Goal: Task Accomplishment & Management: Complete application form

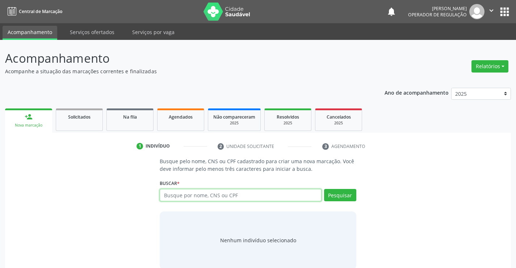
click at [208, 195] on input "text" at bounding box center [241, 195] width 162 height 12
type input "708202691790841"
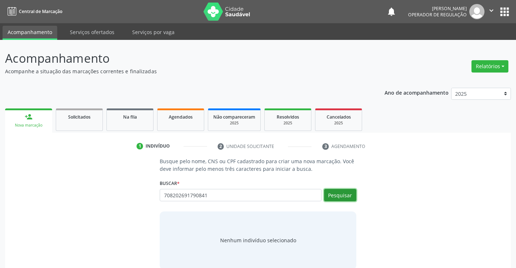
click at [338, 197] on button "Pesquisar" at bounding box center [340, 195] width 32 height 12
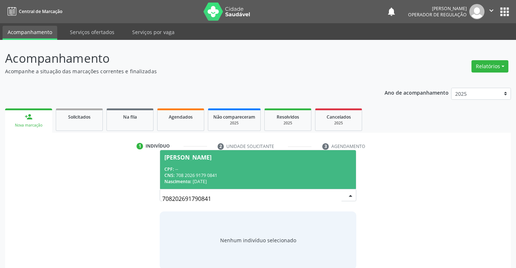
click at [210, 159] on div "Evelin Dias Torres" at bounding box center [187, 157] width 47 height 6
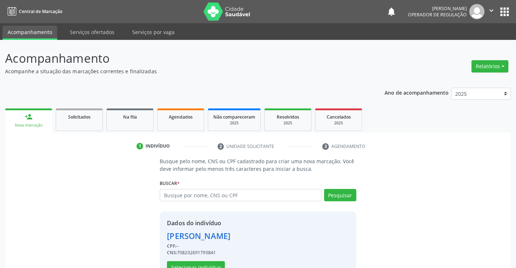
scroll to position [23, 0]
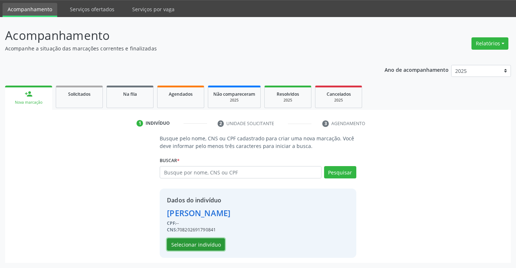
click at [191, 249] on button "Selecionar indivíduo" at bounding box center [196, 244] width 58 height 12
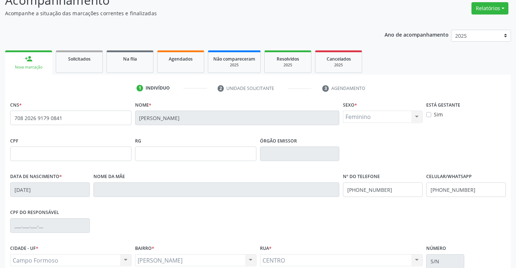
scroll to position [125, 0]
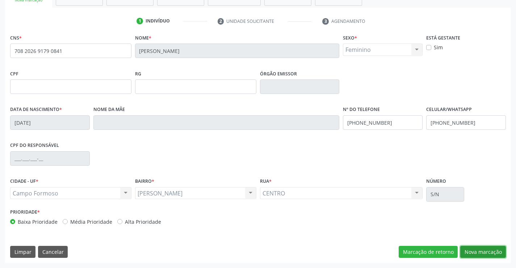
click at [478, 248] on button "Nova marcação" at bounding box center [483, 252] width 46 height 12
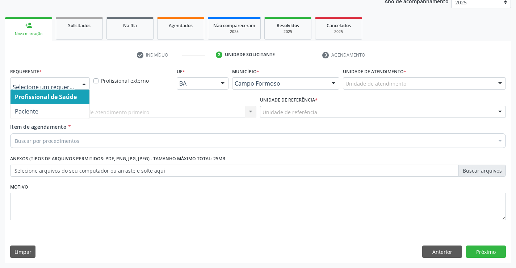
click at [83, 83] on div at bounding box center [84, 84] width 11 height 12
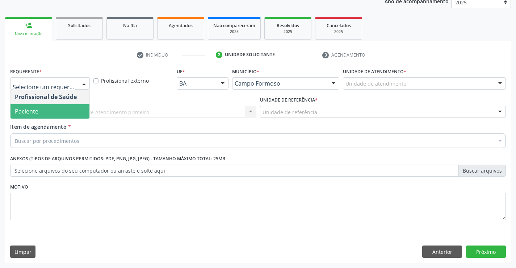
click at [35, 107] on span "Paciente" at bounding box center [27, 111] width 24 height 8
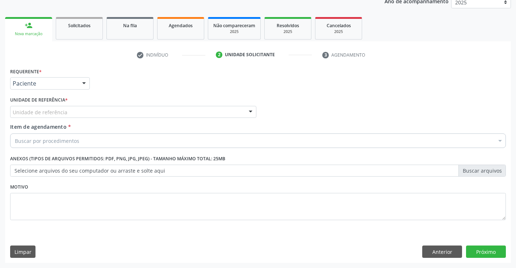
click at [246, 112] on div at bounding box center [250, 112] width 11 height 12
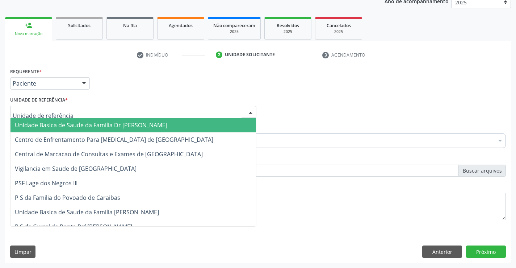
click at [185, 120] on span "Unidade Basica de Saude da Familia Dr [PERSON_NAME]" at bounding box center [134, 125] width 246 height 14
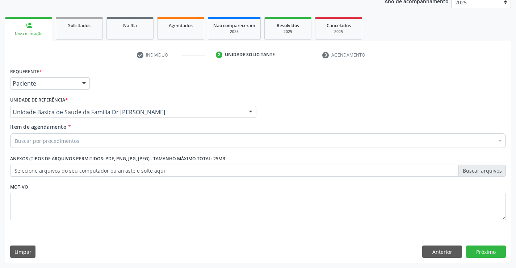
click at [153, 133] on div "Item de agendamento * Buscar por procedimentos Selecionar todos 0202040089 - 3X…" at bounding box center [258, 134] width 496 height 23
click at [81, 138] on div "Buscar por procedimentos" at bounding box center [258, 140] width 496 height 14
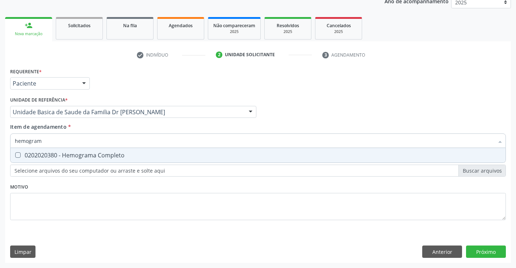
type input "hemograma"
click at [74, 158] on div "0202020380 - Hemograma Completo" at bounding box center [258, 155] width 486 height 6
checkbox Completo "true"
type input "hemograma"
click at [51, 200] on div "Requerente * Paciente Profissional de Saúde Paciente Nenhum resultado encontrad…" at bounding box center [258, 148] width 496 height 164
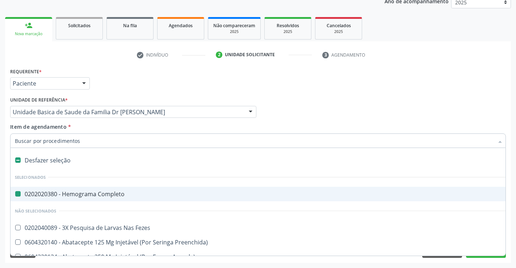
type input "u"
checkbox Completo "false"
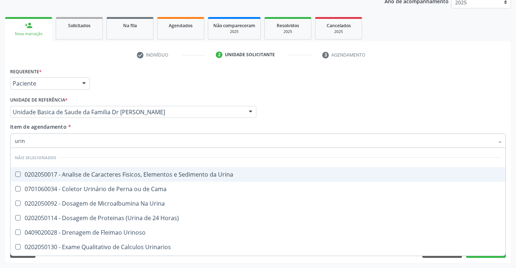
type input "urina"
click at [60, 174] on div "0202050017 - Analise de Caracteres Fisicos, Elementos e Sedimento da Urina" at bounding box center [258, 174] width 486 height 6
checkbox Urina "true"
type input "urina"
click at [176, 88] on div "Requerente * Paciente Profissional de Saúde Paciente Nenhum resultado encontrad…" at bounding box center [257, 80] width 499 height 28
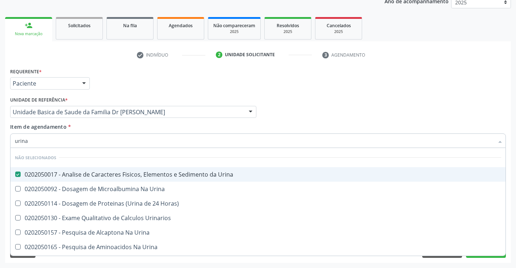
checkbox Urina "true"
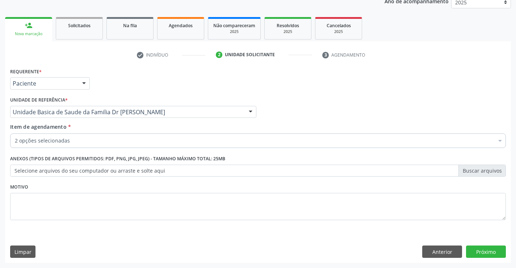
click at [69, 134] on div "2 opções selecionadas" at bounding box center [258, 140] width 496 height 14
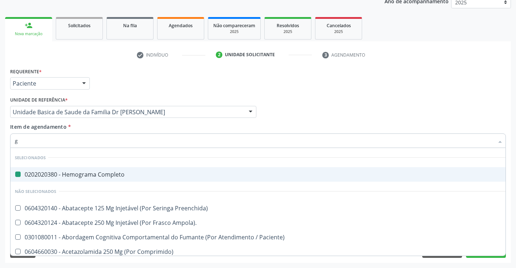
type input "gl"
checkbox Completo "false"
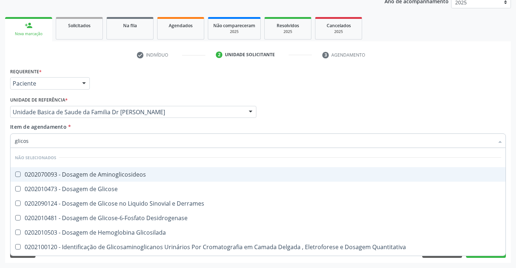
type input "glicose"
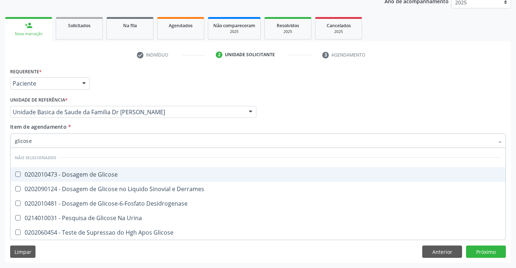
click at [102, 170] on span "0202010473 - Dosagem de Glicose" at bounding box center [258, 174] width 495 height 14
checkbox Glicose "true"
click at [421, 96] on div "Profissional Solicitante Por favor, selecione a Unidade de Atendimento primeiro…" at bounding box center [257, 109] width 499 height 28
checkbox Desidrogenase "true"
checkbox Derrames "true"
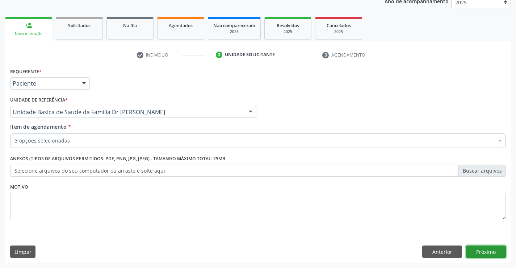
click at [482, 253] on button "Próximo" at bounding box center [486, 251] width 40 height 12
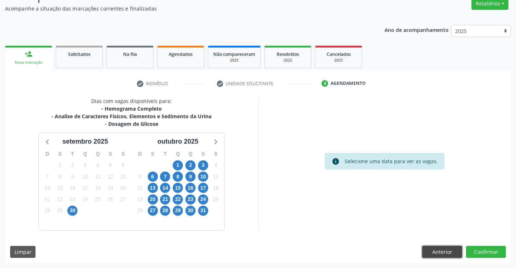
click at [436, 253] on button "Anterior" at bounding box center [442, 252] width 40 height 12
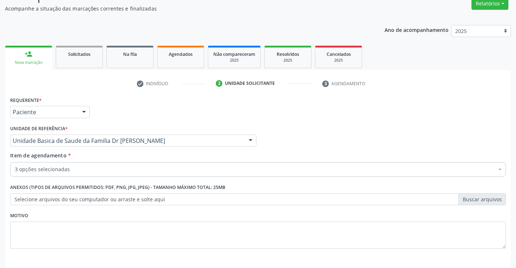
click at [91, 165] on div "3 opções selecionadas" at bounding box center [258, 169] width 496 height 14
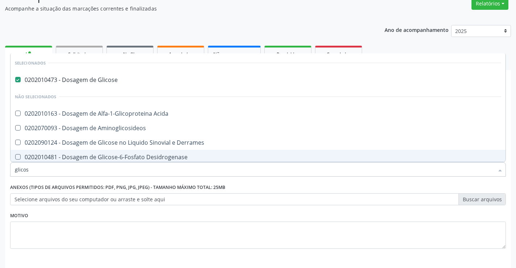
type input "glicosi"
checkbox Glicose "false"
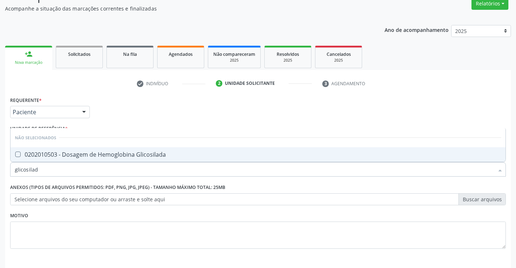
type input "glicosilada"
click at [133, 156] on div "0202010503 - Dosagem de Hemoglobina Glicosilada" at bounding box center [258, 154] width 486 height 6
checkbox Glicosilada "true"
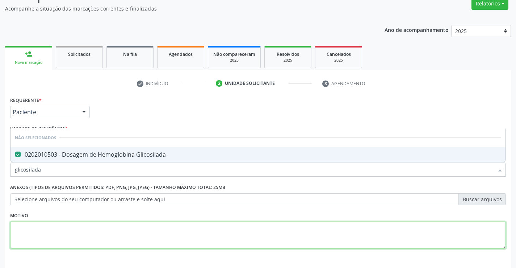
click at [431, 232] on textarea at bounding box center [258, 235] width 496 height 28
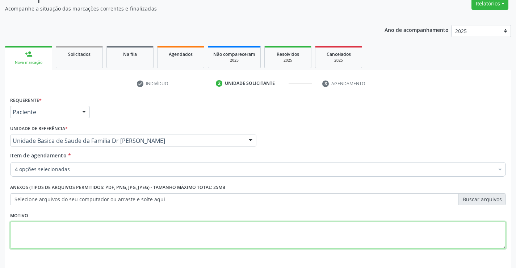
scroll to position [91, 0]
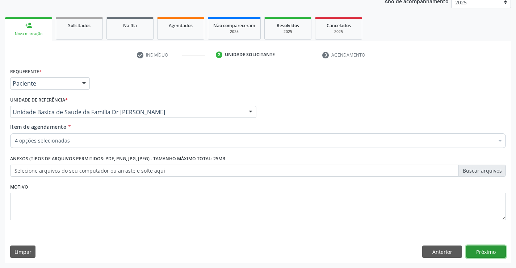
click at [481, 248] on button "Próximo" at bounding box center [486, 251] width 40 height 12
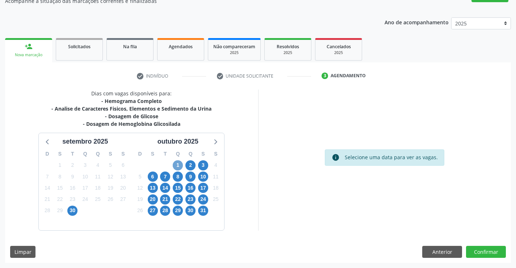
click at [177, 163] on span "1" at bounding box center [178, 165] width 10 height 10
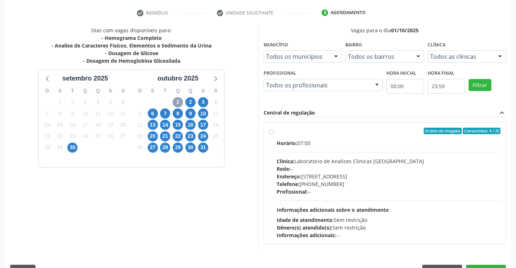
scroll to position [143, 0]
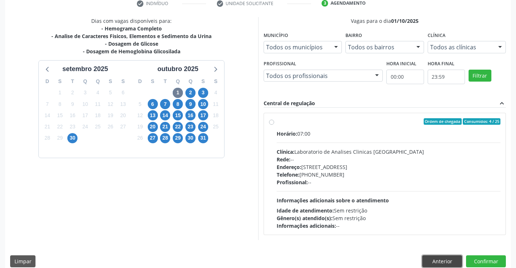
click at [439, 259] on button "Anterior" at bounding box center [442, 261] width 40 height 12
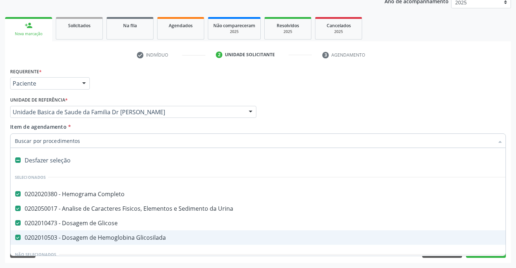
click at [90, 235] on div "0202010503 - Dosagem de Hemoglobina Glicosilada" at bounding box center [297, 237] width 564 height 6
checkbox Glicosilada "false"
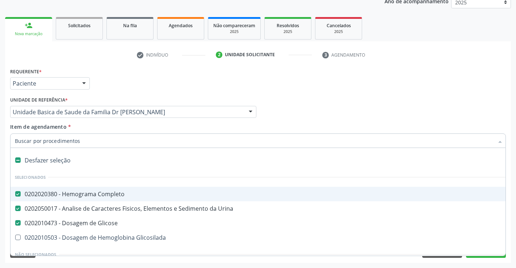
click at [93, 139] on input "Item de agendamento *" at bounding box center [254, 140] width 479 height 14
type input "fe"
checkbox Completo "false"
checkbox Glicose "false"
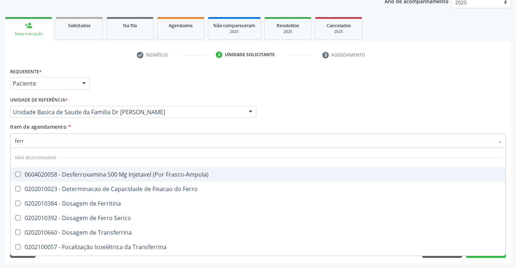
type input "ferro"
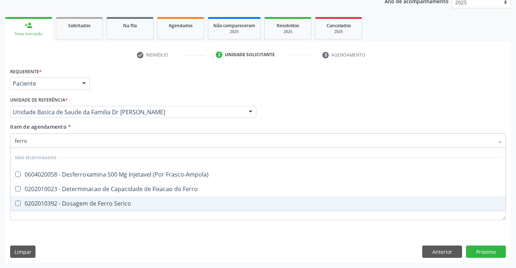
click at [87, 209] on span "0202010392 - Dosagem de Ferro Serico" at bounding box center [258, 203] width 495 height 14
checkbox Serico "true"
click at [485, 255] on div "Requerente * Paciente Profissional de Saúde Paciente Nenhum resultado encontrad…" at bounding box center [258, 164] width 506 height 197
checkbox Frasco-Ampola\) "true"
checkbox Ferro "true"
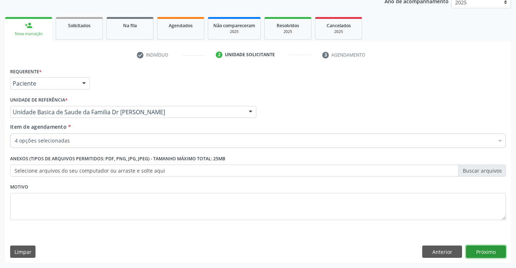
click at [485, 254] on button "Próximo" at bounding box center [486, 251] width 40 height 12
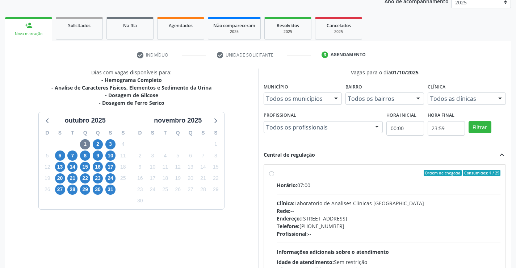
click at [275, 175] on div "Ordem de chegada Consumidos: 4 / 25 Horário: 07:00 Clínica: Laboratorio de Anal…" at bounding box center [385, 225] width 232 height 111
radio input "true"
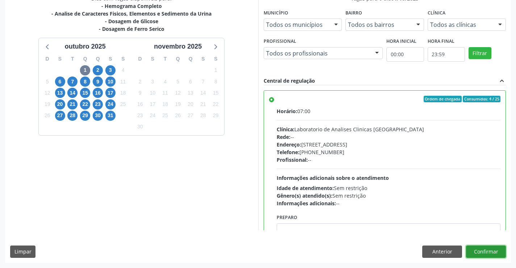
click at [481, 249] on button "Confirmar" at bounding box center [486, 251] width 40 height 12
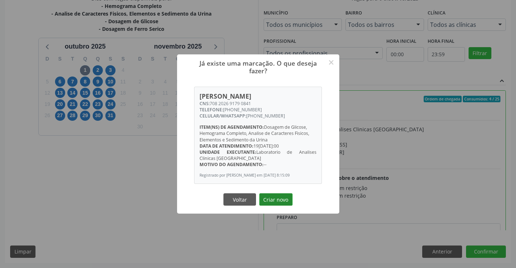
click at [281, 201] on button "Criar novo" at bounding box center [275, 199] width 33 height 12
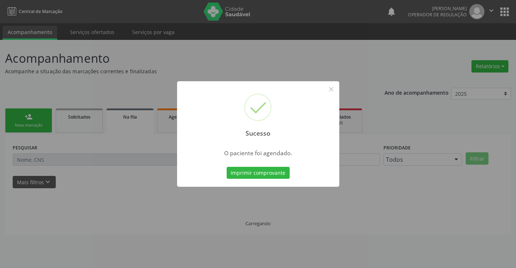
scroll to position [0, 0]
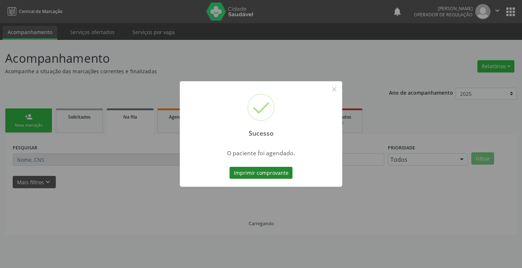
click at [236, 171] on button "Imprimir comprovante" at bounding box center [260, 173] width 63 height 12
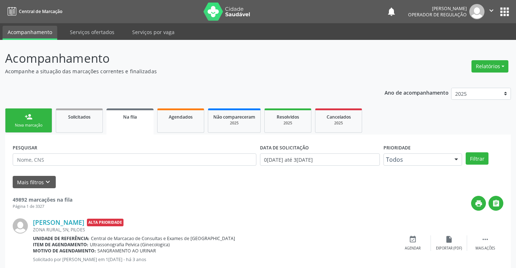
click at [43, 126] on div "Nova marcação" at bounding box center [29, 124] width 36 height 5
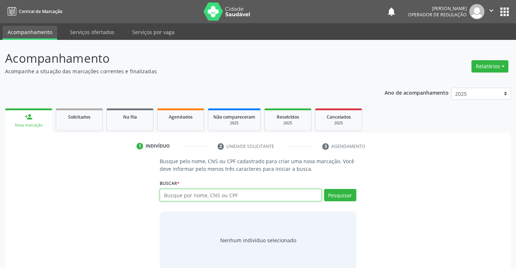
click at [214, 194] on input "text" at bounding box center [241, 195] width 162 height 12
type input "700406452538242"
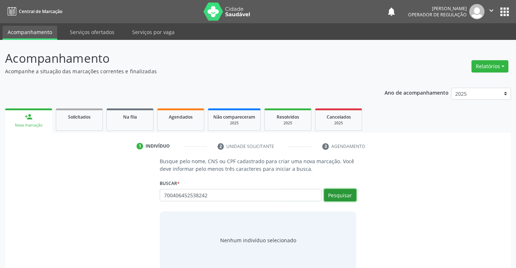
click at [331, 198] on button "Pesquisar" at bounding box center [340, 195] width 32 height 12
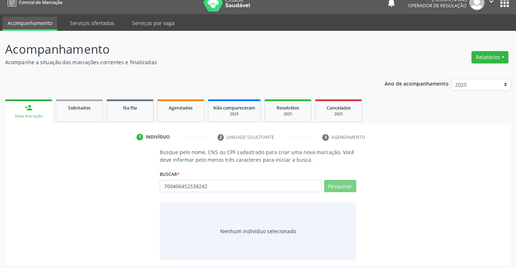
scroll to position [12, 0]
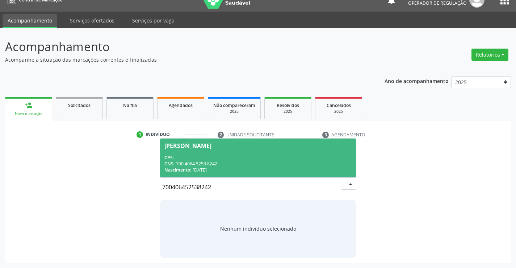
click at [208, 147] on div "Idalice de Aquino Silva" at bounding box center [187, 146] width 47 height 6
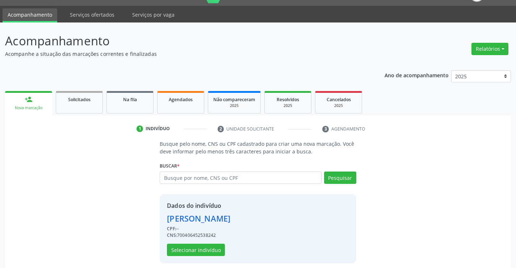
scroll to position [23, 0]
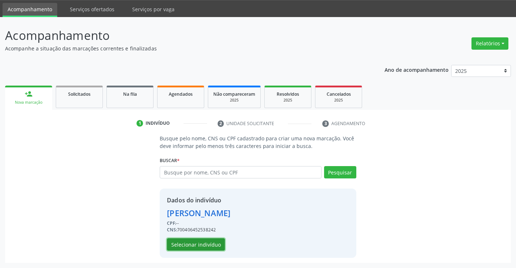
click at [189, 243] on button "Selecionar indivíduo" at bounding box center [196, 244] width 58 height 12
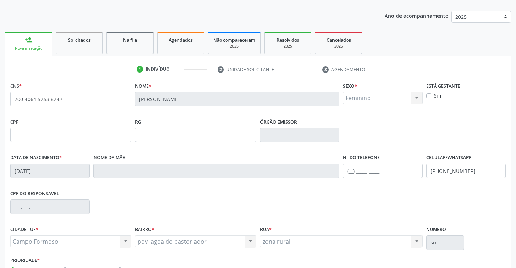
scroll to position [125, 0]
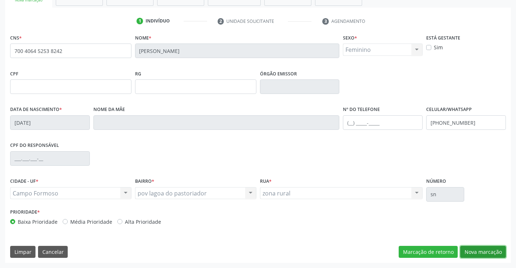
click at [479, 250] on button "Nova marcação" at bounding box center [483, 252] width 46 height 12
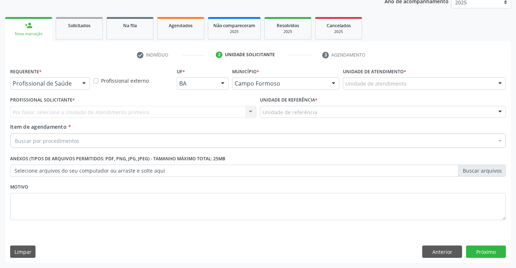
click at [81, 83] on div at bounding box center [84, 84] width 11 height 12
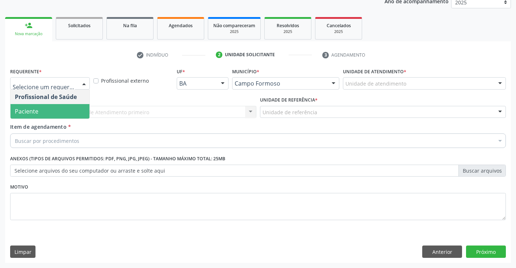
click at [68, 116] on span "Paciente" at bounding box center [50, 111] width 79 height 14
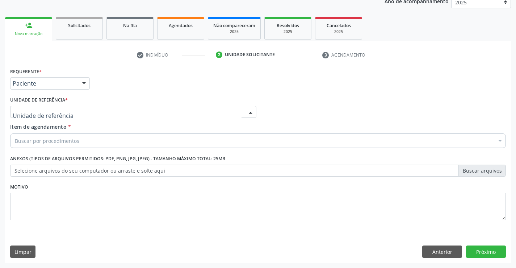
click at [248, 107] on div at bounding box center [250, 112] width 11 height 12
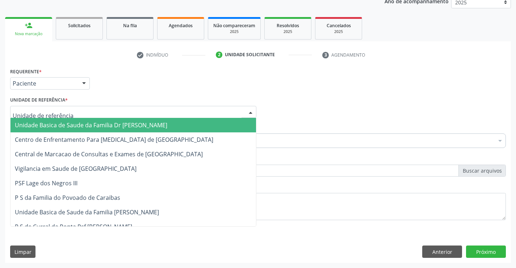
click at [201, 122] on span "Unidade Basica de Saude da Familia Dr [PERSON_NAME]" at bounding box center [134, 125] width 246 height 14
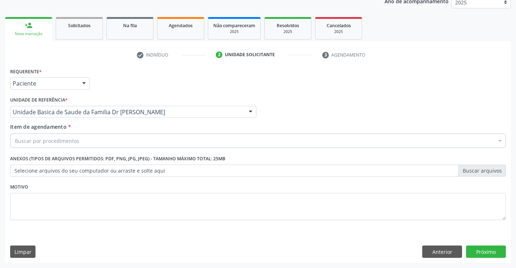
click at [186, 142] on div "Buscar por procedimentos" at bounding box center [258, 140] width 496 height 14
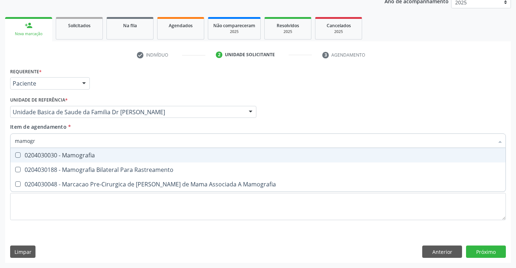
type input "mamogra"
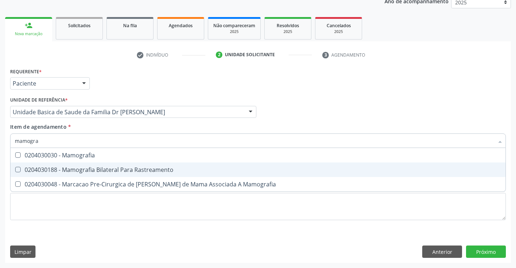
click at [132, 167] on div "0204030188 - Mamografia Bilateral Para Rastreamento" at bounding box center [258, 170] width 486 height 6
checkbox Rastreamento "true"
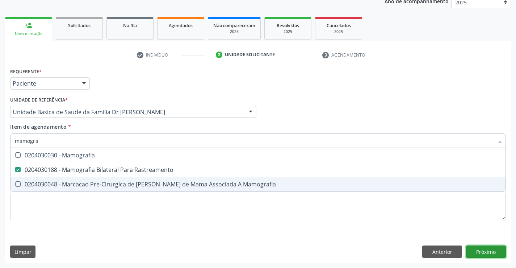
click at [483, 250] on div "Requerente * Paciente Profissional de Saúde Paciente Nenhum resultado encontrad…" at bounding box center [258, 164] width 506 height 197
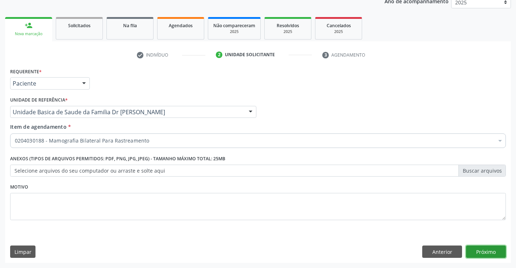
click at [476, 250] on button "Próximo" at bounding box center [486, 251] width 40 height 12
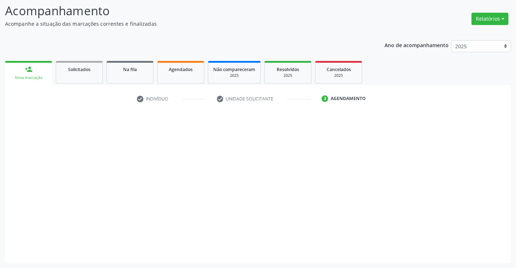
scroll to position [47, 0]
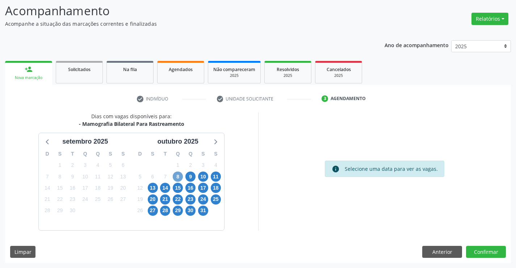
click at [177, 178] on span "8" at bounding box center [178, 176] width 10 height 10
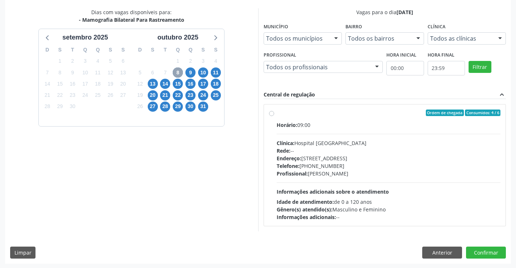
scroll to position [152, 0]
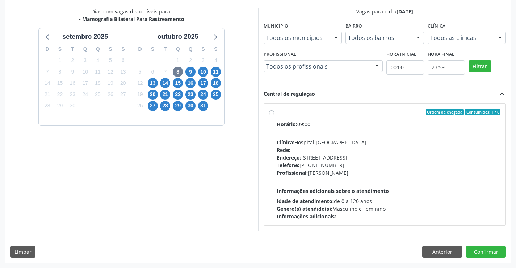
click at [277, 114] on label "Ordem de chegada Consumidos: 4 / 6 Horário: 09:00 Clínica: Hospital Sao Francis…" at bounding box center [389, 164] width 224 height 111
click at [272, 114] on input "Ordem de chegada Consumidos: 4 / 6 Horário: 09:00 Clínica: Hospital Sao Francis…" at bounding box center [271, 112] width 5 height 7
radio input "true"
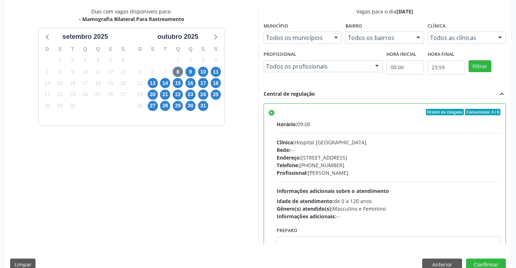
scroll to position [165, 0]
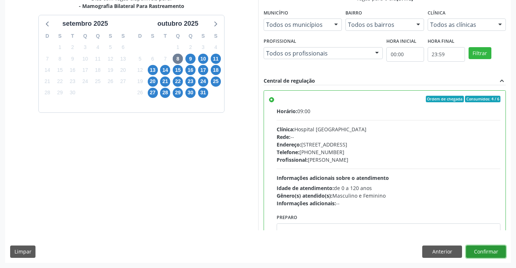
click at [492, 249] on button "Confirmar" at bounding box center [486, 251] width 40 height 12
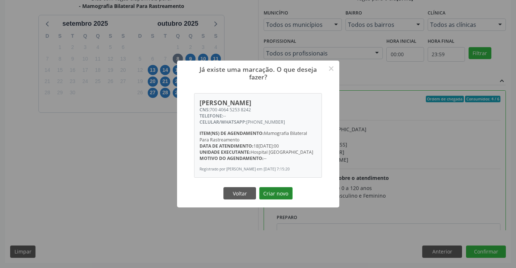
click at [278, 192] on button "Criar novo" at bounding box center [275, 193] width 33 height 12
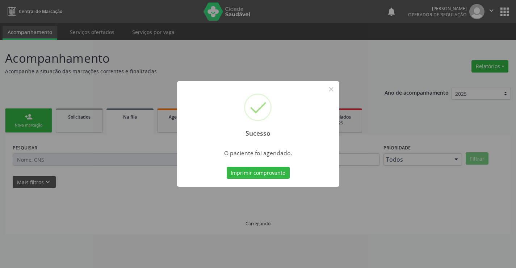
scroll to position [0, 0]
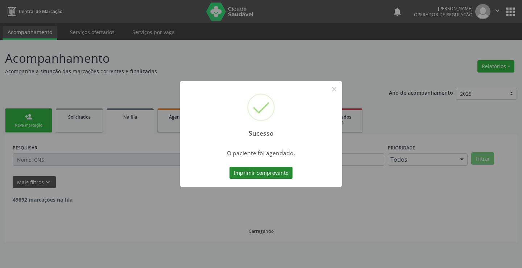
click at [261, 170] on button "Imprimir comprovante" at bounding box center [260, 173] width 63 height 12
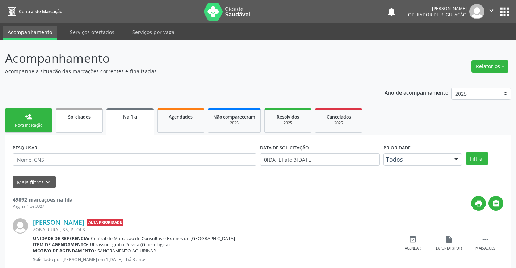
drag, startPoint x: 43, startPoint y: 121, endPoint x: 70, endPoint y: 115, distance: 27.6
click at [43, 121] on link "person_add Nova marcação" at bounding box center [28, 120] width 47 height 24
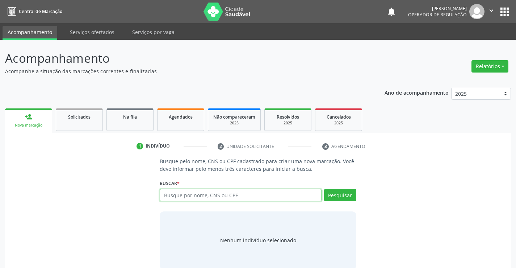
click at [173, 195] on input "text" at bounding box center [241, 195] width 162 height 12
type input "700001316936508"
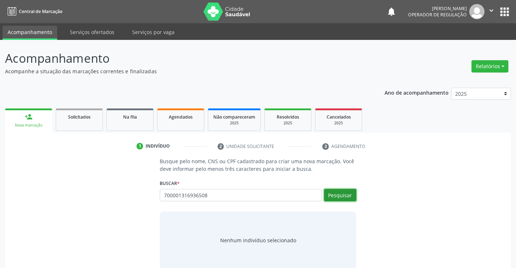
click at [337, 195] on button "Pesquisar" at bounding box center [340, 195] width 32 height 12
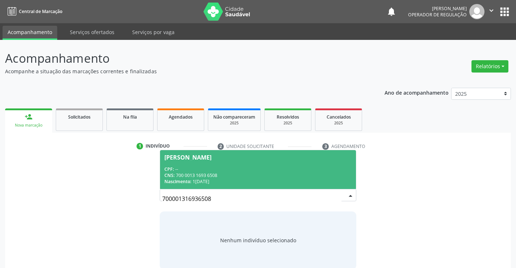
click at [234, 152] on span "Ana Juliah de Souza Araujo CPF: -- CNS: 700 0013 1693 6508 Nascimento: 14/08/20…" at bounding box center [258, 169] width 196 height 39
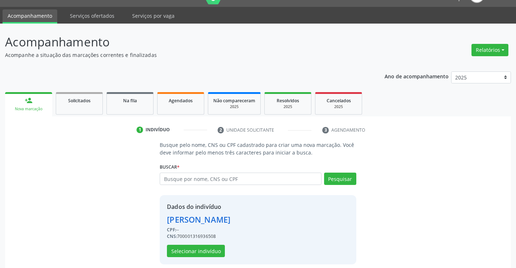
scroll to position [23, 0]
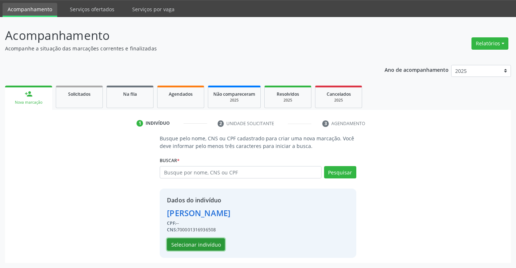
click at [212, 246] on button "Selecionar indivíduo" at bounding box center [196, 244] width 58 height 12
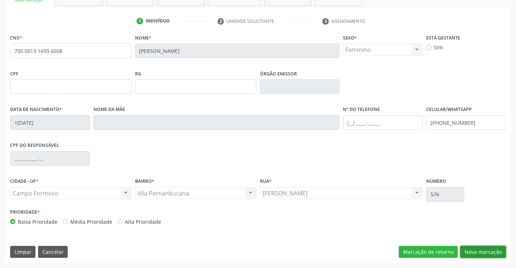
click at [473, 249] on button "Nova marcação" at bounding box center [483, 252] width 46 height 12
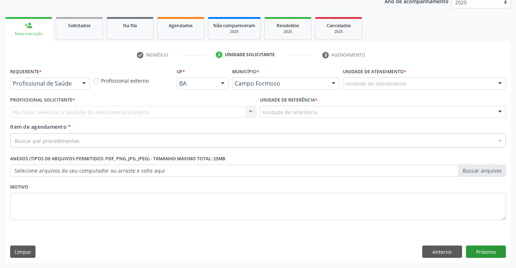
scroll to position [91, 0]
click at [82, 79] on div at bounding box center [84, 84] width 11 height 12
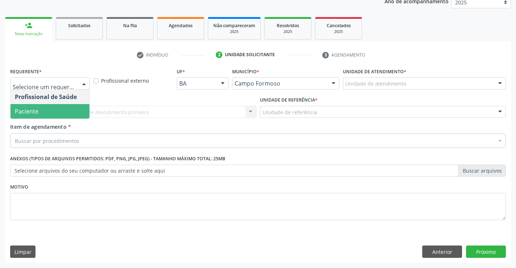
click at [39, 115] on span "Paciente" at bounding box center [50, 111] width 79 height 14
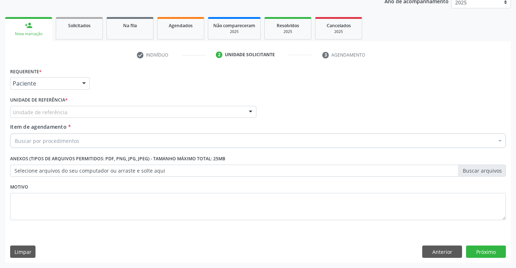
click at [246, 111] on div at bounding box center [250, 112] width 11 height 12
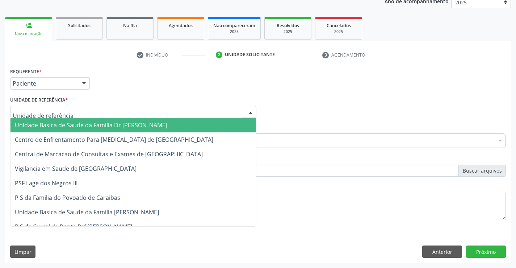
click at [188, 122] on span "Unidade Basica de Saude da Familia Dr [PERSON_NAME]" at bounding box center [134, 125] width 246 height 14
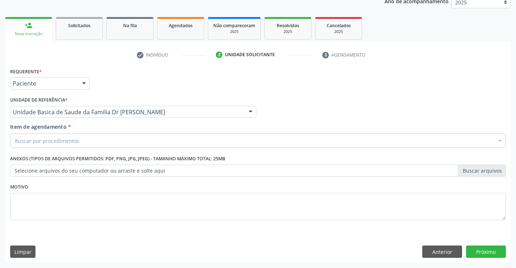
click at [153, 138] on div "Buscar por procedimentos" at bounding box center [258, 140] width 496 height 14
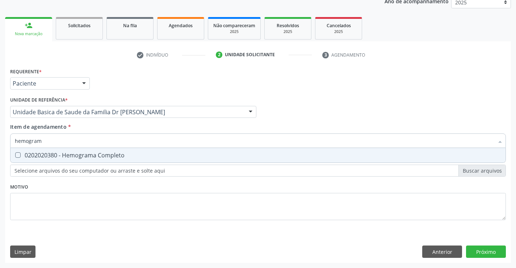
type input "hemograma"
click at [89, 148] on span "0202020380 - Hemograma Completo" at bounding box center [258, 155] width 495 height 14
checkbox Completo "true"
type input "hemograma"
click at [47, 206] on div "Requerente * Paciente Profissional de Saúde Paciente Nenhum resultado encontrad…" at bounding box center [258, 148] width 496 height 164
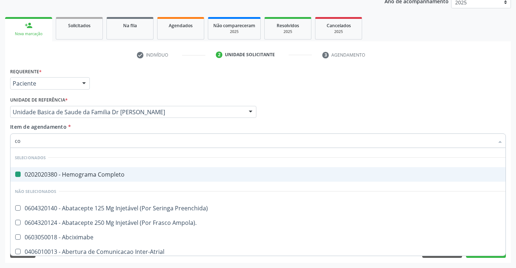
type input "col"
checkbox Completo "false"
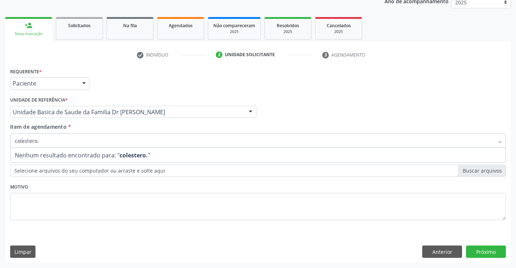
type input "colestero"
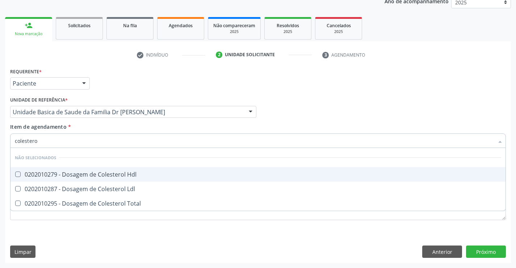
click at [84, 174] on div "0202010279 - Dosagem de Colesterol Hdl" at bounding box center [258, 174] width 486 height 6
checkbox Hdl "true"
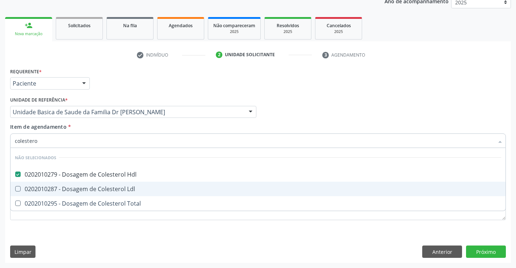
click at [78, 186] on div "0202010287 - Dosagem de Colesterol Ldl" at bounding box center [258, 189] width 486 height 6
checkbox Ldl "true"
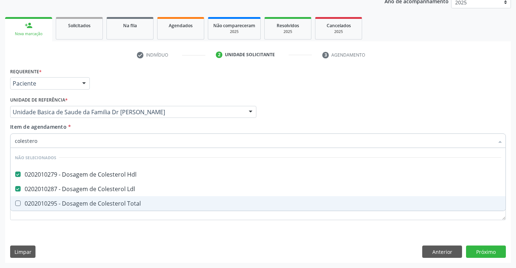
click at [75, 197] on span "0202010295 - Dosagem de Colesterol Total" at bounding box center [258, 203] width 495 height 14
checkbox Total "true"
type input "colestero"
click at [78, 234] on div "Requerente * Paciente Profissional de Saúde Paciente Nenhum resultado encontrad…" at bounding box center [258, 164] width 506 height 197
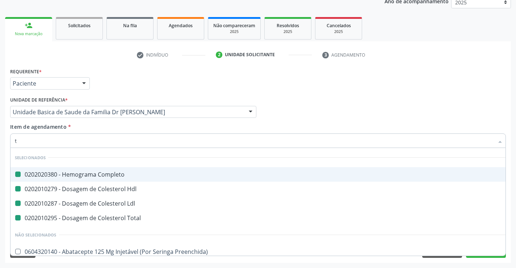
type input "tr"
checkbox Completo "false"
checkbox Hdl "false"
checkbox Ldl "false"
checkbox Total "false"
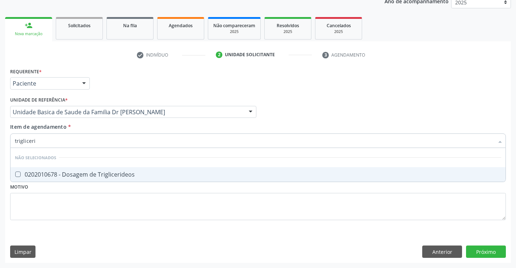
type input "triglicerid"
click at [87, 171] on div "0202010678 - Dosagem de Triglicerideos" at bounding box center [258, 174] width 486 height 6
checkbox Triglicerideos "true"
type input "triglicerid"
click at [72, 206] on div "Requerente * Paciente Profissional de Saúde Paciente Nenhum resultado encontrad…" at bounding box center [258, 148] width 496 height 164
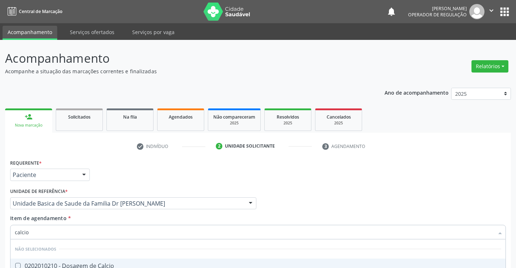
scroll to position [91, 0]
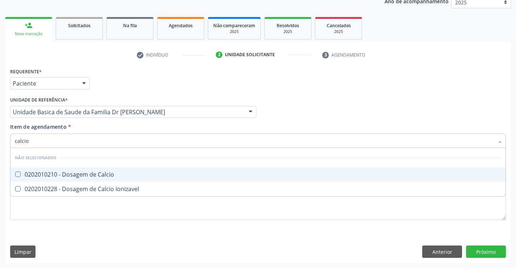
click at [65, 171] on div "0202010210 - Dosagem de Calcio" at bounding box center [258, 174] width 486 height 6
checkbox Calcio "true"
type input "calcio"
click at [323, 103] on div "Profissional Solicitante Por favor, selecione a Unidade de Atendimento primeiro…" at bounding box center [257, 109] width 499 height 28
checkbox Ionizavel "true"
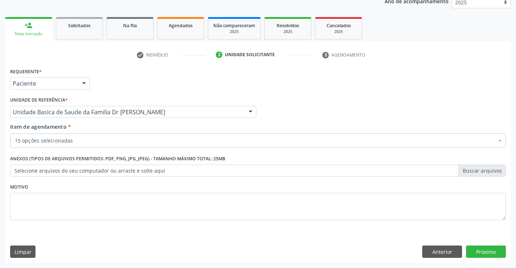
click at [93, 145] on div "15 opções selecionadas" at bounding box center [258, 140] width 496 height 14
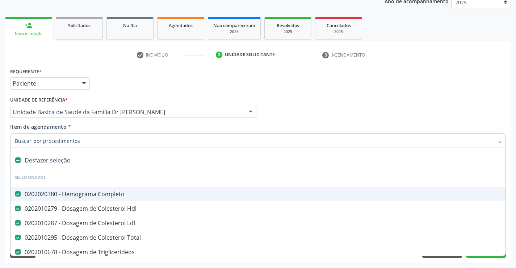
type input "u"
checkbox Ureia "false"
checkbox Creatinina "false"
checkbox Urico "false"
checkbox \(Tgo\) "false"
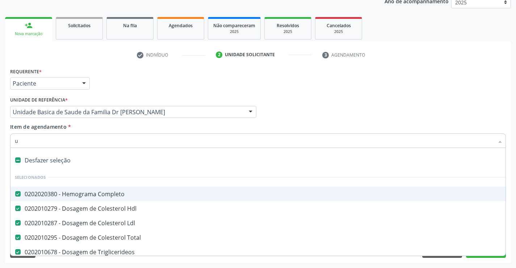
checkbox \(Tgp\) "false"
checkbox Glicose "false"
checkbox \(Vhs\) "false"
checkbox Reativa "false"
checkbox Serico "false"
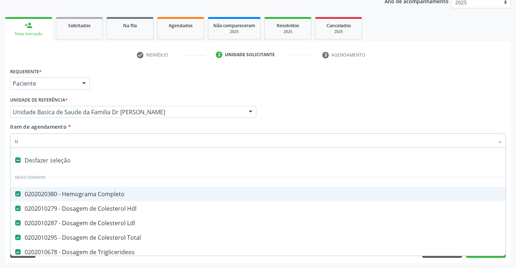
checkbox Calcio "false"
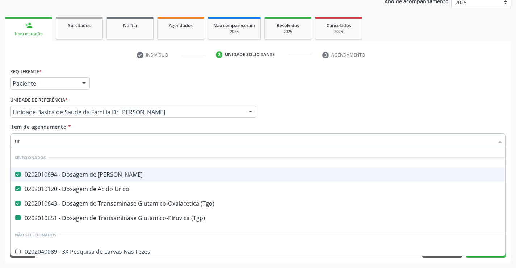
type input "uri"
checkbox \(Tgp\) "false"
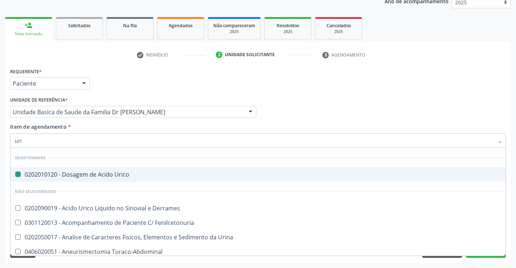
type input "urin"
checkbox Urico "false"
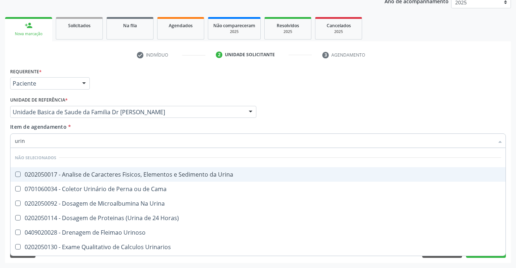
type input "urina"
click at [131, 173] on div "0202050017 - Analise de Caracteres Fisicos, Elementos e Sedimento da Urina" at bounding box center [258, 174] width 486 height 6
checkbox Urina "true"
click at [324, 86] on div "Requerente * Paciente Profissional de Saúde Paciente Nenhum resultado encontrad…" at bounding box center [257, 80] width 499 height 28
checkbox Urinarios "true"
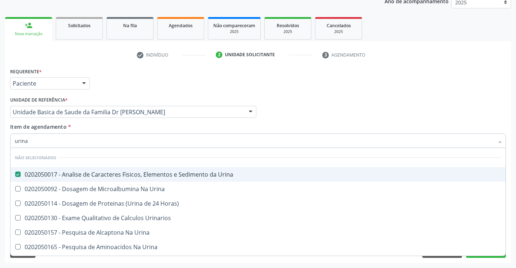
checkbox Urina "true"
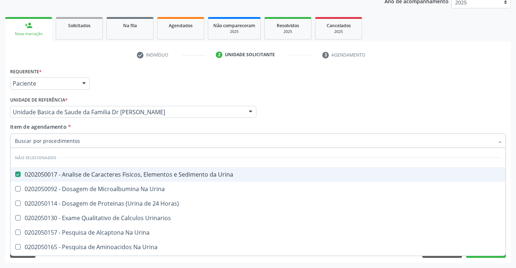
checkbox Urina "true"
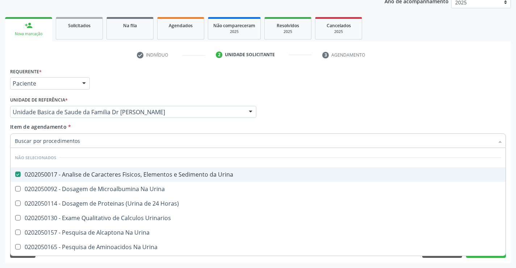
checkbox Urina "true"
checkbox Horas\) "true"
checkbox Urina "true"
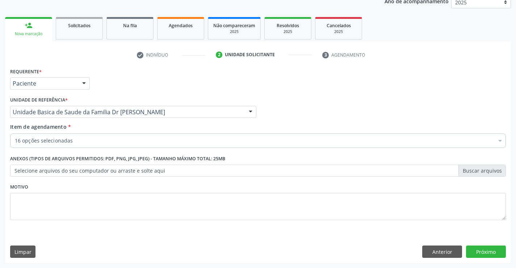
click at [60, 146] on div "16 opções selecionadas" at bounding box center [258, 140] width 496 height 14
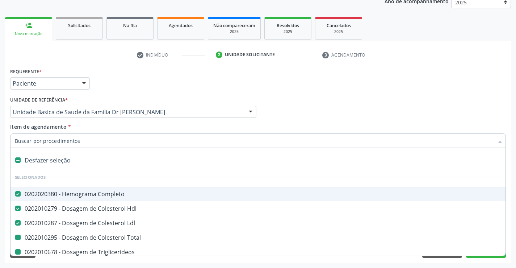
type input "f"
checkbox Total "false"
checkbox Ureia "false"
checkbox Creatinina "false"
checkbox Urico "false"
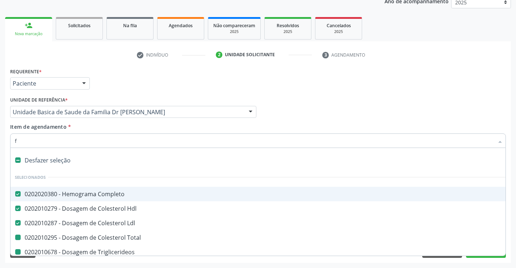
checkbox \(Tgo\) "false"
checkbox \(Tgp\) "false"
checkbox Glicose "false"
checkbox \(Vhs\) "false"
checkbox Reativa "false"
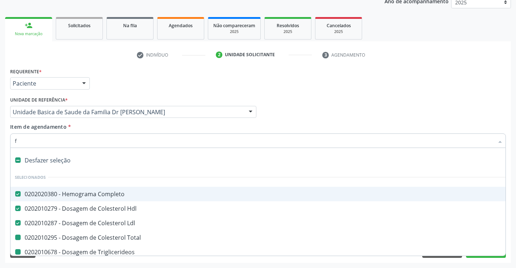
checkbox Serico "false"
checkbox Calcio "false"
checkbox Urina "false"
checkbox Triglicerideos "false"
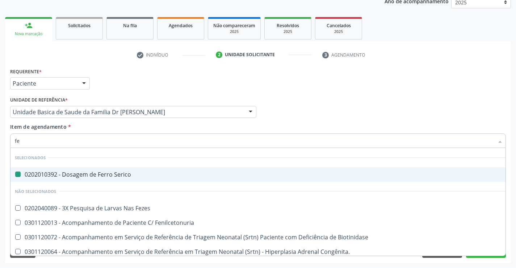
type input "fez"
checkbox Serico "false"
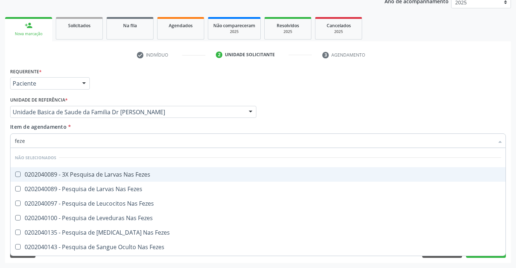
type input "fezes"
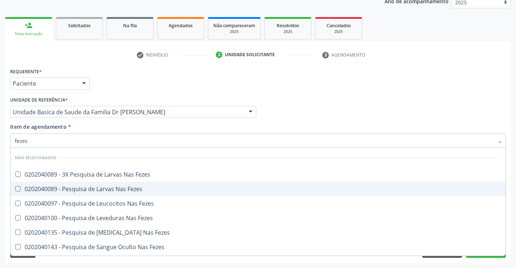
click at [80, 186] on div "0202040089 - Pesquisa de Larvas Nas Fezes" at bounding box center [258, 189] width 486 height 6
checkbox Fezes "true"
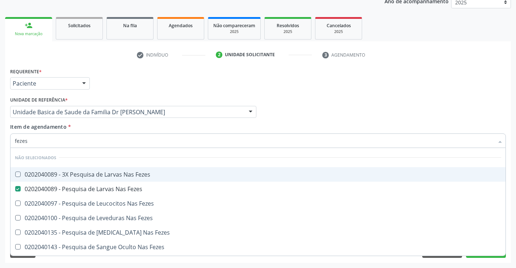
click at [447, 104] on div "Profissional Solicitante Por favor, selecione a Unidade de Atendimento primeiro…" at bounding box center [257, 109] width 499 height 28
checkbox Fezes "true"
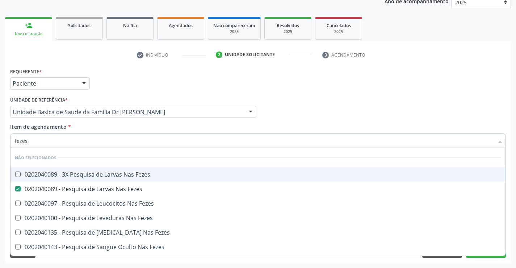
checkbox Fezes "true"
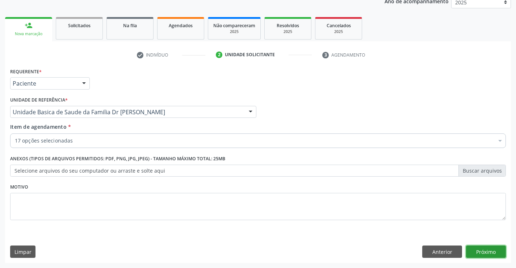
click at [484, 246] on button "Próximo" at bounding box center [486, 251] width 40 height 12
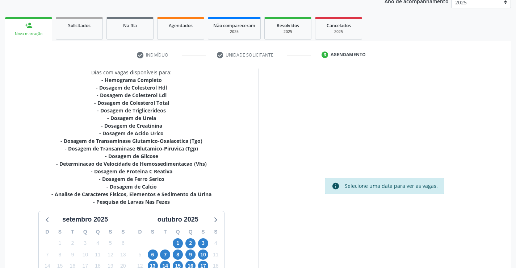
scroll to position [169, 0]
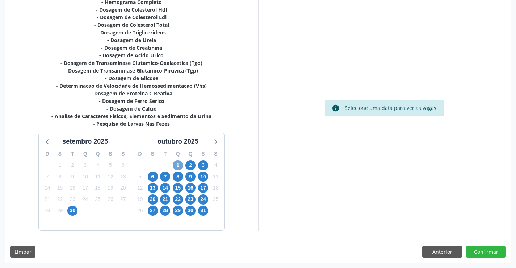
click at [180, 162] on span "1" at bounding box center [178, 165] width 10 height 10
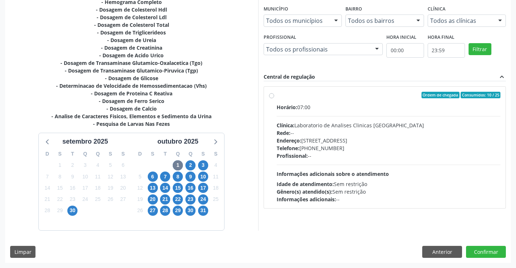
click at [270, 99] on div "Ordem de chegada Consumidos: 10 / 25 Horário: 07:00 Clínica: Laboratorio de Ana…" at bounding box center [385, 147] width 232 height 111
radio input "true"
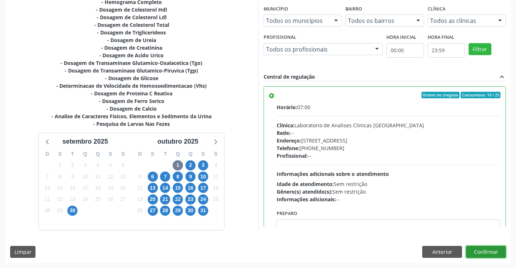
click at [473, 251] on button "Confirmar" at bounding box center [486, 252] width 40 height 12
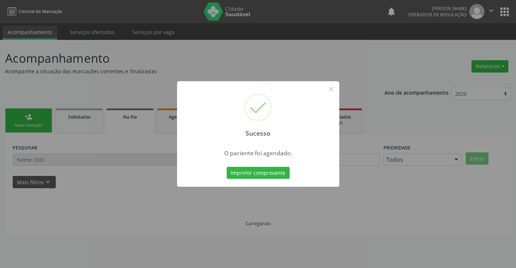
scroll to position [0, 0]
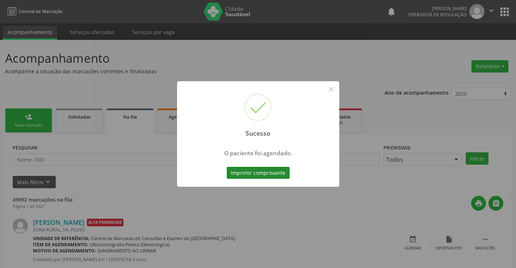
click at [265, 175] on button "Imprimir comprovante" at bounding box center [258, 173] width 63 height 12
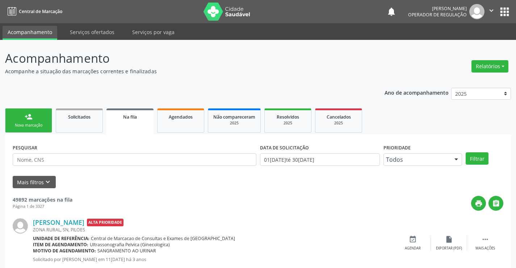
click at [23, 128] on link "person_add Nova marcação" at bounding box center [28, 120] width 47 height 24
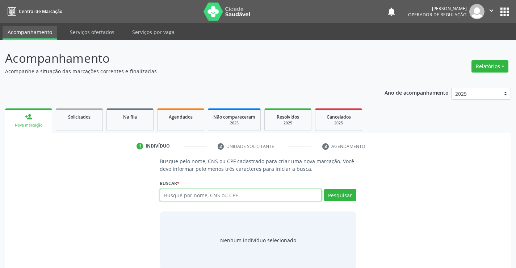
click at [198, 197] on input "text" at bounding box center [241, 195] width 162 height 12
type input "708904741233814"
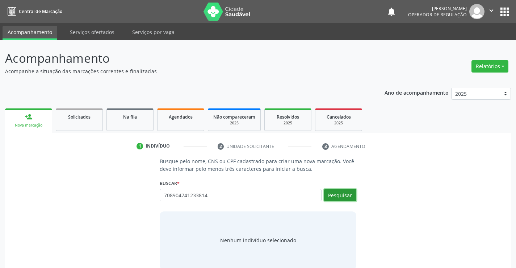
click at [333, 195] on button "Pesquisar" at bounding box center [340, 195] width 32 height 12
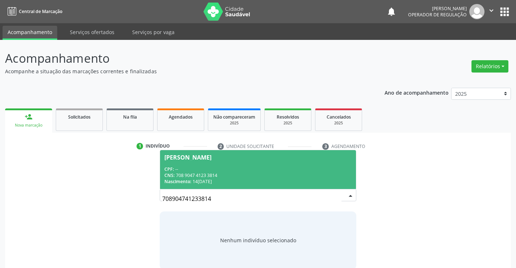
click at [203, 157] on div "Jaciara Lopes de Souza" at bounding box center [187, 157] width 47 height 6
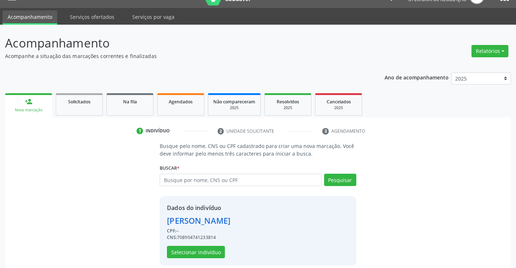
scroll to position [23, 0]
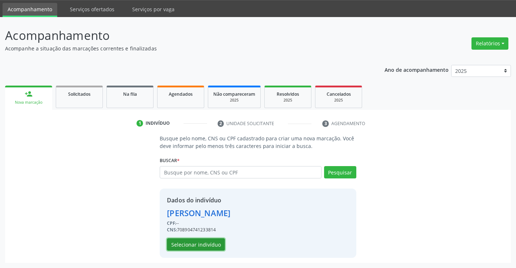
click at [217, 242] on button "Selecionar indivíduo" at bounding box center [196, 244] width 58 height 12
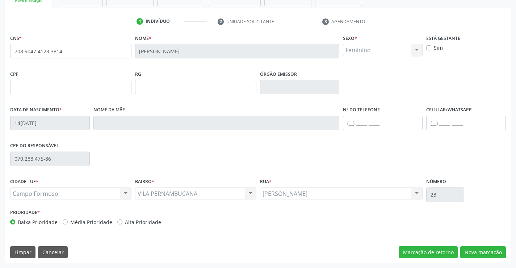
scroll to position [125, 0]
click at [476, 250] on button "Nova marcação" at bounding box center [483, 252] width 46 height 12
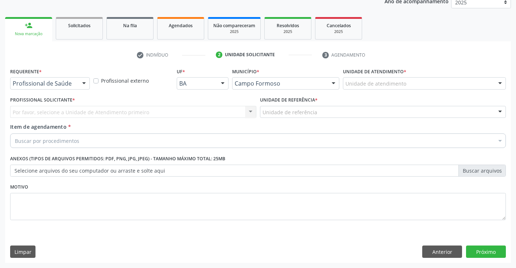
click at [85, 83] on div at bounding box center [84, 84] width 11 height 12
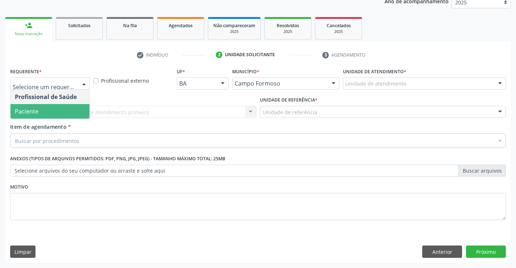
click at [63, 110] on span "Paciente" at bounding box center [50, 111] width 79 height 14
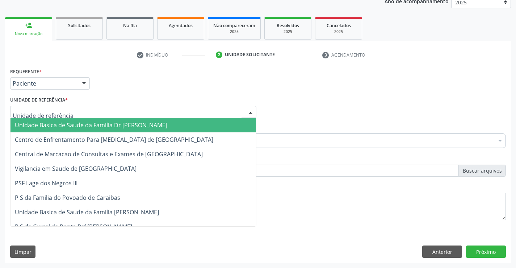
click at [255, 112] on div at bounding box center [250, 112] width 11 height 12
click at [189, 121] on span "Unidade Basica de Saude da Familia Dr [PERSON_NAME]" at bounding box center [134, 125] width 246 height 14
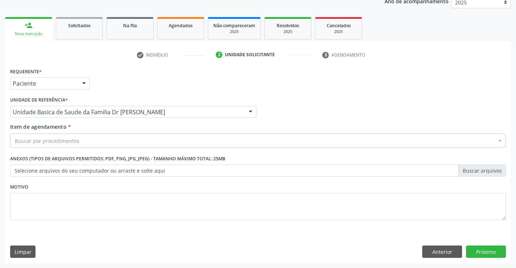
click at [176, 135] on div "Buscar por procedimentos" at bounding box center [258, 140] width 496 height 14
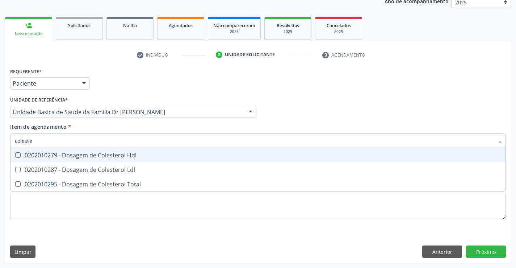
type input "colester"
click at [74, 153] on div "0202010279 - Dosagem de Colesterol Hdl" at bounding box center [258, 155] width 486 height 6
checkbox Hdl "true"
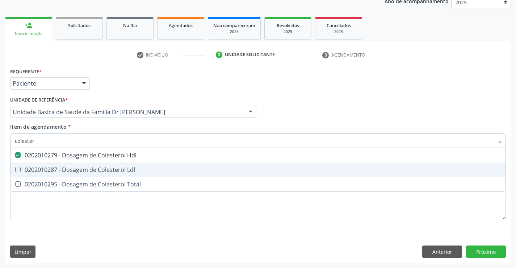
click at [65, 172] on div "0202010287 - Dosagem de Colesterol Ldl" at bounding box center [258, 170] width 486 height 6
checkbox Ldl "true"
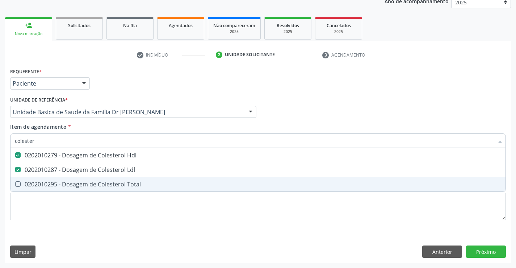
click at [61, 182] on div "0202010295 - Dosagem de Colesterol Total" at bounding box center [258, 184] width 486 height 6
checkbox Total "true"
type input "colester"
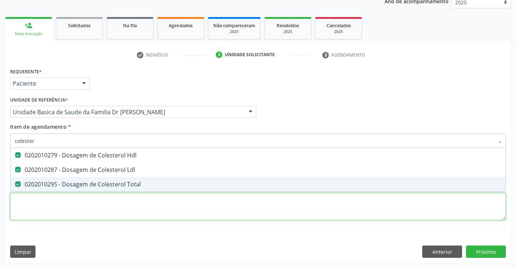
click at [49, 214] on div "Requerente * Paciente Profissional de Saúde Paciente Nenhum resultado encontrad…" at bounding box center [258, 148] width 496 height 164
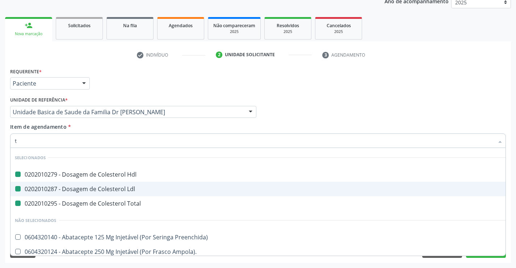
type input "tr"
checkbox Hdl "false"
checkbox Ldl "false"
checkbox Total "false"
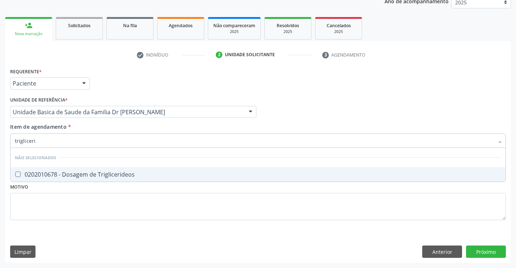
type input "triglicerid"
click at [60, 176] on div "0202010678 - Dosagem de Triglicerideos" at bounding box center [258, 174] width 486 height 6
checkbox Triglicerideos "true"
click at [47, 202] on div "Requerente * Paciente Profissional de Saúde Paciente Nenhum resultado encontrad…" at bounding box center [258, 148] width 496 height 164
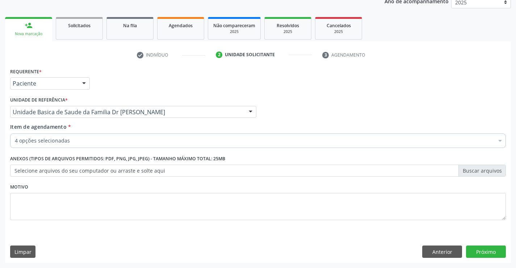
click at [65, 145] on div "4 opções selecionadas" at bounding box center [258, 140] width 496 height 14
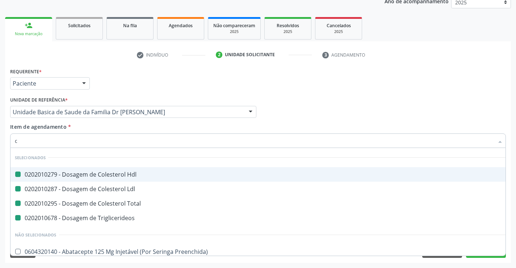
type input "cr"
checkbox Hdl "false"
checkbox Ldl "false"
checkbox Total "false"
checkbox Triglicerideos "false"
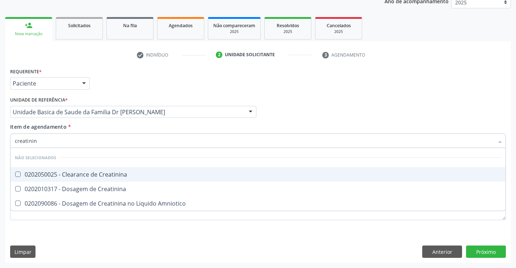
type input "creatinina"
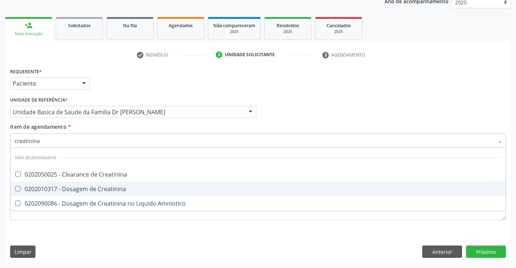
click at [81, 192] on div "0202010317 - Dosagem de Creatinina" at bounding box center [258, 189] width 486 height 6
checkbox Creatinina "true"
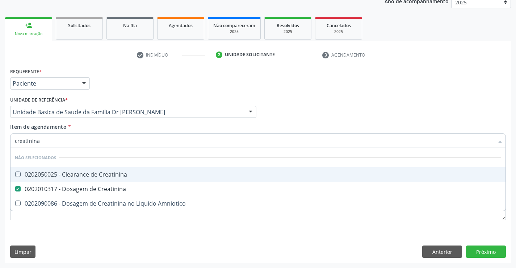
click at [280, 116] on div "Profissional Solicitante Por favor, selecione a Unidade de Atendimento primeiro…" at bounding box center [257, 109] width 499 height 28
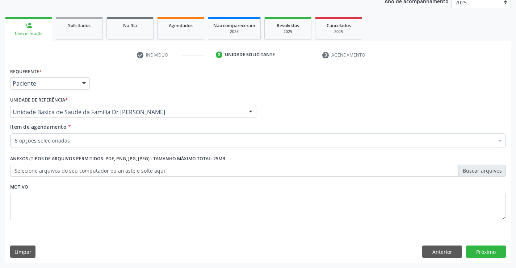
checkbox Hdl "true"
checkbox Total "true"
click at [76, 145] on div "5 opções selecionadas" at bounding box center [258, 140] width 496 height 14
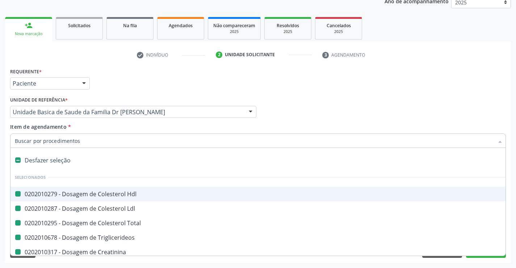
type input "u"
checkbox Hdl "false"
checkbox Ldl "false"
checkbox Total "false"
checkbox Triglicerideos "false"
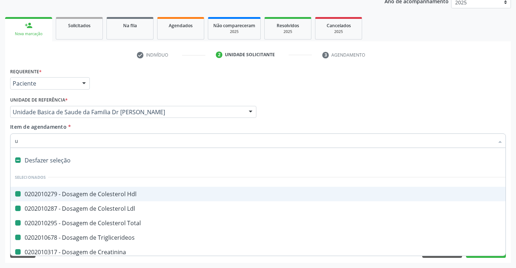
checkbox Creatinina "false"
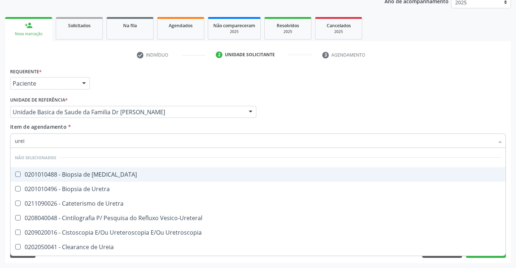
type input "ureia"
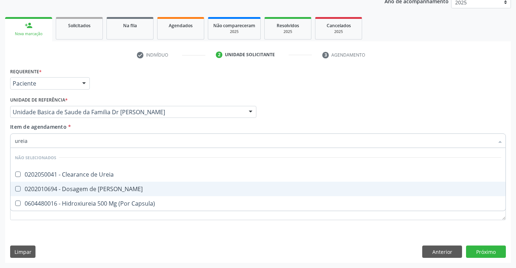
click at [90, 186] on div "0202010694 - Dosagem de Ureia" at bounding box center [258, 189] width 486 height 6
checkbox Ureia "true"
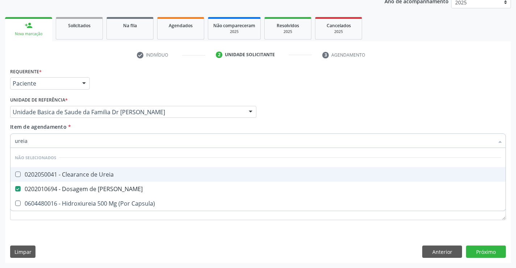
click at [275, 110] on div "Profissional Solicitante Por favor, selecione a Unidade de Atendimento primeiro…" at bounding box center [257, 109] width 499 height 28
checkbox Ureia "true"
checkbox Capsula\) "true"
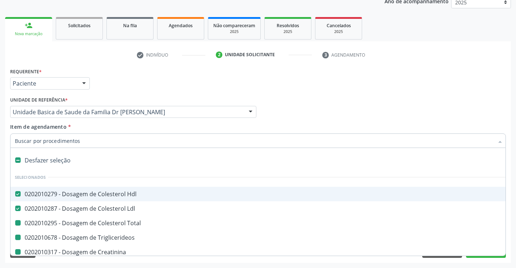
type input "u"
checkbox Total "false"
checkbox Triglicerideos "false"
checkbox Creatinina "false"
checkbox Ureia "false"
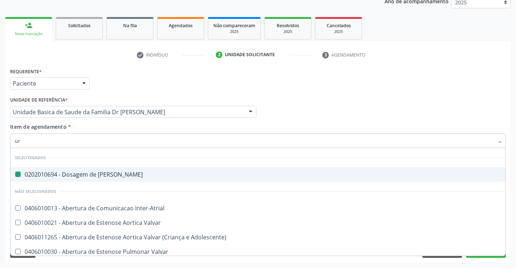
type input "uri"
checkbox Ureia "false"
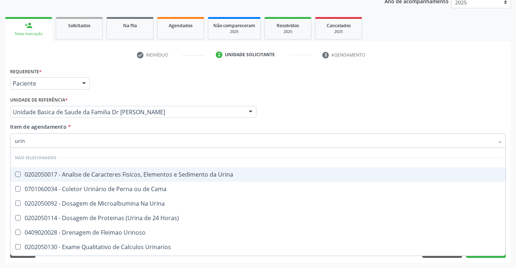
type input "urina"
click at [97, 174] on div "0202050017 - Analise de Caracteres Fisicos, Elementos e Sedimento da Urina" at bounding box center [258, 174] width 486 height 6
checkbox Urina "true"
click at [304, 113] on div "Profissional Solicitante Por favor, selecione a Unidade de Atendimento primeiro…" at bounding box center [257, 109] width 499 height 28
checkbox Horas\) "true"
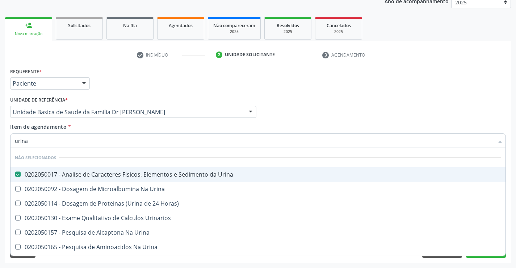
checkbox Urinarios "true"
checkbox Urina "true"
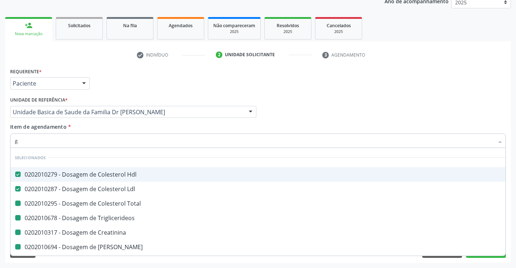
type input "gl"
checkbox Total "false"
checkbox Triglicerideos "false"
checkbox Creatinina "false"
checkbox Ureia "false"
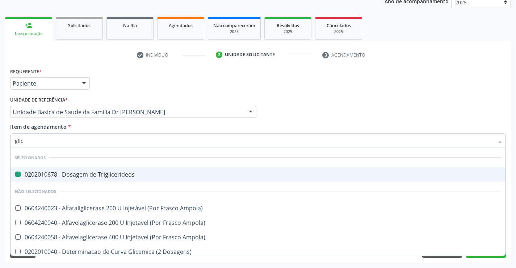
type input "glico"
checkbox Triglicerideos "false"
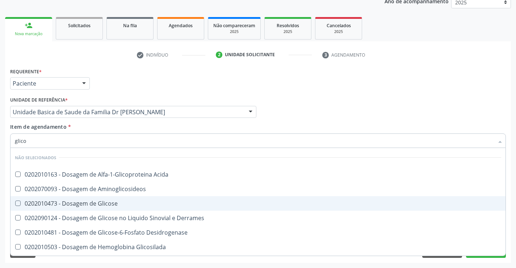
click at [59, 202] on div "0202010473 - Dosagem de Glicose" at bounding box center [258, 203] width 486 height 6
checkbox Glicose "true"
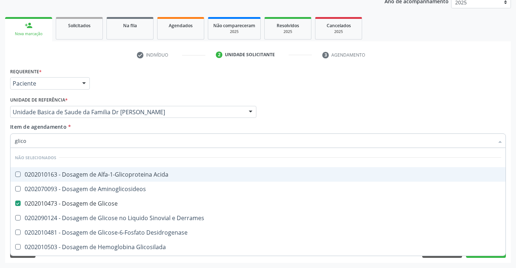
click at [274, 104] on div "Profissional Solicitante Por favor, selecione a Unidade de Atendimento primeiro…" at bounding box center [257, 109] width 499 height 28
checkbox Acida "true"
checkbox Derrames "true"
checkbox Desidrogenase "true"
checkbox Glicosilada "true"
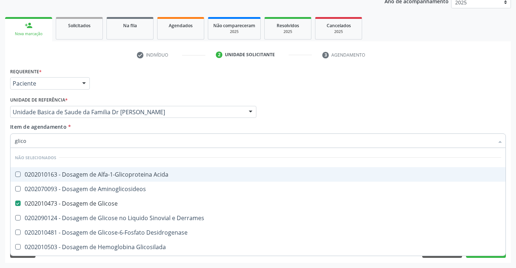
checkbox Urina "true"
checkbox Quantitativa "true"
checkbox Aminoglicosideos "true"
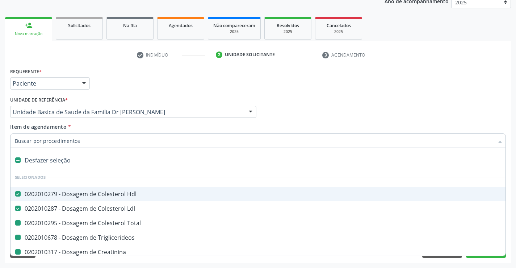
type input "h"
checkbox Total "false"
checkbox Triglicerideos "false"
checkbox Creatinina "false"
checkbox Ureia "false"
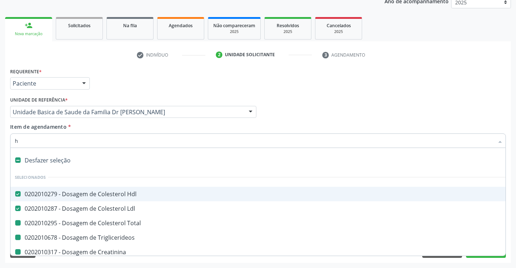
checkbox Glicose "false"
checkbox Urina "false"
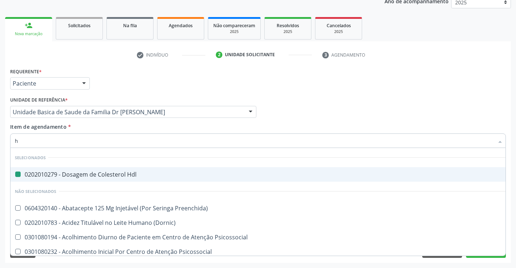
type input "he"
checkbox Hdl "false"
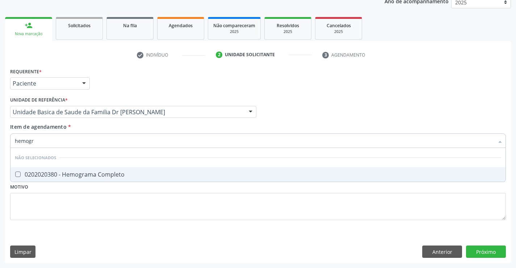
type input "hemogra"
click at [46, 172] on div "0202020380 - Hemograma Completo" at bounding box center [258, 174] width 486 height 6
checkbox Completo "true"
click at [276, 89] on div "Requerente * Paciente Profissional de Saúde Paciente Nenhum resultado encontrad…" at bounding box center [257, 80] width 499 height 28
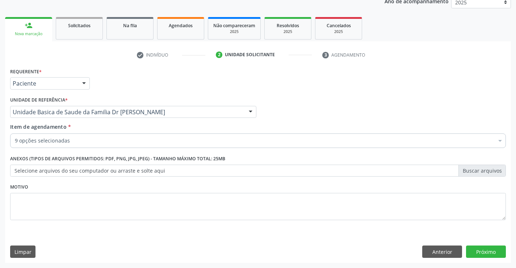
click at [472, 245] on div "Requerente * Paciente Profissional de Saúde Paciente Nenhum resultado encontrad…" at bounding box center [258, 164] width 506 height 197
click at [493, 248] on button "Próximo" at bounding box center [486, 251] width 40 height 12
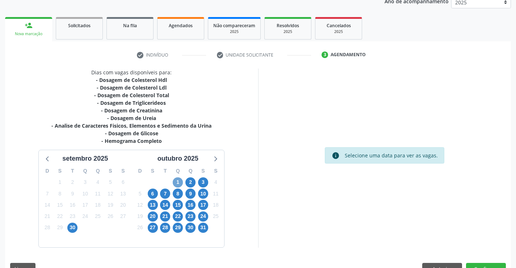
click at [182, 180] on span "1" at bounding box center [178, 182] width 10 height 10
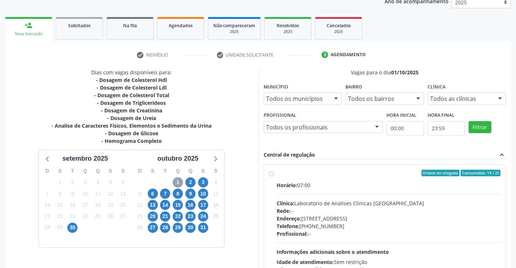
scroll to position [152, 0]
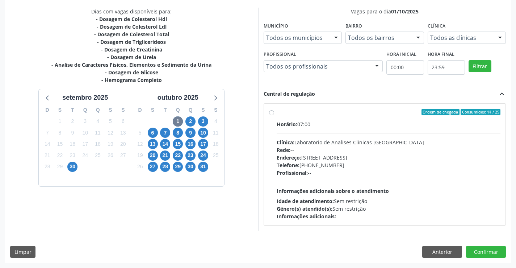
click at [277, 110] on label "Ordem de chegada Consumidos: 14 / 25 Horário: 07:00 Clínica: Laboratorio de Ana…" at bounding box center [389, 164] width 224 height 111
click at [271, 110] on input "Ordem de chegada Consumidos: 14 / 25 Horário: 07:00 Clínica: Laboratorio de Ana…" at bounding box center [271, 112] width 5 height 7
radio input "true"
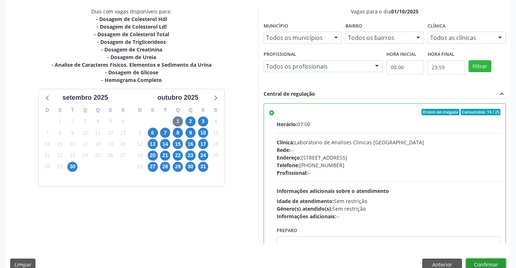
click at [471, 259] on button "Confirmar" at bounding box center [486, 264] width 40 height 12
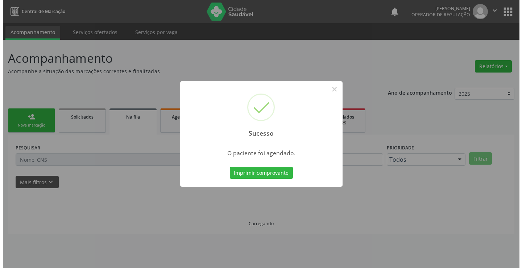
scroll to position [0, 0]
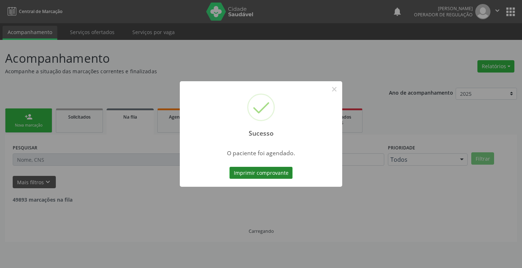
click at [259, 168] on button "Imprimir comprovante" at bounding box center [260, 173] width 63 height 12
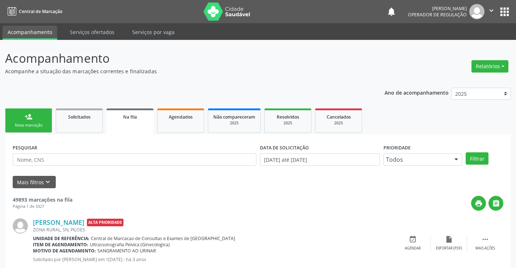
click at [27, 116] on div "person_add" at bounding box center [29, 117] width 8 height 8
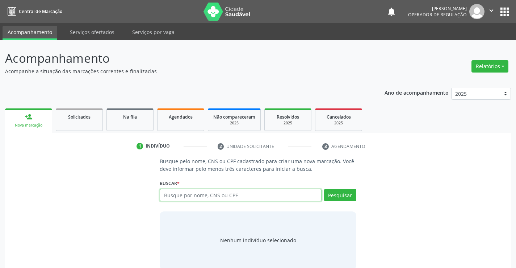
click at [232, 197] on input "text" at bounding box center [241, 195] width 162 height 12
type input "706002862377647"
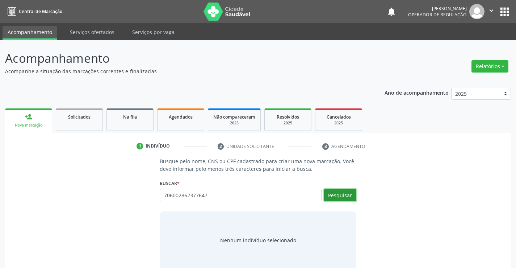
click at [330, 192] on button "Pesquisar" at bounding box center [340, 195] width 32 height 12
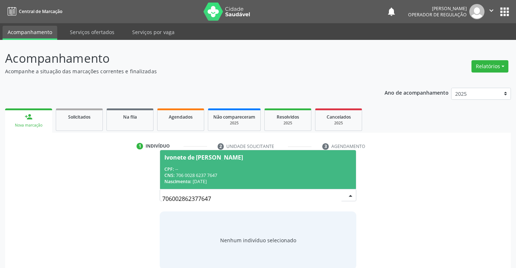
click at [209, 157] on div "Ivonete de [PERSON_NAME]" at bounding box center [203, 157] width 79 height 6
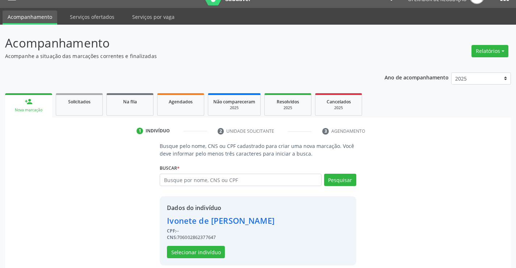
scroll to position [23, 0]
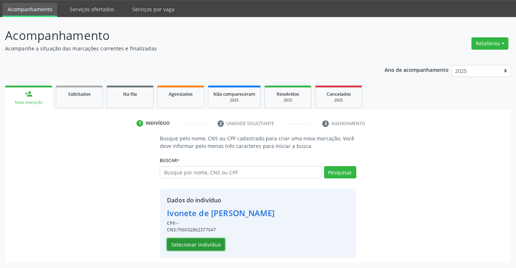
click at [198, 240] on button "Selecionar indivíduo" at bounding box center [196, 244] width 58 height 12
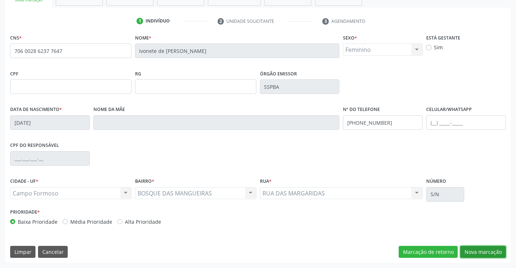
click at [467, 251] on button "Nova marcação" at bounding box center [483, 252] width 46 height 12
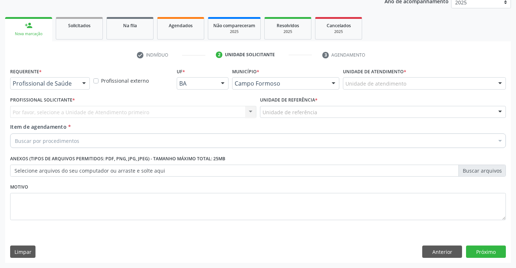
click at [84, 83] on div at bounding box center [84, 84] width 11 height 12
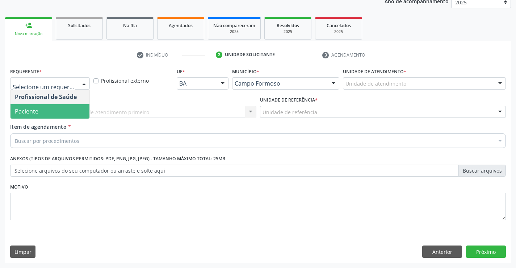
click at [52, 111] on span "Paciente" at bounding box center [50, 111] width 79 height 14
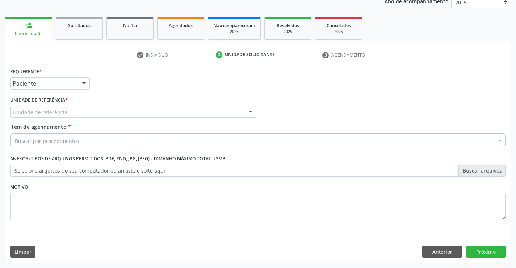
click at [244, 111] on div "Unidade de referência Unidade Basica de Saude da Familia Dr Paulo Sudre Centro …" at bounding box center [133, 112] width 246 height 12
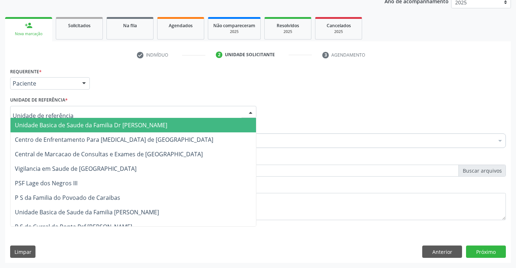
click at [195, 121] on span "Unidade Basica de Saude da Familia Dr [PERSON_NAME]" at bounding box center [134, 125] width 246 height 14
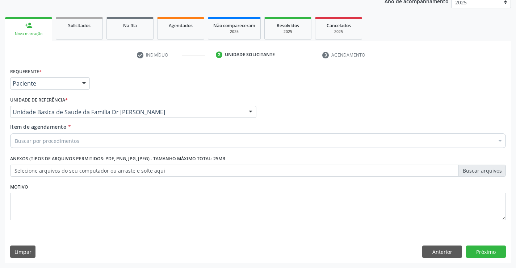
click at [162, 140] on div "Buscar por procedimentos" at bounding box center [258, 140] width 496 height 14
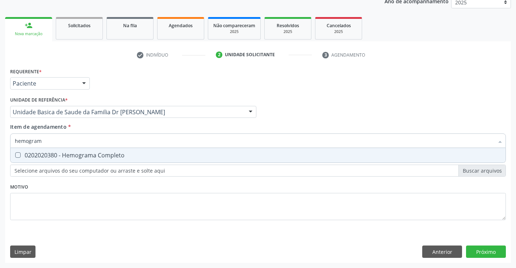
type input "hemograma"
click at [118, 154] on div "0202020380 - Hemograma Completo" at bounding box center [258, 155] width 486 height 6
checkbox Completo "true"
click at [93, 192] on div "Requerente * Paciente Profissional de Saúde Paciente Nenhum resultado encontrad…" at bounding box center [258, 148] width 496 height 164
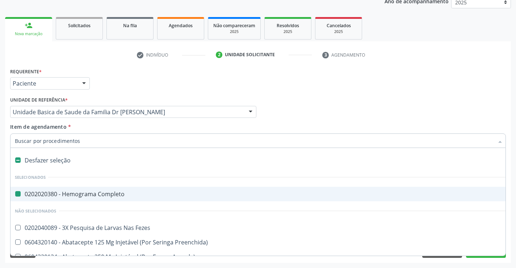
type input "u"
checkbox Completo "false"
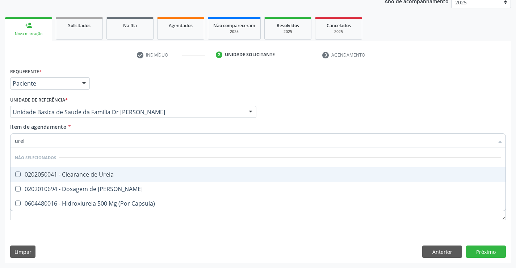
type input "ureia"
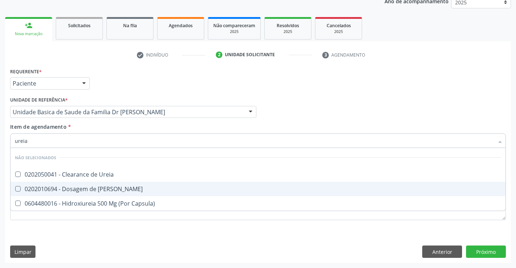
click at [96, 191] on div "0202010694 - Dosagem de Ureia" at bounding box center [258, 189] width 486 height 6
checkbox Ureia "true"
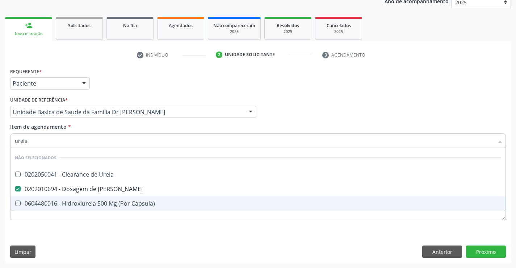
type input "ureia"
click at [81, 220] on div "Requerente * Paciente Profissional de Saúde Paciente Nenhum resultado encontrad…" at bounding box center [258, 148] width 496 height 164
checkbox Ureia "true"
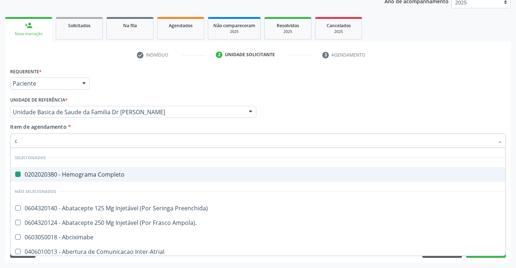
type input "cr"
checkbox Completo "false"
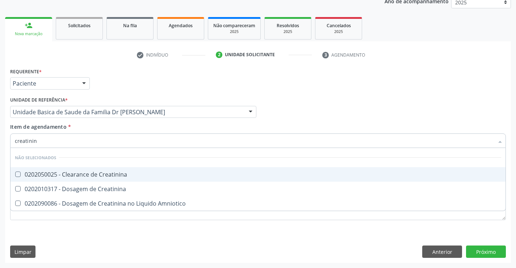
type input "creatinina"
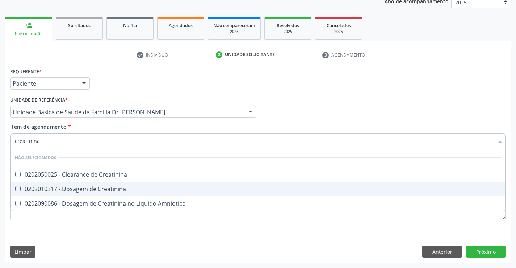
click at [90, 186] on div "0202010317 - Dosagem de Creatinina" at bounding box center [258, 189] width 486 height 6
checkbox Creatinina "true"
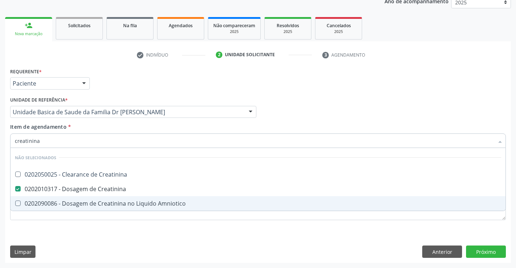
click at [78, 226] on div "Requerente * Paciente Profissional de Saúde Paciente Nenhum resultado encontrad…" at bounding box center [258, 148] width 496 height 164
checkbox Creatinina "true"
checkbox Amniotico "true"
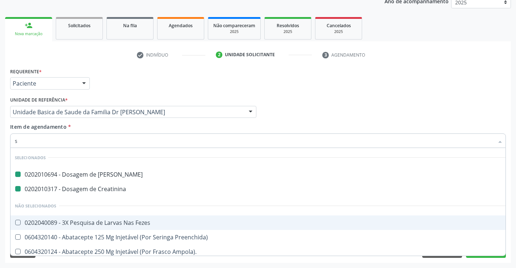
type input "so"
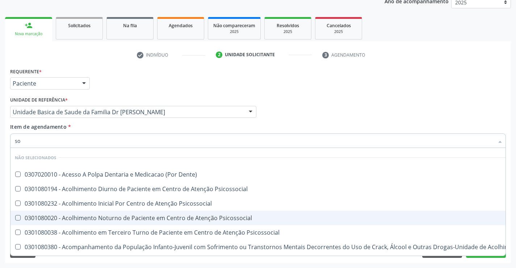
checkbox Dente\) "false"
checkbox Psicossocial "false"
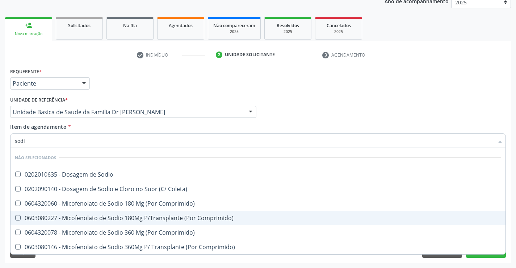
type input "sodio"
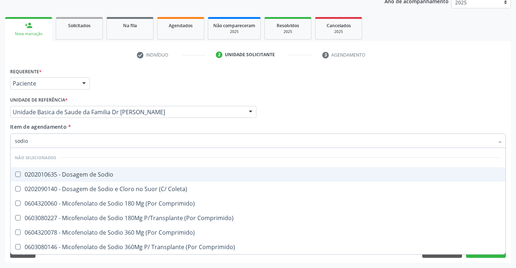
click at [97, 171] on div "0202010635 - Dosagem de Sodio" at bounding box center [258, 174] width 486 height 6
checkbox Sodio "true"
click at [281, 99] on div "Profissional Solicitante Por favor, selecione a Unidade de Atendimento primeiro…" at bounding box center [257, 109] width 499 height 28
checkbox Coleta\) "true"
checkbox Comprimido\) "true"
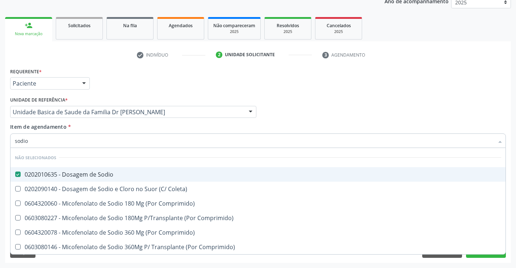
checkbox Comprimido\) "true"
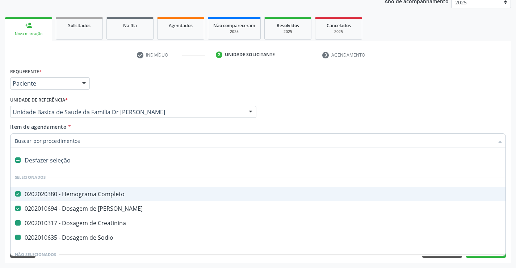
type input "p"
checkbox Sodio "false"
checkbox Creatinina "false"
type input "po"
checkbox Completo "false"
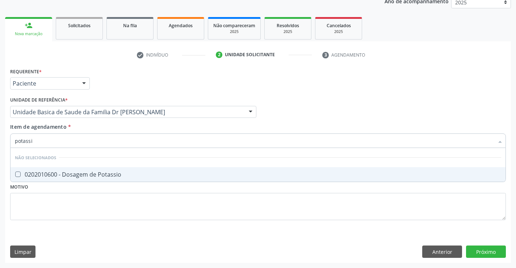
type input "potassio"
click at [33, 167] on li "Não selecionados" at bounding box center [258, 157] width 495 height 19
click at [34, 173] on div "0202010600 - Dosagem de Potassio" at bounding box center [258, 174] width 486 height 6
checkbox Potassio "true"
click at [43, 201] on div "Requerente * Paciente Profissional de Saúde Paciente Nenhum resultado encontrad…" at bounding box center [258, 148] width 496 height 164
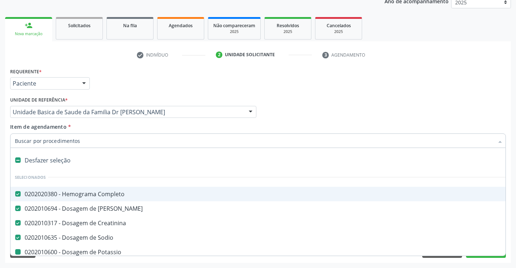
type input "t"
checkbox Potassio "false"
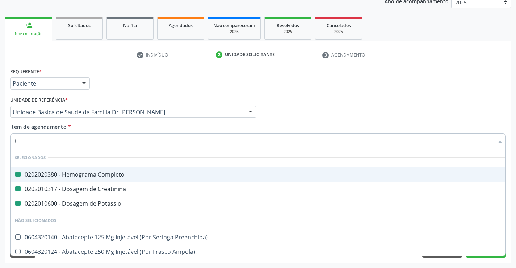
type input "tg"
checkbox Completo "false"
checkbox Creatinina "false"
checkbox Potassio "false"
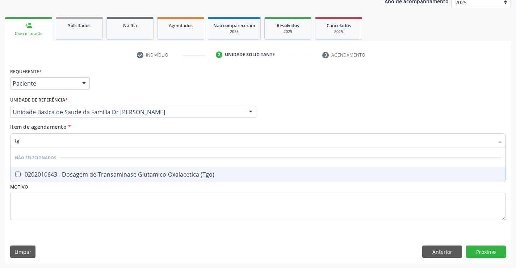
type input "tgo"
click at [53, 174] on div "0202010643 - Dosagem de Transaminase Glutamico-Oxalacetica (Tgo)" at bounding box center [258, 174] width 486 height 6
checkbox \(Tgo\) "true"
type input "tgo"
click at [46, 210] on div "Requerente * Paciente Profissional de Saúde Paciente Nenhum resultado encontrad…" at bounding box center [258, 148] width 496 height 164
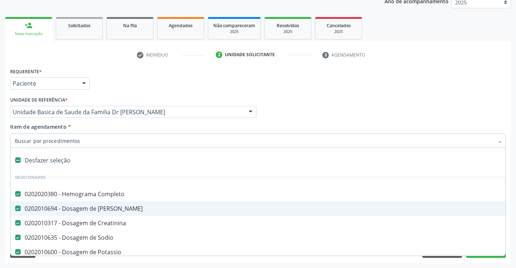
type input "t"
checkbox \(Tgo\) "false"
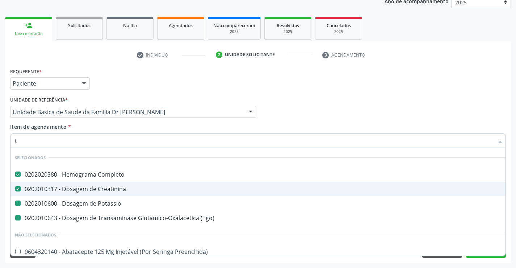
type input "tg"
checkbox Potassio "false"
checkbox \(Tgo\) "false"
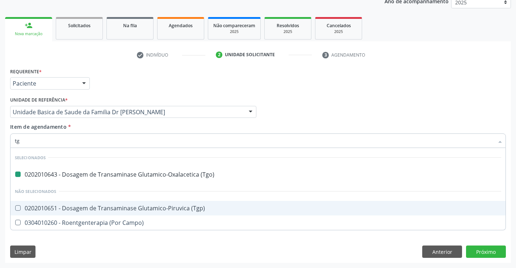
type input "tgp"
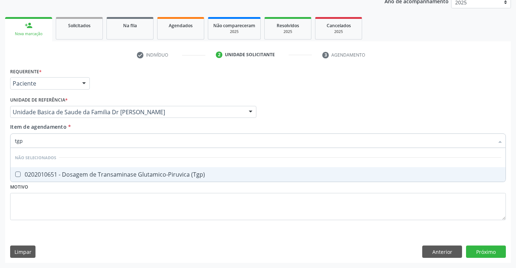
click at [48, 171] on div "0202010651 - Dosagem de Transaminase Glutamico-Piruvica (Tgp)" at bounding box center [258, 174] width 486 height 6
checkbox \(Tgp\) "true"
click at [32, 212] on div "Requerente * Paciente Profissional de Saúde Paciente Nenhum resultado encontrad…" at bounding box center [258, 148] width 496 height 164
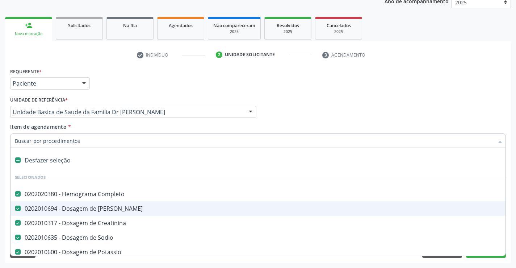
type input "c"
checkbox \(Tgo\) "false"
checkbox \(Tgp\) "false"
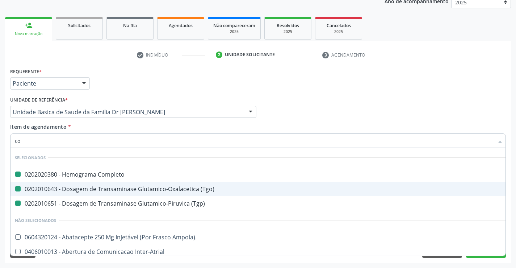
type input "col"
checkbox Completo "false"
checkbox \(Tgo\) "false"
checkbox \(Tgp\) "false"
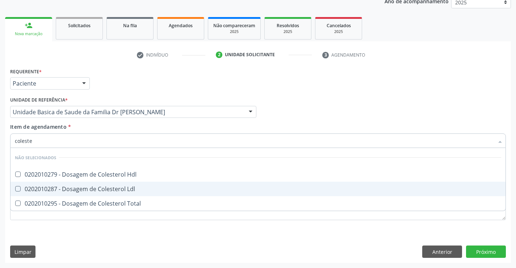
type input "colester"
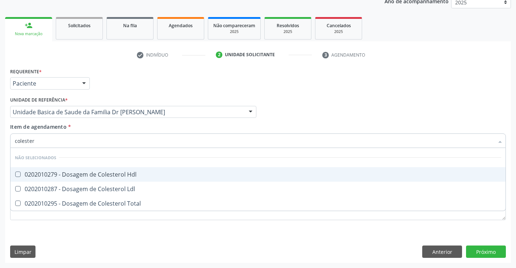
click at [45, 171] on div "0202010279 - Dosagem de Colesterol Hdl" at bounding box center [258, 174] width 486 height 6
checkbox Hdl "true"
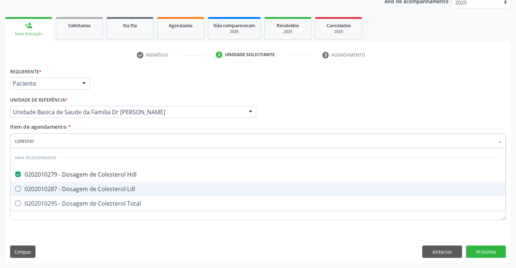
click at [43, 183] on span "0202010287 - Dosagem de Colesterol Ldl" at bounding box center [258, 188] width 495 height 14
checkbox Ldl "true"
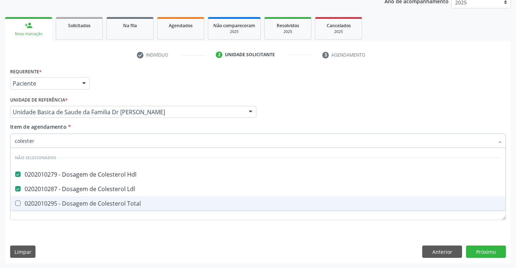
click at [52, 200] on div "0202010295 - Dosagem de Colesterol Total" at bounding box center [258, 203] width 486 height 6
checkbox Total "true"
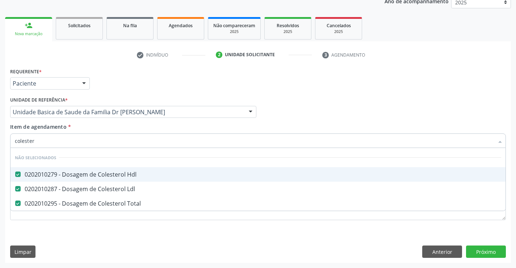
click at [272, 108] on div "Profissional Solicitante Por favor, selecione a Unidade de Atendimento primeiro…" at bounding box center [257, 109] width 499 height 28
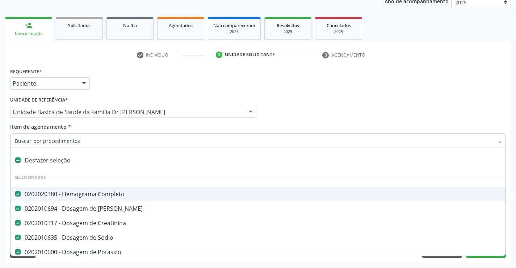
type input "t"
checkbox Total "false"
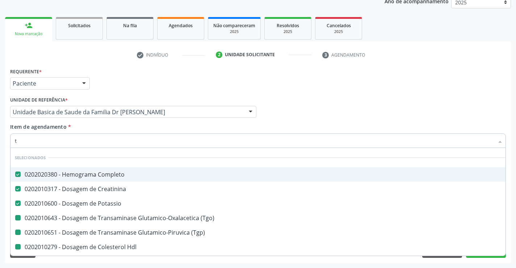
type input "tr"
checkbox \(Tgo\) "false"
checkbox \(Tgp\) "false"
checkbox Hdl "false"
checkbox Ldl "false"
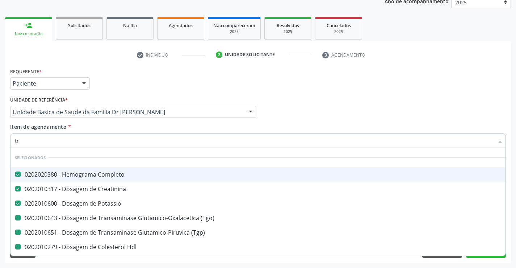
checkbox Total "false"
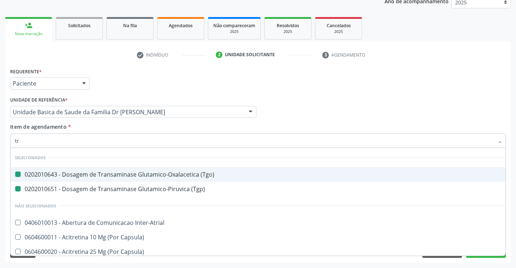
type input "tri"
checkbox \(Tgo\) "false"
checkbox \(Tgp\) "false"
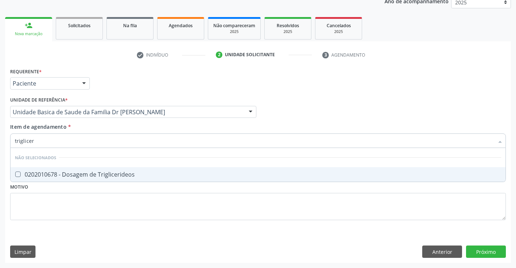
type input "trigliceri"
click at [57, 170] on span "0202010678 - Dosagem de Triglicerideos" at bounding box center [258, 174] width 495 height 14
checkbox Triglicerideos "true"
click at [44, 192] on div "Requerente * Paciente Profissional de Saúde Paciente Nenhum resultado encontrad…" at bounding box center [258, 148] width 496 height 164
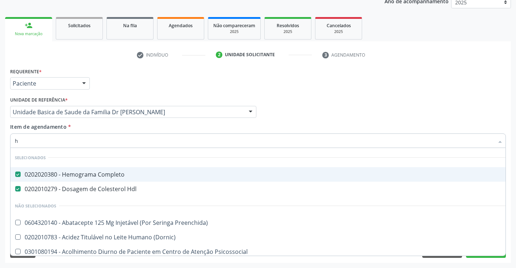
type input "he"
checkbox Preenchida\) "false"
checkbox \(Dornic\) "false"
checkbox Psicossocial "false"
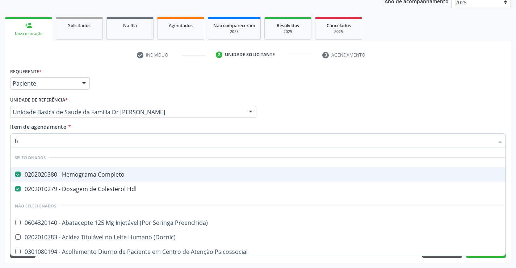
checkbox Psicossocial "false"
checkbox Risco "false"
checkbox Psicossocial "false"
checkbox Diálise "false"
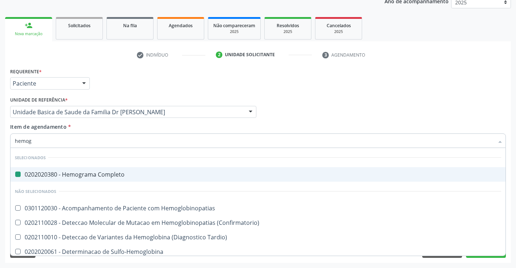
type input "hemogl"
checkbox Completo "false"
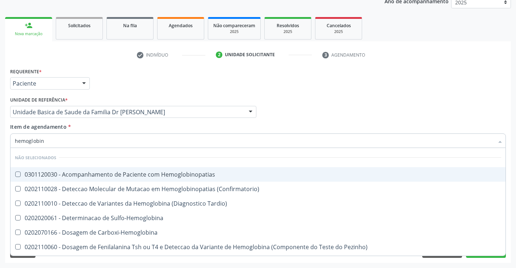
type input "hemoglobina"
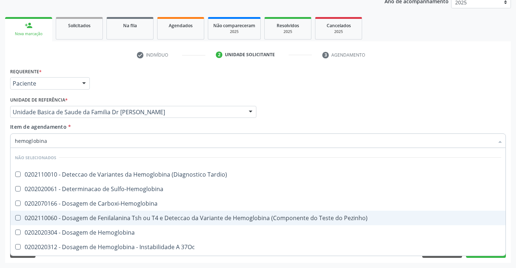
scroll to position [72, 0]
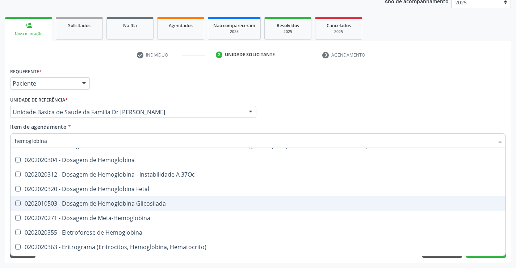
click at [122, 205] on div "0202010503 - Dosagem de Hemoglobina Glicosilada" at bounding box center [258, 203] width 486 height 6
checkbox Glicosilada "true"
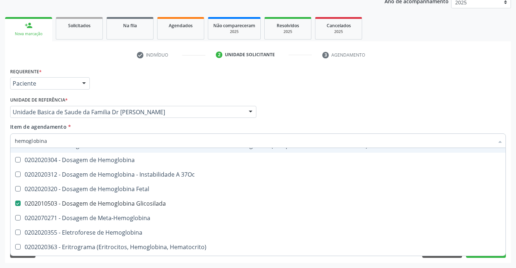
click at [366, 112] on div "Profissional Solicitante Por favor, selecione a Unidade de Atendimento primeiro…" at bounding box center [257, 109] width 499 height 28
checkbox Tardio\) "true"
checkbox Pezinho\) "true"
checkbox Hemoglobina "true"
checkbox 37Oc "true"
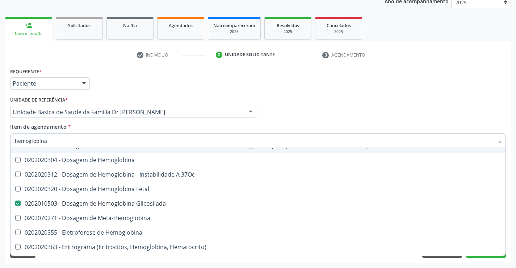
checkbox Fetal "true"
checkbox Meta-Hemoglobina "true"
checkbox Hemoglobina "true"
checkbox Hematocrito\) "true"
checkbox S "true"
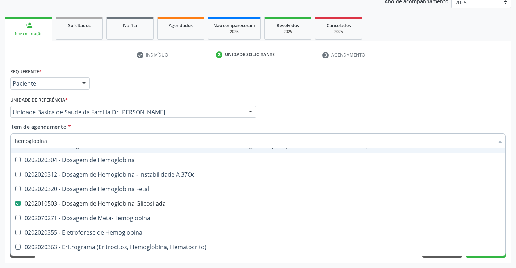
checkbox Carboxi-Hemoglobina "true"
checkbox Sulfo-Hemoglobina "true"
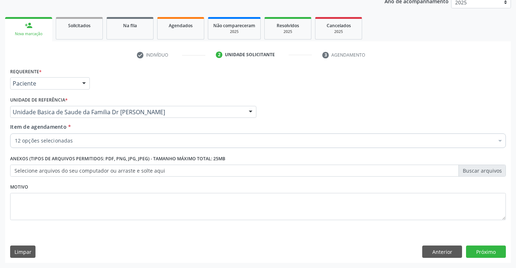
scroll to position [0, 0]
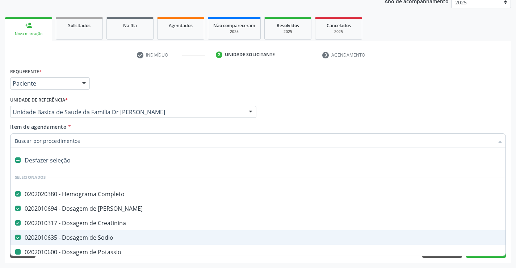
type input "u"
checkbox Potassio "false"
checkbox \(Tgo\) "false"
checkbox \(Tgp\) "false"
checkbox Hdl "false"
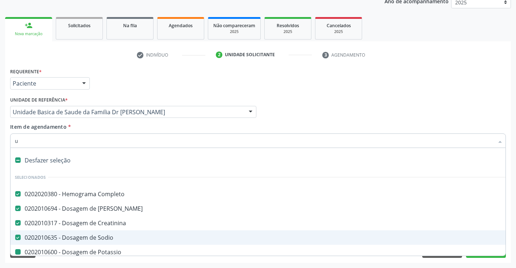
checkbox Ldl "false"
checkbox Total "false"
checkbox Triglicerideos "false"
checkbox Glicosilada "false"
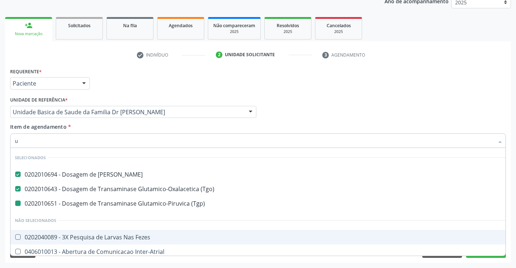
type input "ur"
checkbox \(Tgp\) "false"
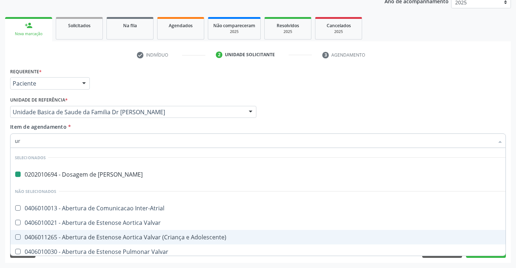
type input "urn"
checkbox Ureia "false"
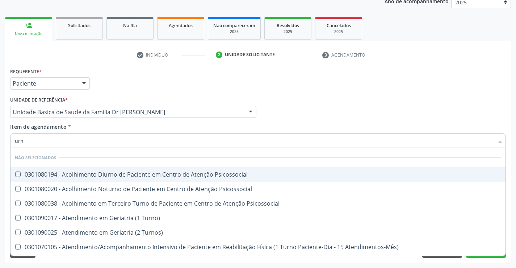
type input "ur"
checkbox Psicossocial "true"
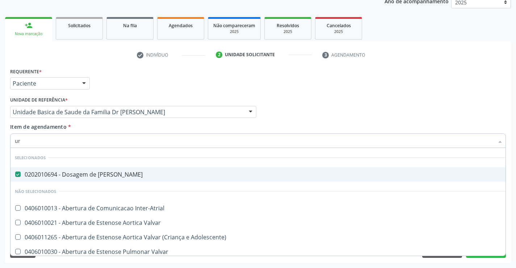
type input "u"
checkbox Inter-Atrial "true"
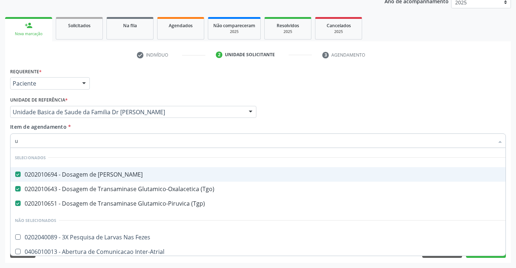
type input "ur"
checkbox \(Tgp\) "false"
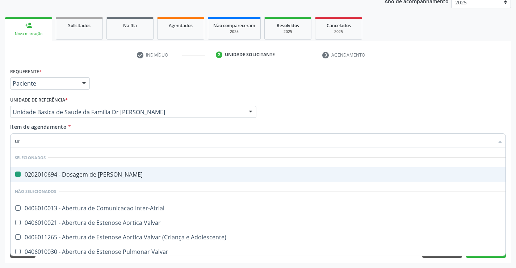
type input "uri"
checkbox Ureia "false"
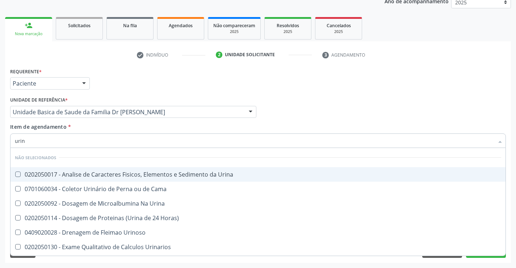
type input "urina"
click at [149, 172] on div "0202050017 - Analise de Caracteres Fisicos, Elementos e Sedimento da Urina" at bounding box center [258, 174] width 486 height 6
checkbox Urina "true"
click at [274, 106] on div "Profissional Solicitante Por favor, selecione a Unidade de Atendimento primeiro…" at bounding box center [257, 109] width 499 height 28
checkbox Horas\) "true"
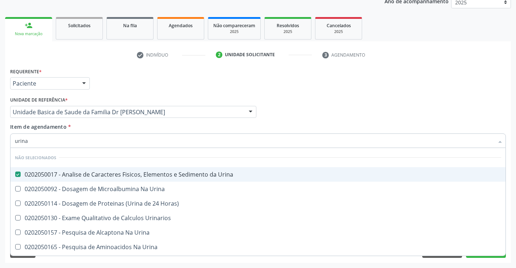
checkbox Urina "true"
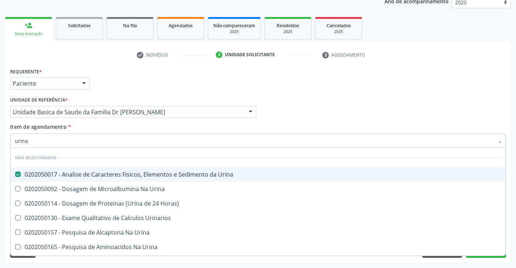
checkbox Urina "true"
checkbox Urinarios "true"
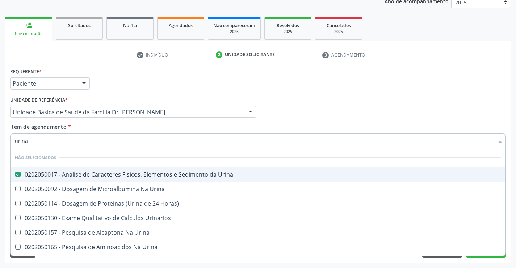
checkbox Urina "true"
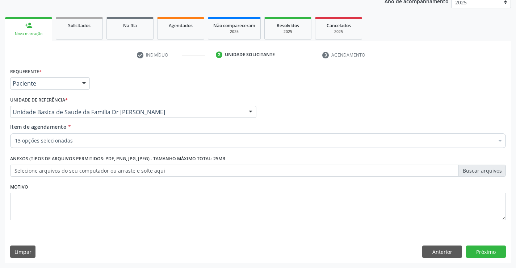
click at [96, 136] on div "13 opções selecionadas" at bounding box center [258, 140] width 496 height 14
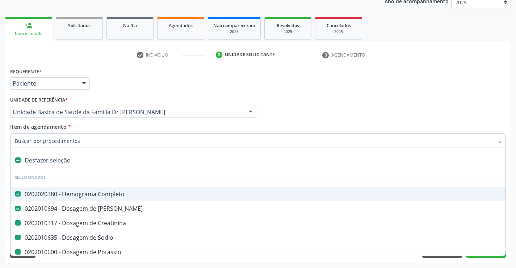
type input "f"
checkbox Creatinina "false"
checkbox Potassio "false"
checkbox \(Tgo\) "false"
checkbox \(Tgp\) "false"
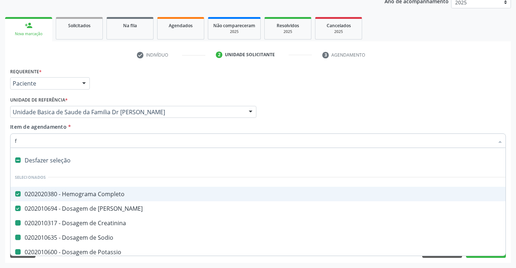
checkbox Hdl "false"
checkbox Ldl "false"
checkbox Total "false"
checkbox Triglicerideos "false"
checkbox Glicosilada "false"
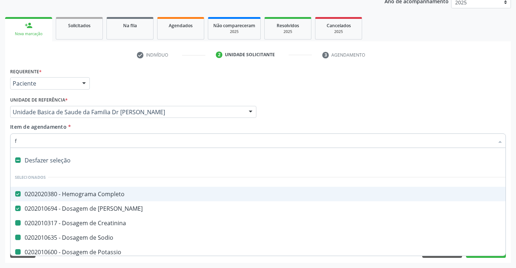
checkbox Urina "false"
checkbox Sodio "false"
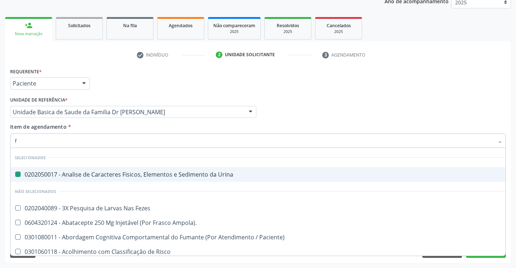
type input "fe"
checkbox Urina "false"
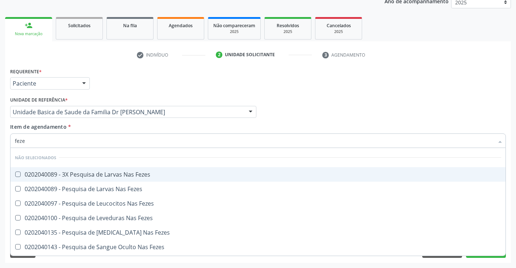
type input "fezes"
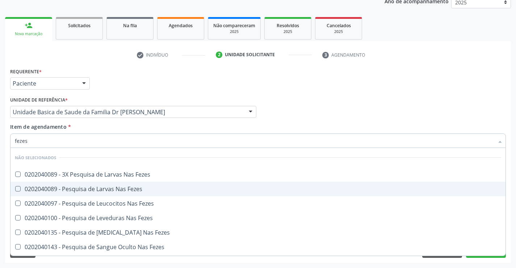
click at [106, 190] on div "0202040089 - Pesquisa de Larvas Nas Fezes" at bounding box center [258, 189] width 486 height 6
checkbox Fezes "true"
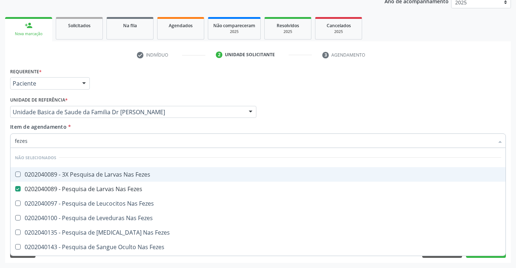
click at [351, 117] on div "Profissional Solicitante Por favor, selecione a Unidade de Atendimento primeiro…" at bounding box center [257, 109] width 499 height 28
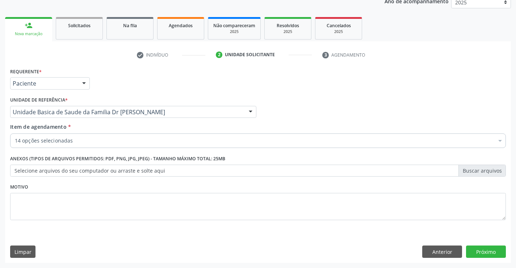
checkbox Completo "true"
checkbox Creatinina "true"
checkbox Potassio "true"
checkbox \(Tgo\) "true"
checkbox \(Tgp\) "true"
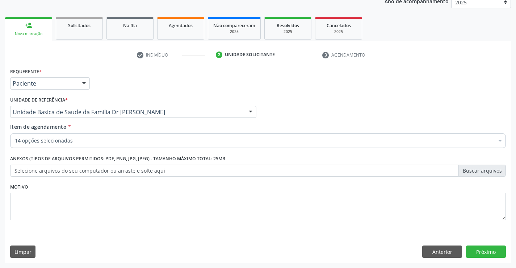
checkbox Hdl "true"
checkbox Ldl "true"
checkbox Sodio "true"
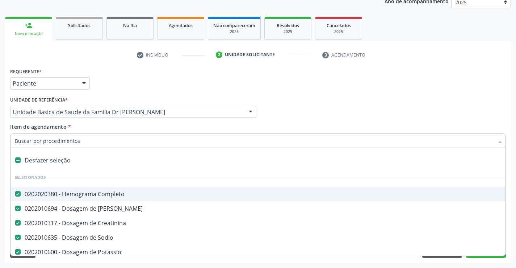
click at [333, 96] on div "Profissional Solicitante Por favor, selecione a Unidade de Atendimento primeiro…" at bounding box center [257, 109] width 499 height 28
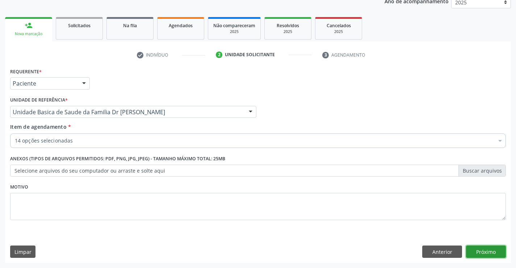
click at [473, 252] on button "Próximo" at bounding box center [486, 251] width 40 height 12
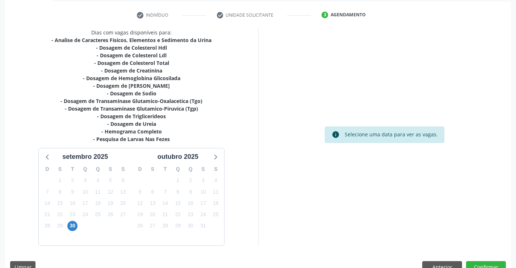
scroll to position [146, 0]
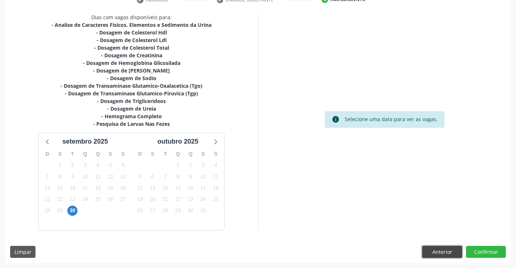
click at [442, 247] on button "Anterior" at bounding box center [442, 252] width 40 height 12
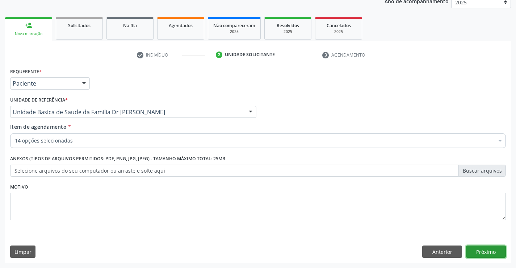
click at [474, 248] on button "Próximo" at bounding box center [486, 251] width 40 height 12
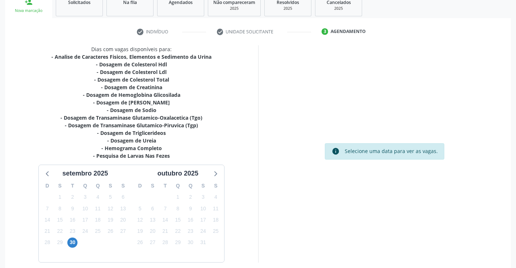
scroll to position [74, 0]
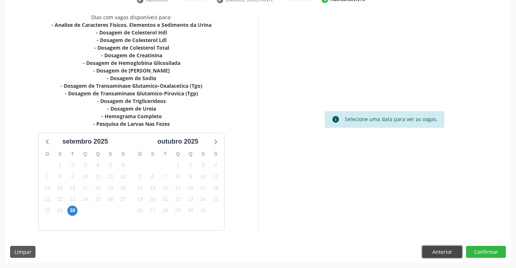
click at [446, 253] on button "Anterior" at bounding box center [442, 252] width 40 height 12
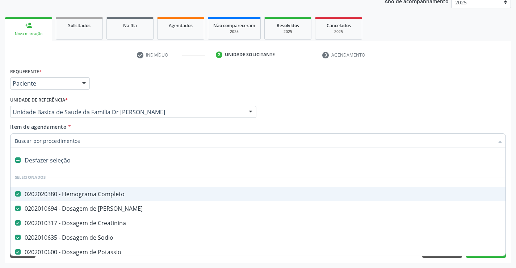
scroll to position [36, 0]
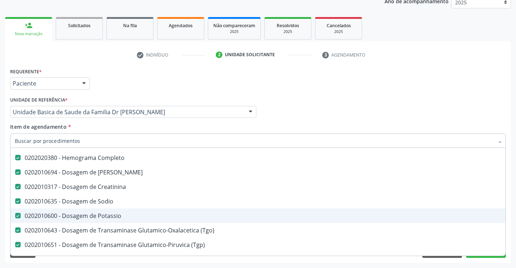
click at [108, 213] on div "0202010600 - Dosagem de Potassio" at bounding box center [297, 216] width 564 height 6
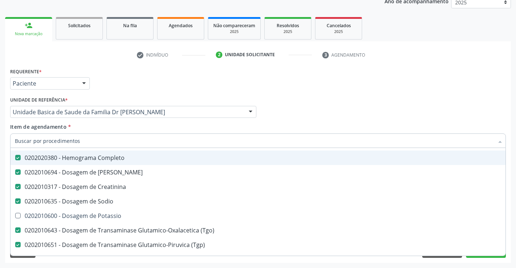
click at [307, 109] on div "Profissional Solicitante Por favor, selecione a Unidade de Atendimento primeiro…" at bounding box center [257, 109] width 499 height 28
checkbox Potassio "true"
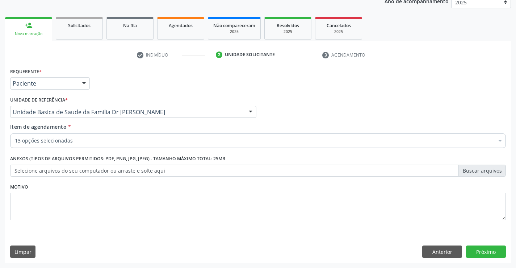
scroll to position [0, 0]
click at [476, 252] on button "Próximo" at bounding box center [486, 251] width 40 height 12
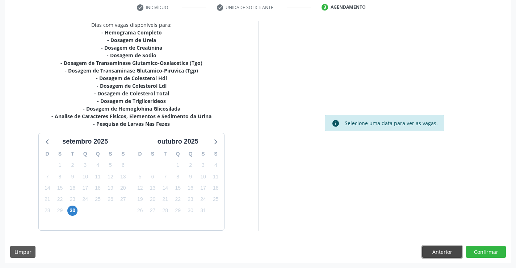
click at [427, 253] on button "Anterior" at bounding box center [442, 252] width 40 height 12
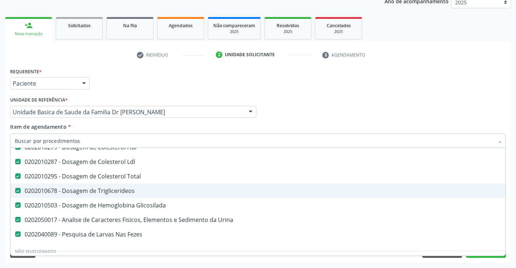
scroll to position [145, 0]
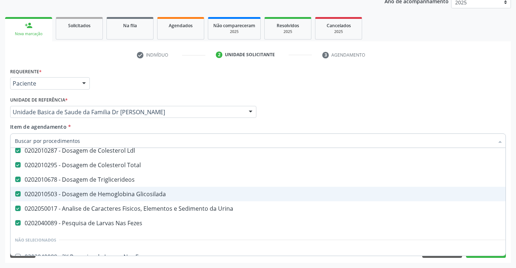
click at [109, 193] on div "0202010503 - Dosagem de Hemoglobina Glicosilada" at bounding box center [297, 194] width 564 height 6
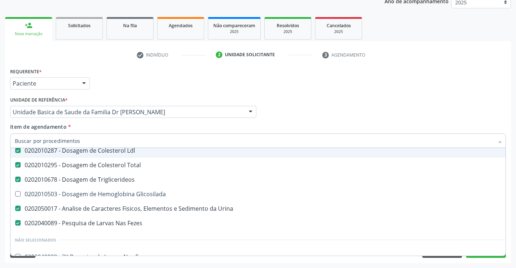
click at [358, 96] on div "Profissional Solicitante Por favor, selecione a Unidade de Atendimento primeiro…" at bounding box center [257, 109] width 499 height 28
checkbox Glicosilada "true"
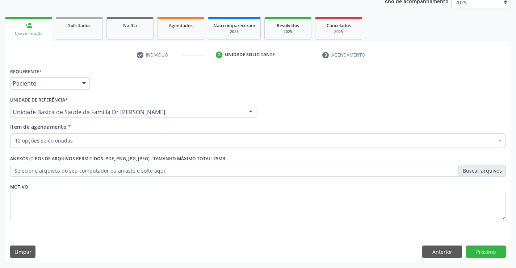
scroll to position [0, 0]
click at [478, 254] on button "Próximo" at bounding box center [486, 251] width 40 height 12
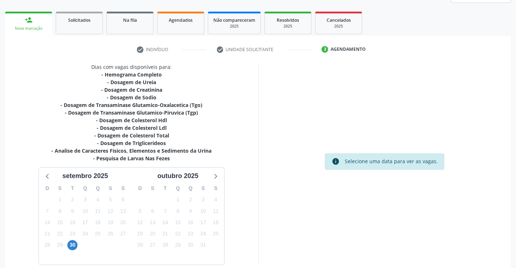
scroll to position [131, 0]
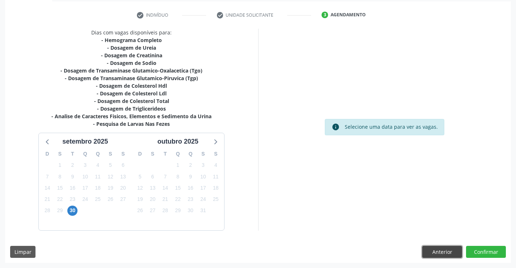
click at [446, 252] on button "Anterior" at bounding box center [442, 252] width 40 height 12
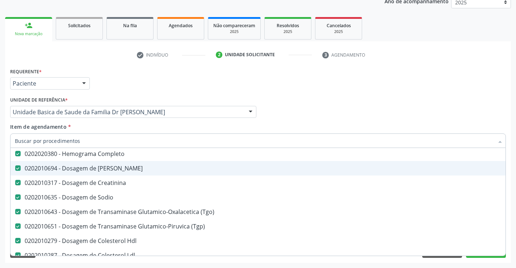
scroll to position [72, 0]
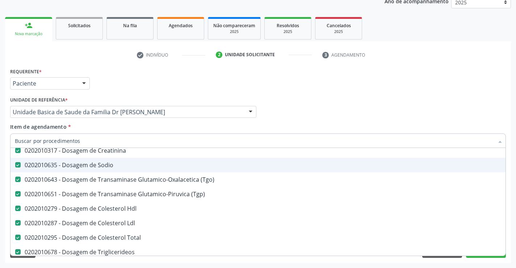
click at [122, 162] on div "0202010635 - Dosagem de Sodio" at bounding box center [297, 165] width 564 height 6
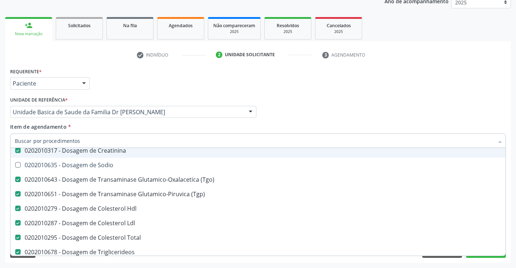
click at [304, 113] on div "Profissional Solicitante Por favor, selecione a Unidade de Atendimento primeiro…" at bounding box center [257, 109] width 499 height 28
checkbox Sodio "true"
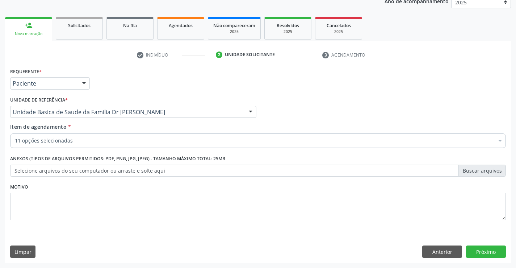
scroll to position [0, 0]
click at [481, 252] on button "Próximo" at bounding box center [486, 251] width 40 height 12
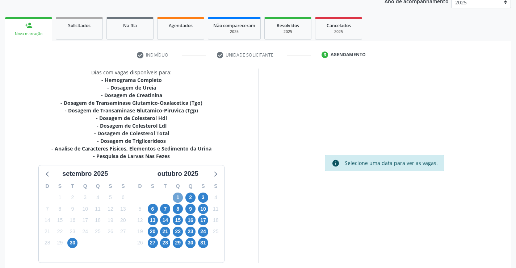
click at [179, 198] on span "1" at bounding box center [178, 197] width 10 height 10
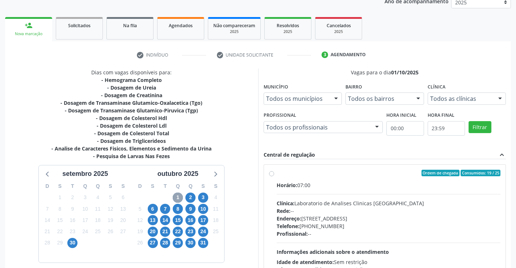
scroll to position [152, 0]
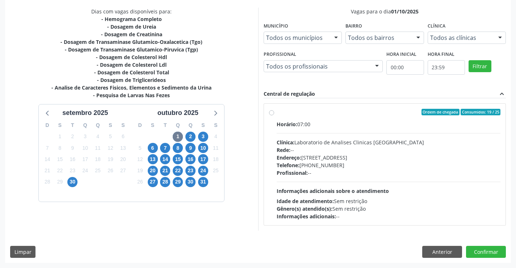
click at [273, 116] on div "Ordem de chegada Consumidos: 19 / 25 Horário: 07:00 Clínica: Laboratorio de Ana…" at bounding box center [385, 164] width 232 height 111
radio input "true"
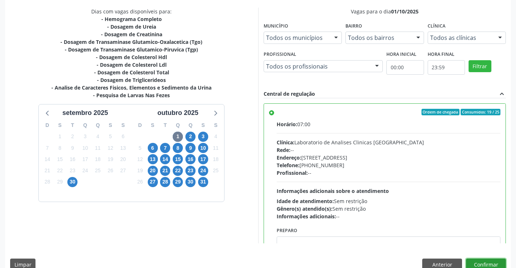
click at [491, 265] on button "Confirmar" at bounding box center [486, 264] width 40 height 12
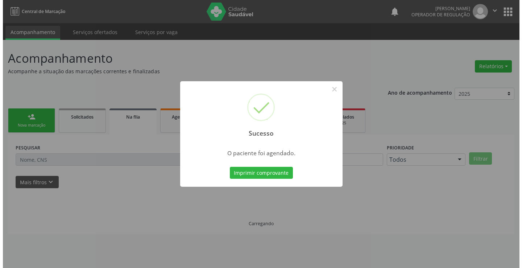
scroll to position [0, 0]
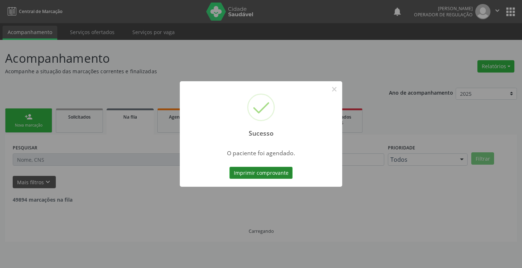
click at [259, 168] on button "Imprimir comprovante" at bounding box center [260, 173] width 63 height 12
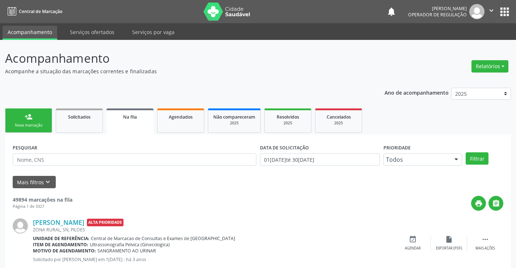
click at [24, 112] on link "person_add Nova marcação" at bounding box center [28, 120] width 47 height 24
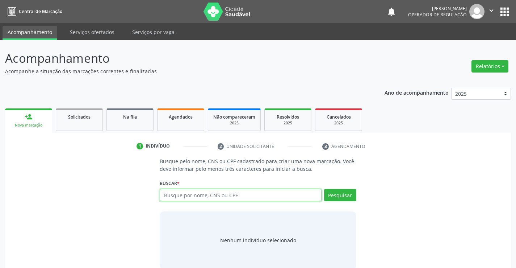
click at [236, 193] on input "text" at bounding box center [241, 195] width 162 height 12
paste input "706 0028 6237 7647"
type input "706 0028 6237 7647"
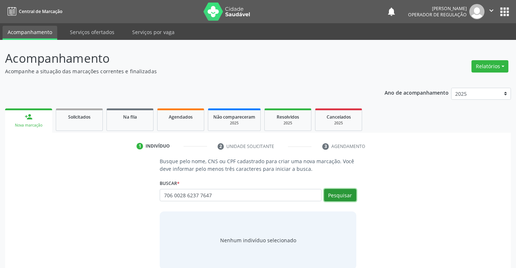
click at [342, 195] on button "Pesquisar" at bounding box center [340, 195] width 32 height 12
type input "706 0028 6237 7647"
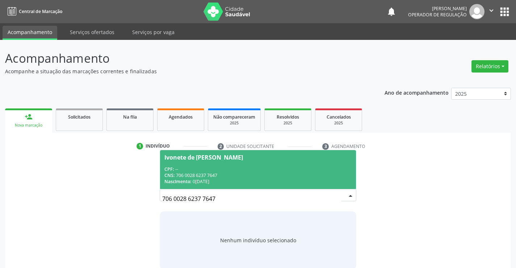
click at [182, 158] on div "Ivonete de [PERSON_NAME]" at bounding box center [203, 157] width 79 height 6
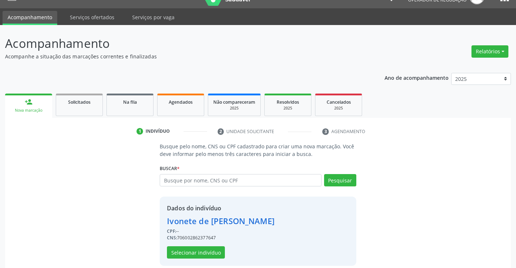
scroll to position [23, 0]
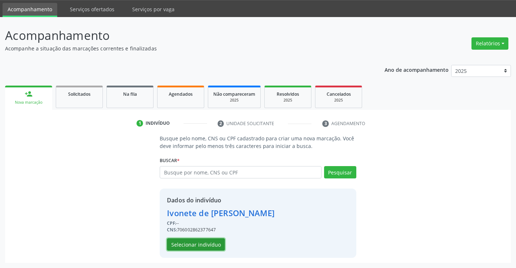
click at [198, 244] on button "Selecionar indivíduo" at bounding box center [196, 244] width 58 height 12
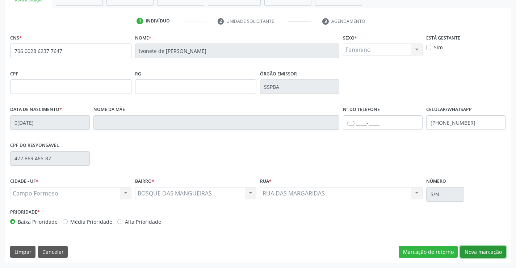
click at [480, 252] on button "Nova marcação" at bounding box center [483, 252] width 46 height 12
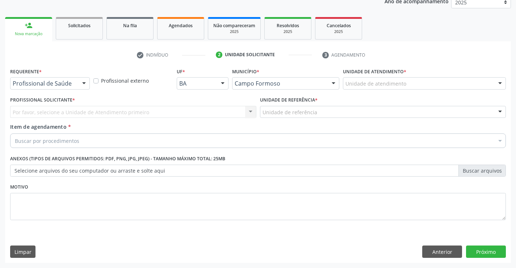
click at [79, 87] on div at bounding box center [84, 84] width 11 height 12
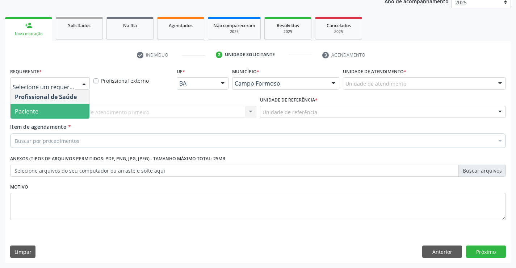
click at [55, 108] on span "Paciente" at bounding box center [50, 111] width 79 height 14
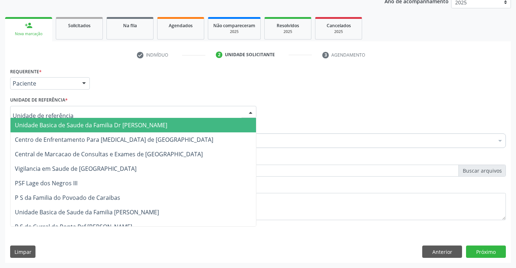
click at [248, 109] on div at bounding box center [250, 112] width 11 height 12
click at [191, 120] on span "Unidade Basica de Saude da Familia Dr [PERSON_NAME]" at bounding box center [134, 125] width 246 height 14
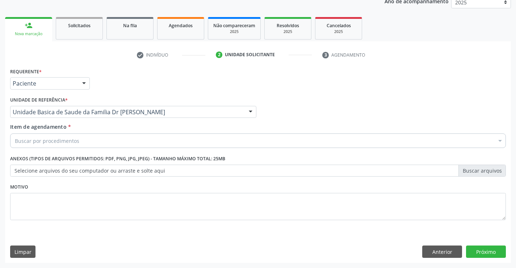
click at [152, 142] on div "Buscar por procedimentos" at bounding box center [258, 140] width 496 height 14
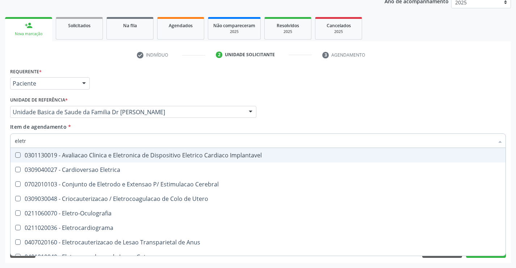
type input "eletro"
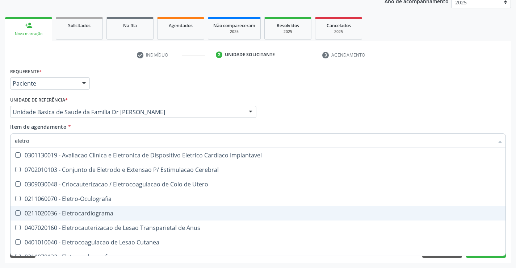
click at [81, 212] on div "0211020036 - Eletrocardiograma" at bounding box center [258, 213] width 486 height 6
checkbox Eletrocardiograma "true"
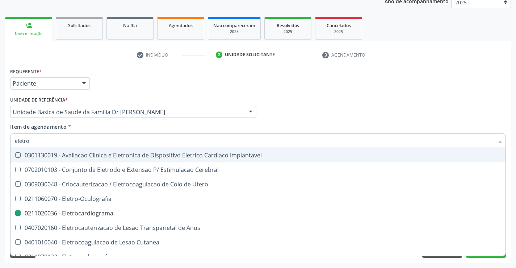
click at [285, 110] on div "Profissional Solicitante Por favor, selecione a Unidade de Atendimento primeiro…" at bounding box center [257, 109] width 499 height 28
checkbox Cerebral "true"
checkbox Eletrocardiograma "false"
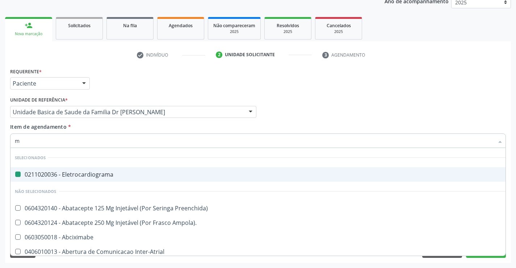
type input "mo"
checkbox Eletrocardiograma "false"
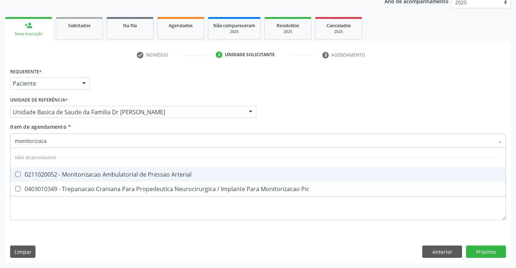
type input "monitorizacao"
click at [135, 171] on div "0211020052 - Monitorizacao Ambulatorial de Pressao Arterial" at bounding box center [258, 174] width 486 height 6
checkbox Arterial "true"
click at [302, 122] on div "Profissional Solicitante Por favor, selecione a Unidade de Atendimento primeiro…" at bounding box center [257, 109] width 499 height 28
checkbox Pic "true"
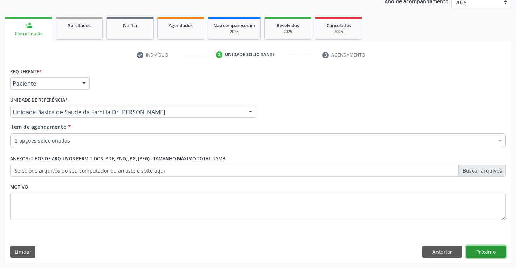
click at [478, 249] on button "Próximo" at bounding box center [486, 251] width 40 height 12
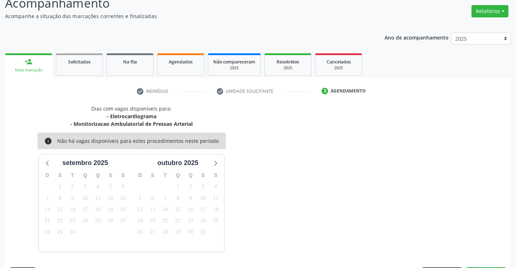
scroll to position [76, 0]
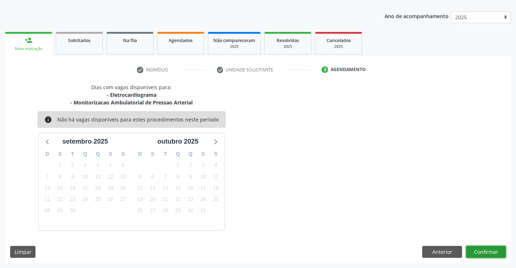
click at [485, 254] on button "Confirmar" at bounding box center [486, 252] width 40 height 12
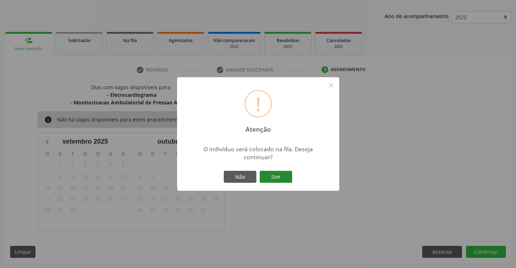
click at [267, 176] on button "Sim" at bounding box center [276, 177] width 33 height 12
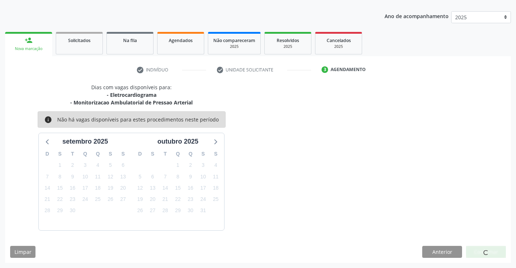
scroll to position [0, 0]
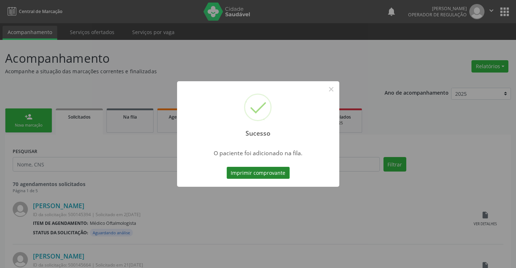
click at [264, 170] on button "Imprimir comprovante" at bounding box center [258, 173] width 63 height 12
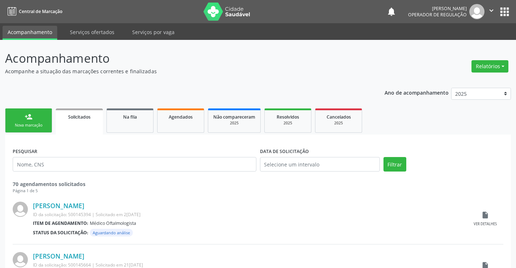
click at [26, 118] on div "person_add" at bounding box center [29, 117] width 8 height 8
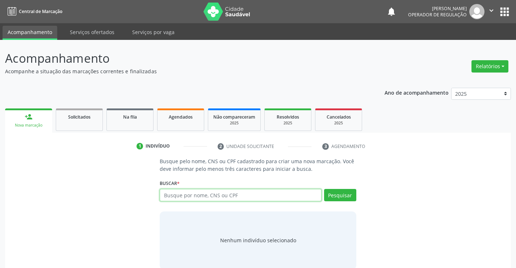
click at [194, 198] on input "text" at bounding box center [241, 195] width 162 height 12
type input "706804779824725"
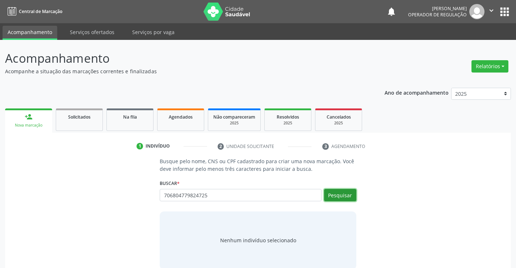
click at [348, 192] on button "Pesquisar" at bounding box center [340, 195] width 32 height 12
type input "706804779824725"
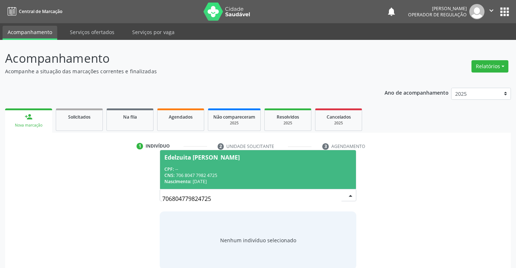
click at [239, 156] on div "Edelzuita Maria Braz dos Santos" at bounding box center [201, 157] width 75 height 6
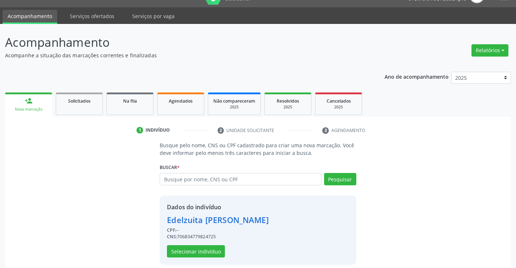
scroll to position [23, 0]
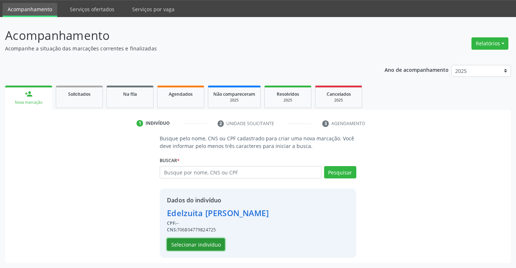
click at [191, 244] on button "Selecionar indivíduo" at bounding box center [196, 244] width 58 height 12
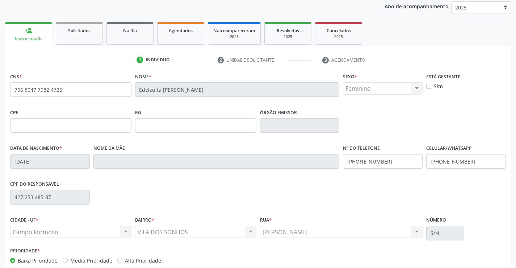
scroll to position [125, 0]
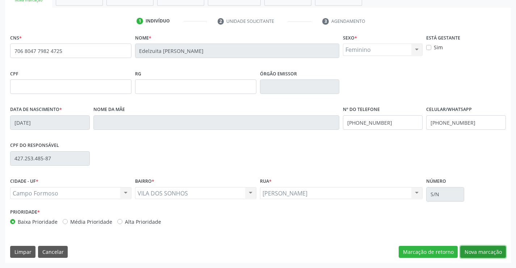
click at [480, 249] on button "Nova marcação" at bounding box center [483, 252] width 46 height 12
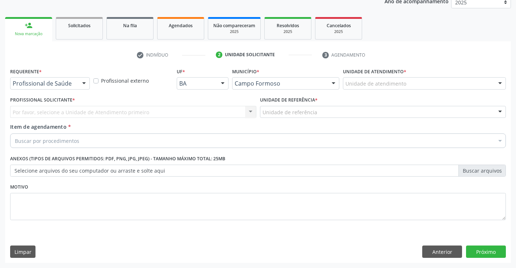
click at [84, 83] on div at bounding box center [84, 84] width 11 height 12
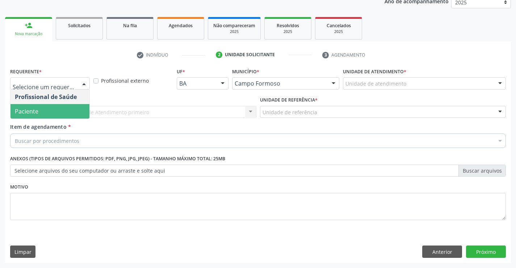
click at [50, 110] on span "Paciente" at bounding box center [50, 111] width 79 height 14
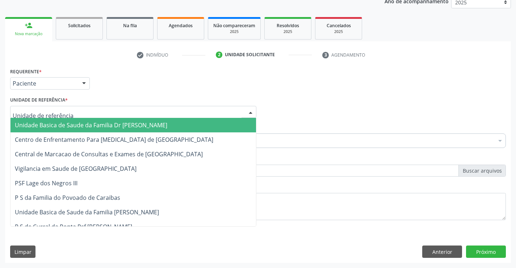
click at [248, 109] on div at bounding box center [250, 112] width 11 height 12
click at [180, 114] on input "text" at bounding box center [127, 115] width 229 height 14
click at [177, 117] on input "text" at bounding box center [127, 115] width 229 height 14
click at [153, 125] on span "Unidade Basica de Saude da Familia Dr [PERSON_NAME]" at bounding box center [91, 125] width 152 height 8
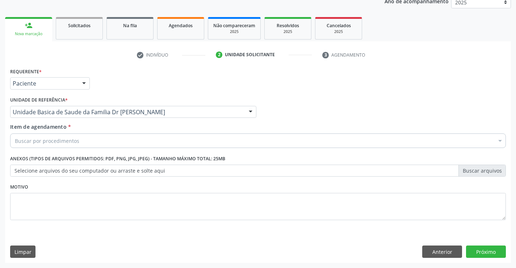
click at [134, 136] on div "Buscar por procedimentos" at bounding box center [258, 140] width 496 height 14
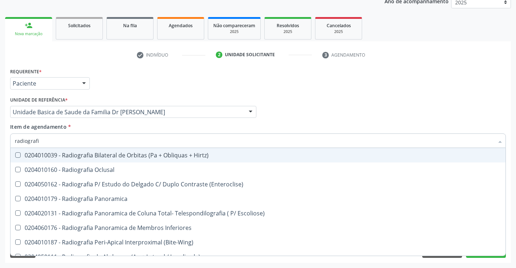
type input "radiografia"
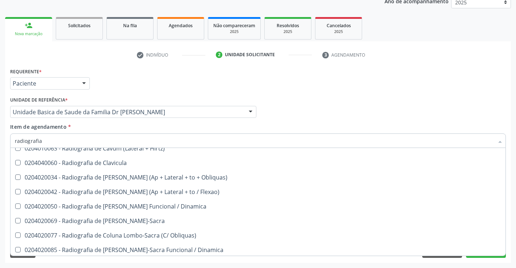
scroll to position [326, 0]
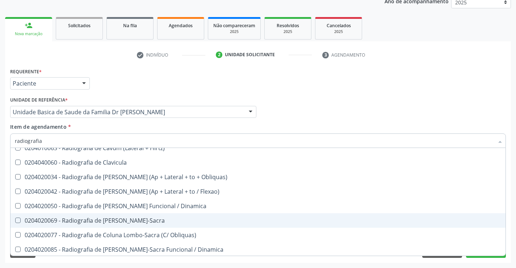
click at [135, 220] on div "0204020069 - Radiografia de Coluna Lombo-Sacra" at bounding box center [258, 220] width 486 height 6
checkbox Lombo-Sacra "true"
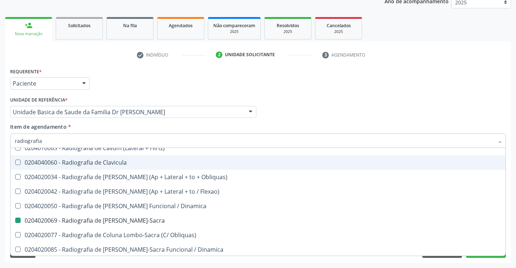
click at [386, 109] on div "Profissional Solicitante Por favor, selecione a Unidade de Atendimento primeiro…" at bounding box center [257, 109] width 499 height 28
checkbox Oclusal "true"
checkbox Lombo-Sacra "false"
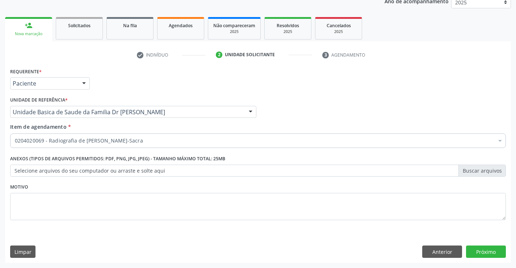
scroll to position [0, 0]
click at [478, 251] on button "Próximo" at bounding box center [486, 251] width 40 height 12
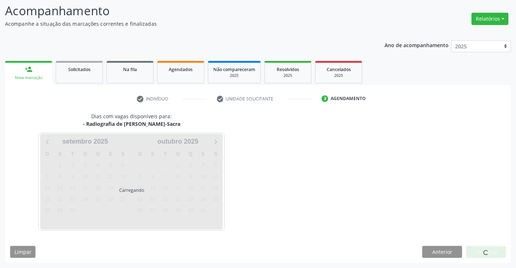
scroll to position [47, 0]
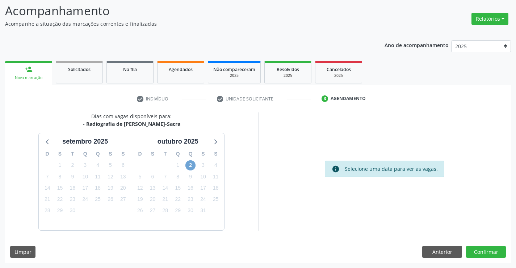
click at [192, 165] on span "2" at bounding box center [190, 165] width 10 height 10
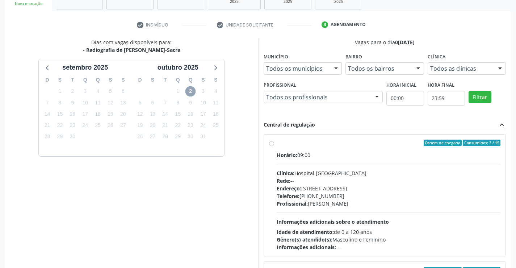
scroll to position [165, 0]
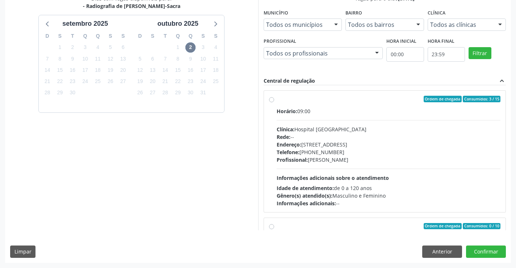
click at [272, 102] on div "Ordem de chegada Consumidos: 3 / 15 Horário: 09:00 Clínica: Hospital Sao Franci…" at bounding box center [385, 151] width 232 height 111
radio input "true"
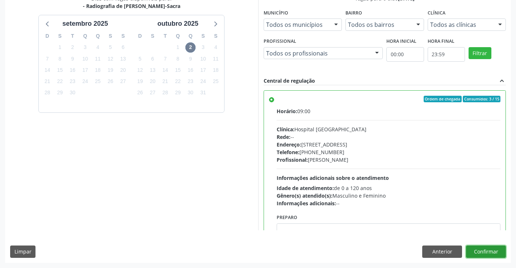
click at [473, 249] on button "Confirmar" at bounding box center [486, 251] width 40 height 12
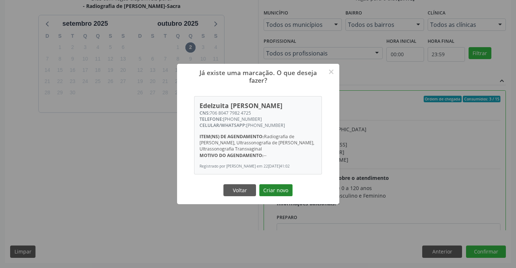
click at [273, 187] on button "Criar novo" at bounding box center [275, 190] width 33 height 12
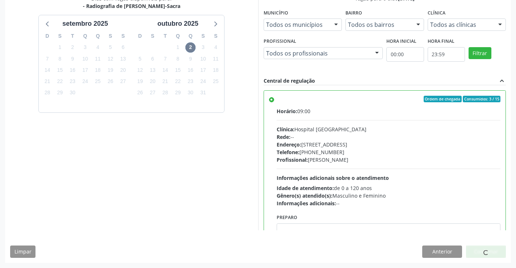
scroll to position [0, 0]
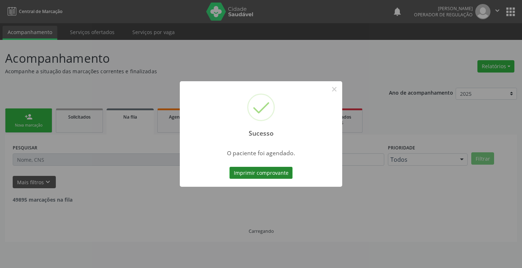
click at [282, 170] on button "Imprimir comprovante" at bounding box center [260, 173] width 63 height 12
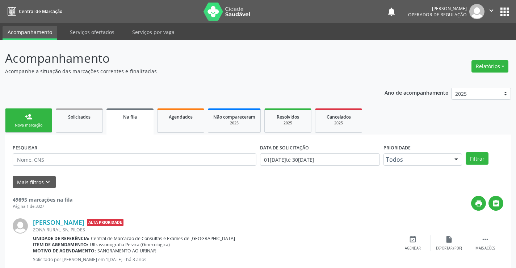
click at [46, 123] on div "Nova marcação" at bounding box center [29, 124] width 36 height 5
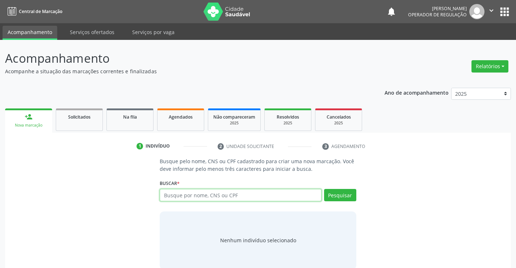
paste input "706 8047 7982 4725"
type input "706 8047 7982 4725"
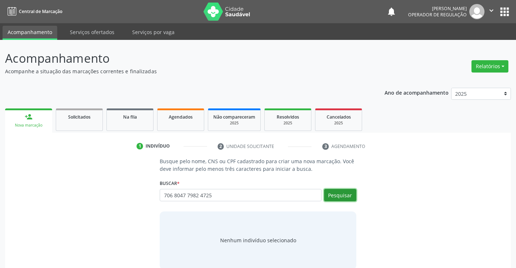
click at [341, 199] on button "Pesquisar" at bounding box center [340, 195] width 32 height 12
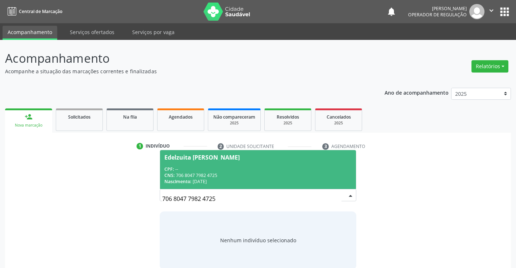
click at [196, 157] on div "Edelzuita Maria Braz dos Santos" at bounding box center [201, 157] width 75 height 6
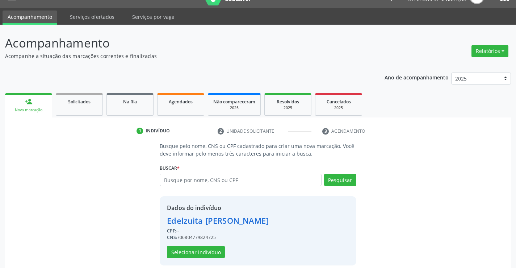
scroll to position [23, 0]
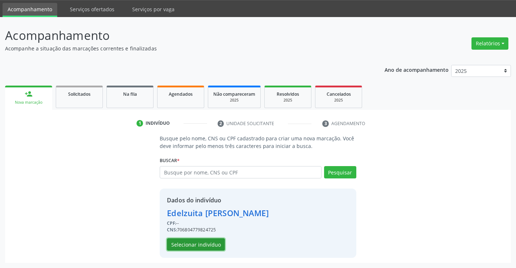
click at [181, 243] on button "Selecionar indivíduo" at bounding box center [196, 244] width 58 height 12
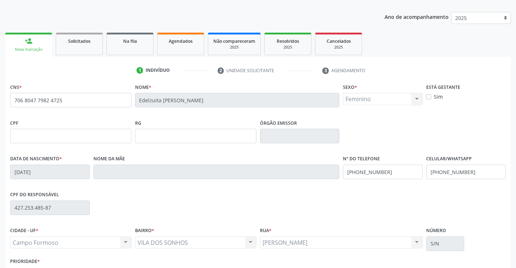
scroll to position [125, 0]
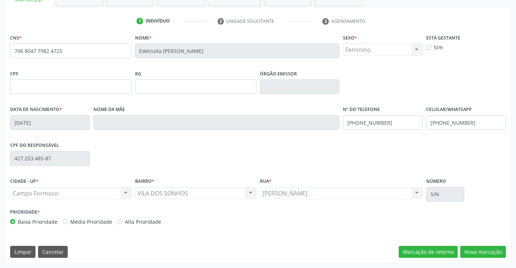
click at [484, 244] on div "CNS * 706 8047 7982 4725 Nome * Edelzuita Maria Braz dos Santos Sexo * Feminino…" at bounding box center [258, 147] width 506 height 230
click at [479, 248] on button "Nova marcação" at bounding box center [483, 252] width 46 height 12
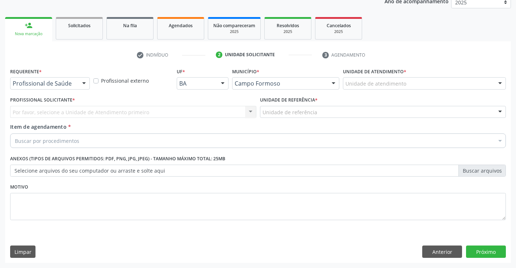
click at [84, 79] on div at bounding box center [84, 84] width 11 height 12
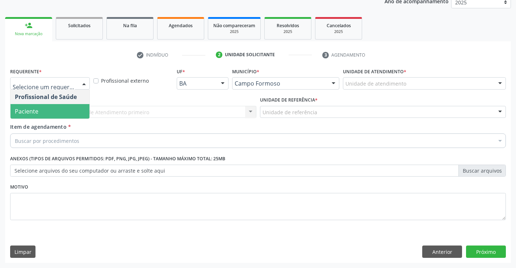
click at [68, 107] on span "Paciente" at bounding box center [50, 111] width 79 height 14
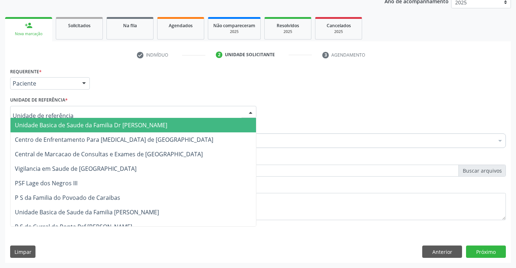
click at [248, 113] on div at bounding box center [250, 112] width 11 height 12
click at [187, 123] on span "Unidade Basica de Saude da Familia Dr [PERSON_NAME]" at bounding box center [134, 125] width 246 height 14
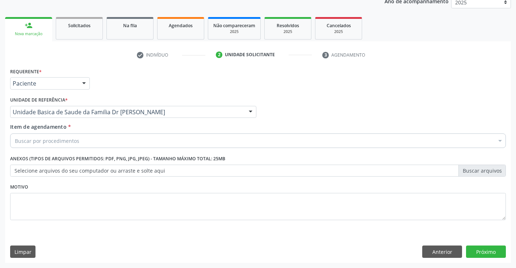
click at [159, 139] on div "Buscar por procedimentos" at bounding box center [258, 140] width 496 height 14
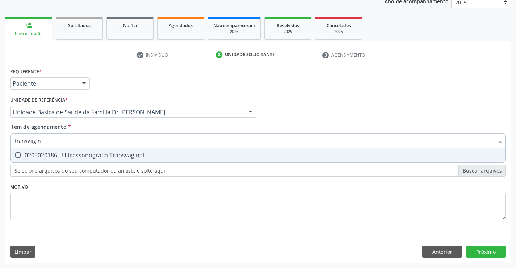
type input "transvagina"
click at [117, 156] on div "0205020186 - Ultrassonografia Transvaginal" at bounding box center [258, 155] width 486 height 6
checkbox Transvaginal "true"
click at [478, 252] on div "Requerente * Paciente Profissional de Saúde Paciente Nenhum resultado encontrad…" at bounding box center [258, 164] width 506 height 197
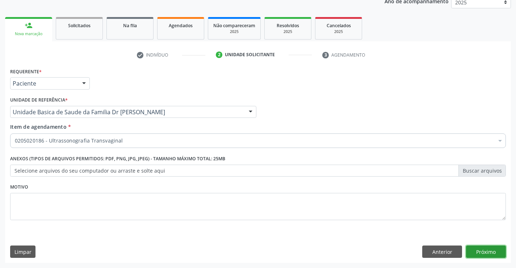
click at [481, 254] on button "Próximo" at bounding box center [486, 251] width 40 height 12
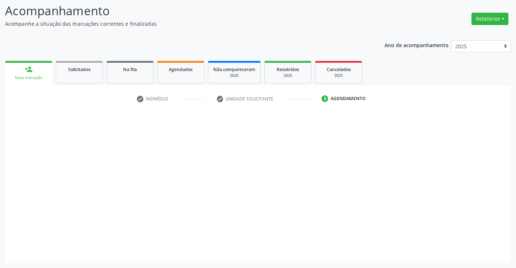
scroll to position [47, 0]
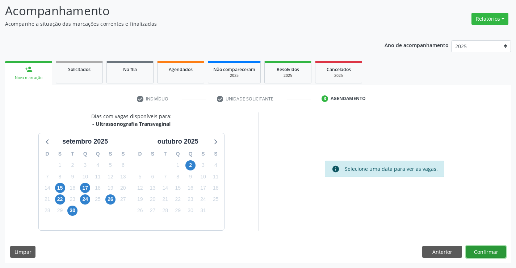
click at [481, 254] on button "Confirmar" at bounding box center [486, 252] width 40 height 12
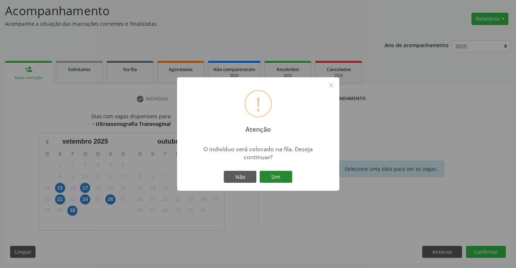
click at [277, 179] on button "Sim" at bounding box center [276, 177] width 33 height 12
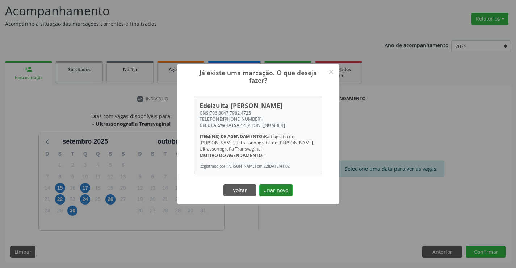
click at [277, 190] on button "Criar novo" at bounding box center [275, 190] width 33 height 12
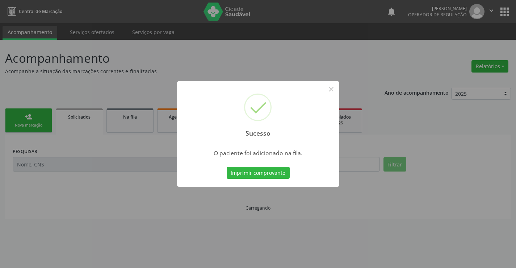
scroll to position [0, 0]
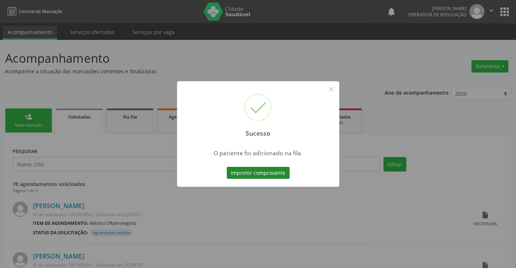
click at [267, 171] on button "Imprimir comprovante" at bounding box center [258, 173] width 63 height 12
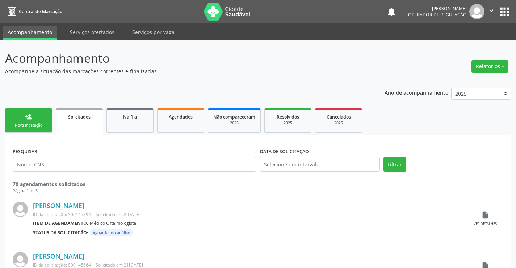
click at [30, 127] on div "Nova marcação" at bounding box center [29, 124] width 36 height 5
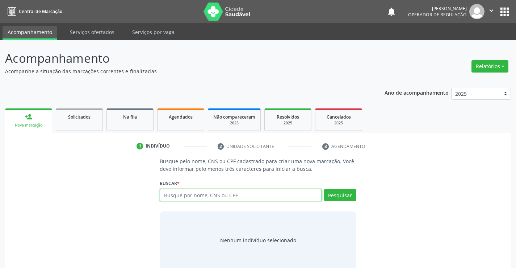
click at [189, 195] on input "text" at bounding box center [241, 195] width 162 height 12
type input "706001348168645"
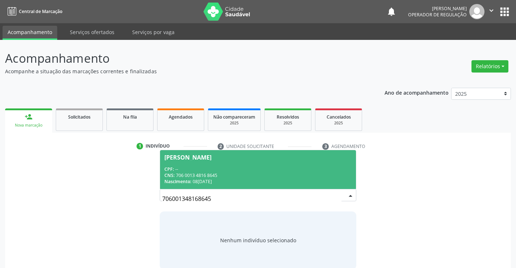
click at [193, 156] on div "Enzo Gabriel Gonçalves Silva" at bounding box center [187, 157] width 47 height 6
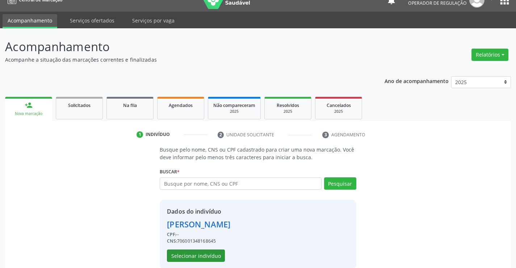
scroll to position [23, 0]
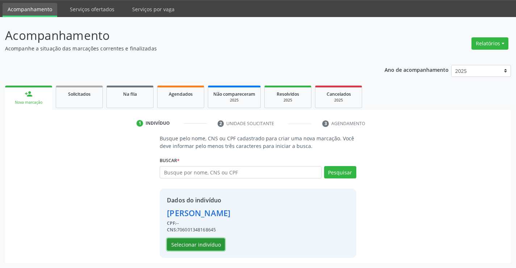
click at [196, 240] on button "Selecionar indivíduo" at bounding box center [196, 244] width 58 height 12
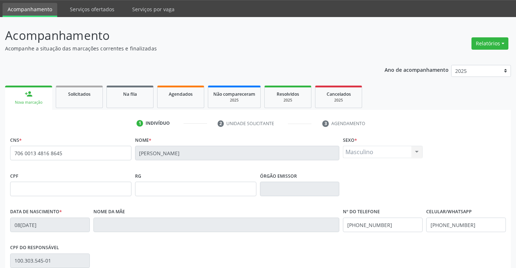
scroll to position [125, 0]
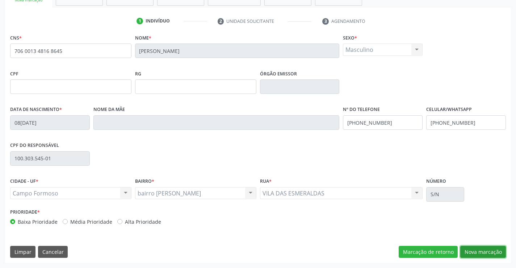
click at [473, 249] on button "Nova marcação" at bounding box center [483, 252] width 46 height 12
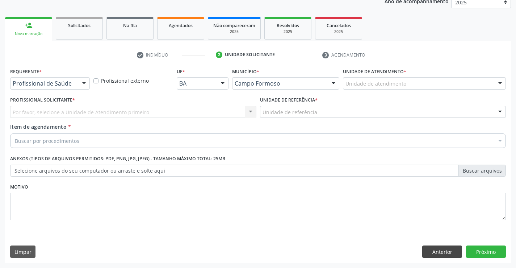
scroll to position [91, 0]
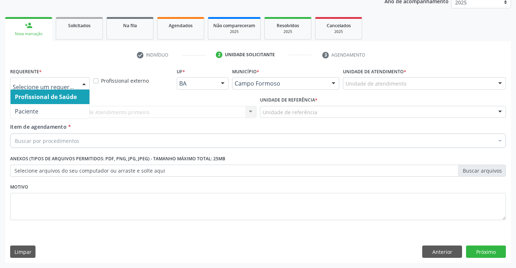
click at [81, 80] on div at bounding box center [84, 84] width 11 height 12
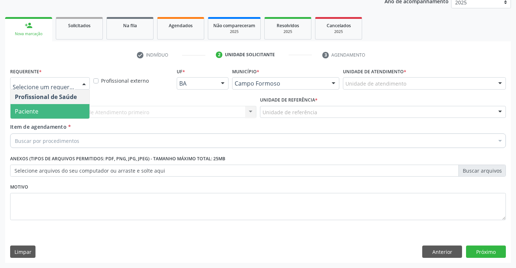
click at [36, 110] on span "Paciente" at bounding box center [27, 111] width 24 height 8
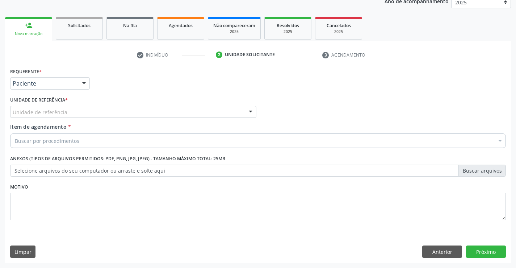
click at [247, 111] on div at bounding box center [250, 112] width 11 height 12
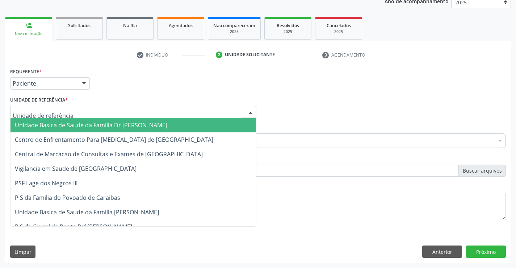
click at [152, 120] on span "Unidade Basica de Saude da Familia Dr [PERSON_NAME]" at bounding box center [134, 125] width 246 height 14
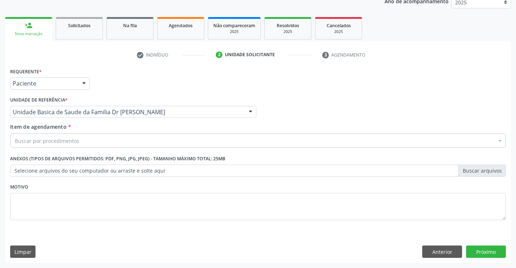
click at [125, 134] on div "Buscar por procedimentos" at bounding box center [258, 140] width 496 height 14
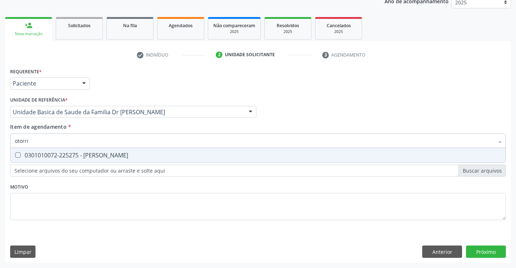
type input "otorrin"
click at [97, 159] on span "0301010072-225275 - [PERSON_NAME]" at bounding box center [258, 155] width 495 height 14
checkbox Otorrinolaringologista "true"
click at [482, 251] on div "Requerente * Paciente Profissional de Saúde Paciente Nenhum resultado encontrad…" at bounding box center [258, 164] width 506 height 197
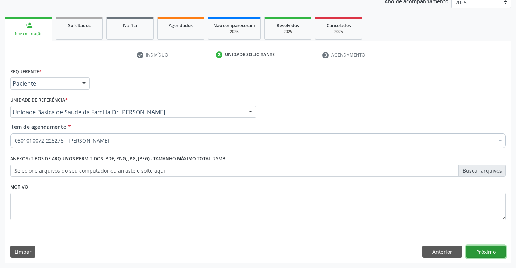
click at [482, 251] on button "Próximo" at bounding box center [486, 251] width 40 height 12
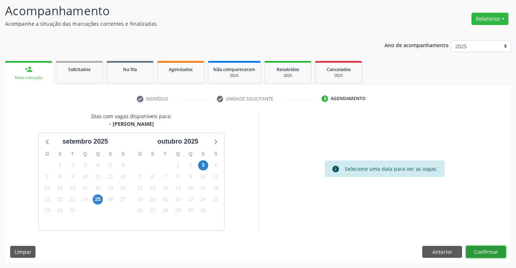
click at [482, 251] on button "Confirmar" at bounding box center [486, 252] width 40 height 12
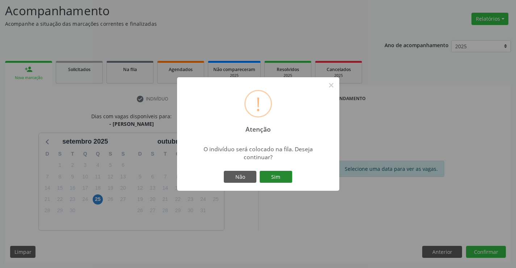
click at [269, 177] on button "Sim" at bounding box center [276, 177] width 33 height 12
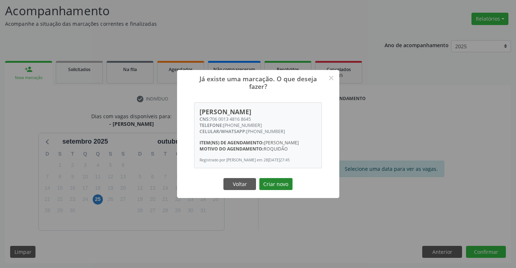
click at [262, 188] on button "Criar novo" at bounding box center [275, 184] width 33 height 12
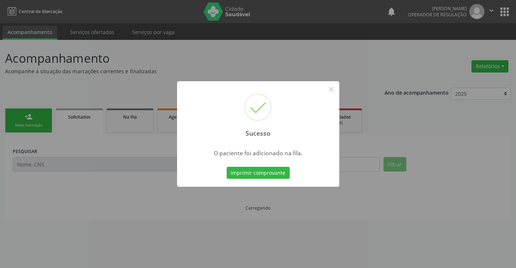
scroll to position [0, 0]
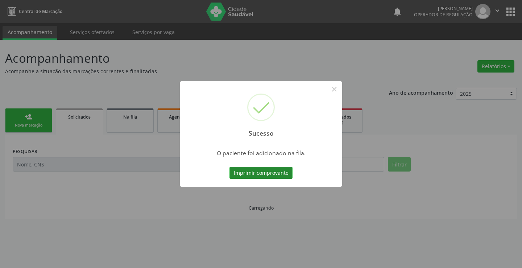
click at [271, 175] on button "Imprimir comprovante" at bounding box center [260, 173] width 63 height 12
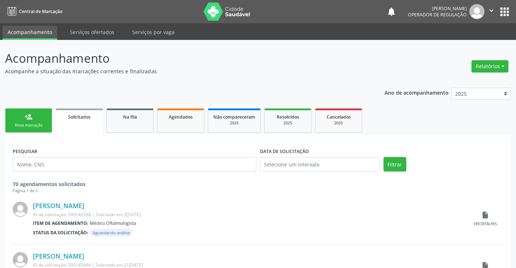
click at [45, 123] on div "Nova marcação" at bounding box center [29, 124] width 36 height 5
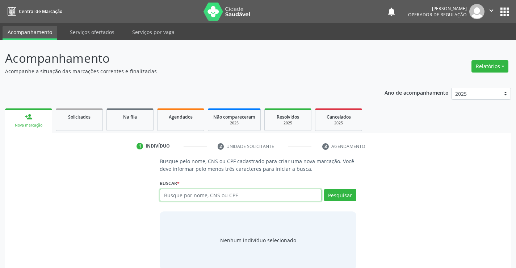
click at [201, 191] on input "text" at bounding box center [241, 195] width 162 height 12
type input "707101360775820"
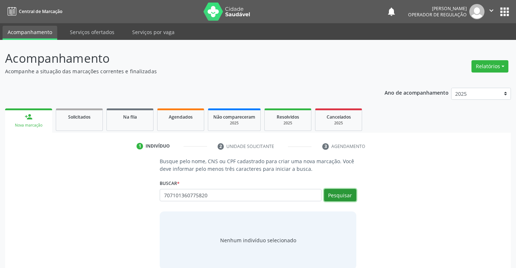
click at [347, 192] on button "Pesquisar" at bounding box center [340, 195] width 32 height 12
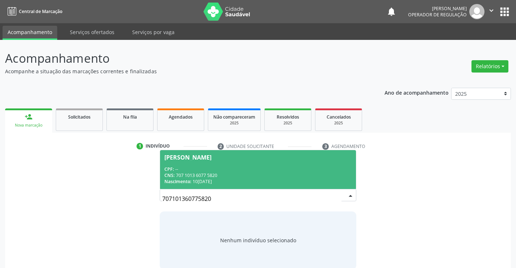
click at [208, 154] on div "Joice Naiane Alves da Silva" at bounding box center [187, 157] width 47 height 6
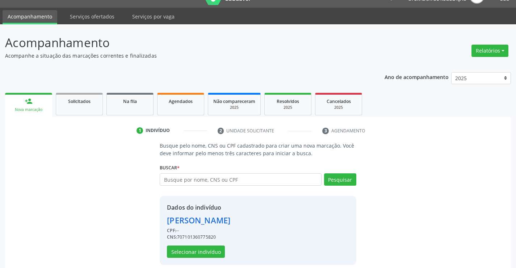
scroll to position [23, 0]
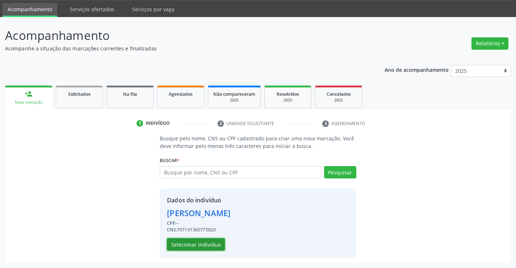
click at [208, 245] on button "Selecionar indivíduo" at bounding box center [196, 244] width 58 height 12
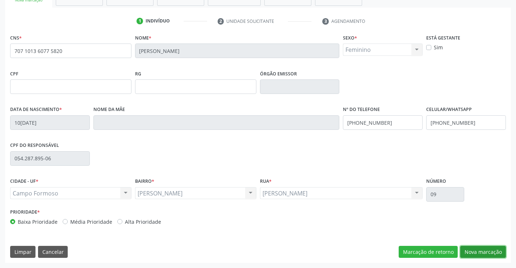
click at [478, 253] on button "Nova marcação" at bounding box center [483, 252] width 46 height 12
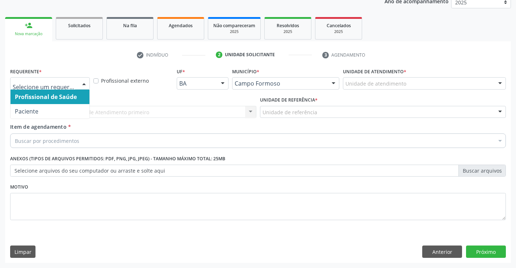
click at [83, 84] on div at bounding box center [84, 84] width 11 height 12
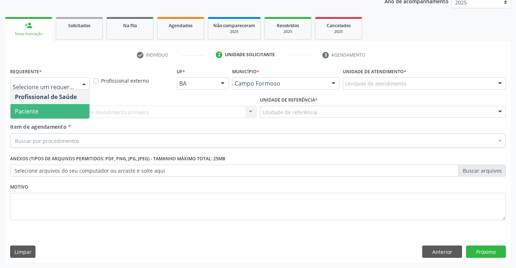
click at [46, 109] on span "Paciente" at bounding box center [50, 111] width 79 height 14
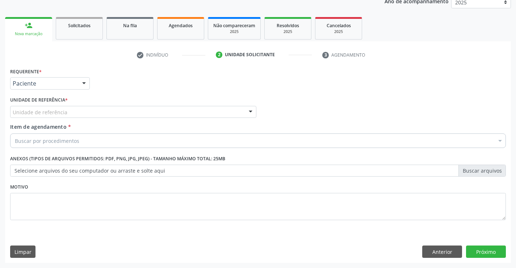
click at [245, 110] on div at bounding box center [250, 112] width 11 height 12
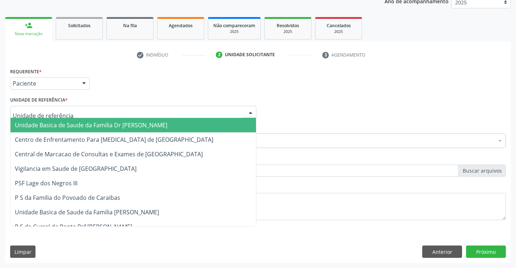
click at [190, 118] on span "Unidade Basica de Saude da Familia Dr [PERSON_NAME]" at bounding box center [134, 125] width 246 height 14
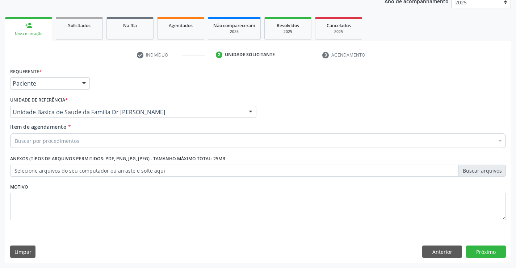
click at [159, 138] on div "Buscar por procedimentos" at bounding box center [258, 140] width 496 height 14
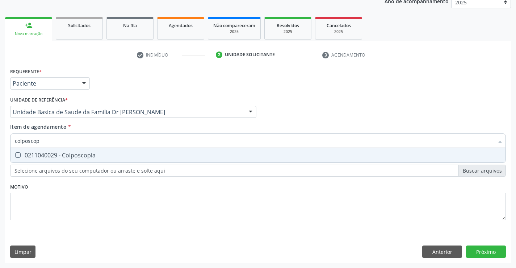
type input "colposcopi"
click at [71, 155] on div "0211040029 - Colposcopia" at bounding box center [258, 155] width 486 height 6
checkbox Colposcopia "true"
click at [481, 248] on div "Requerente * Paciente Profissional de Saúde Paciente Nenhum resultado encontrad…" at bounding box center [258, 164] width 506 height 197
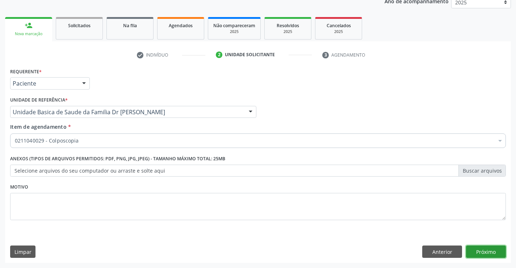
click at [481, 248] on button "Próximo" at bounding box center [486, 251] width 40 height 12
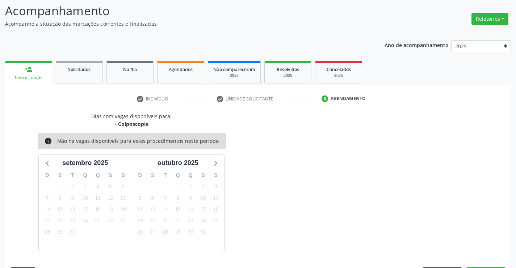
scroll to position [69, 0]
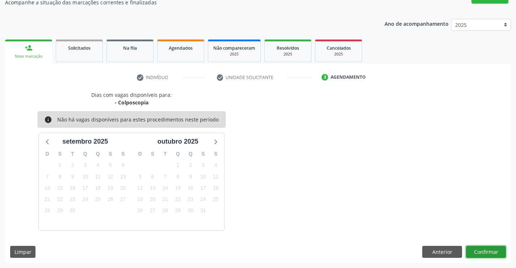
click at [481, 251] on button "Confirmar" at bounding box center [486, 252] width 40 height 12
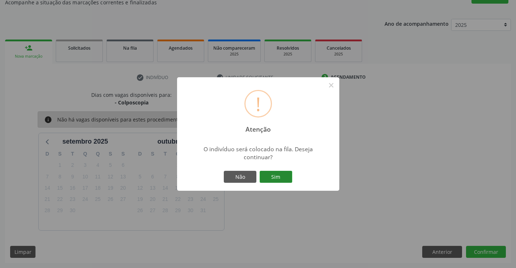
click at [273, 178] on button "Sim" at bounding box center [276, 177] width 33 height 12
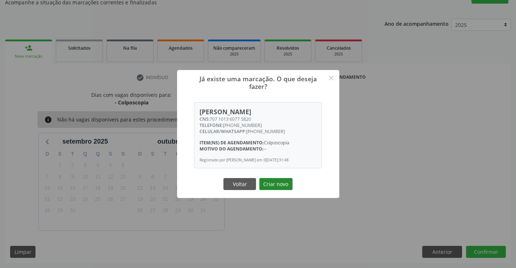
click at [288, 190] on button "Criar novo" at bounding box center [275, 184] width 33 height 12
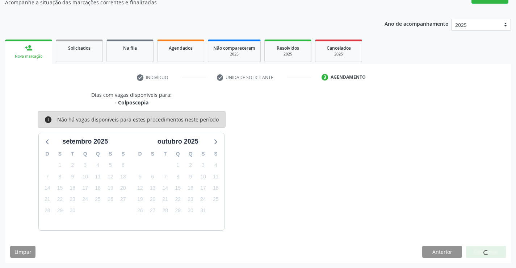
scroll to position [0, 0]
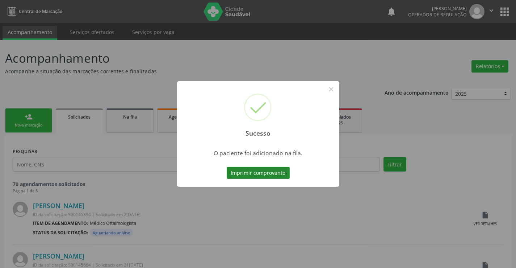
click at [263, 171] on button "Imprimir comprovante" at bounding box center [258, 173] width 63 height 12
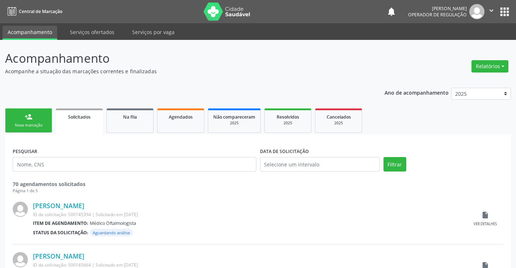
click at [26, 122] on link "person_add Nova marcação" at bounding box center [28, 120] width 47 height 24
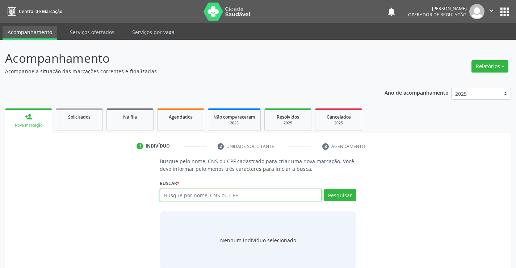
click at [179, 196] on input "text" at bounding box center [241, 195] width 162 height 12
type input "705604431658912"
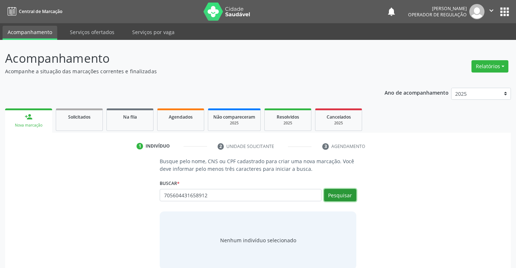
click at [345, 191] on button "Pesquisar" at bounding box center [340, 195] width 32 height 12
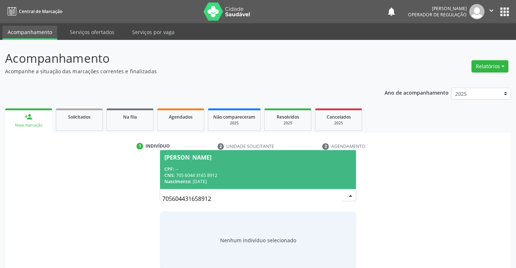
click at [178, 156] on div "[PERSON_NAME]" at bounding box center [187, 157] width 47 height 6
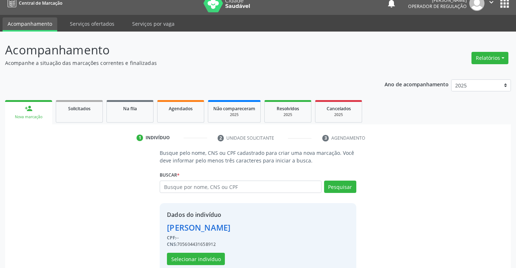
scroll to position [23, 0]
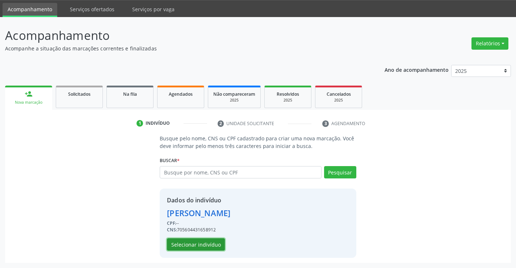
click at [186, 246] on button "Selecionar indivíduo" at bounding box center [196, 244] width 58 height 12
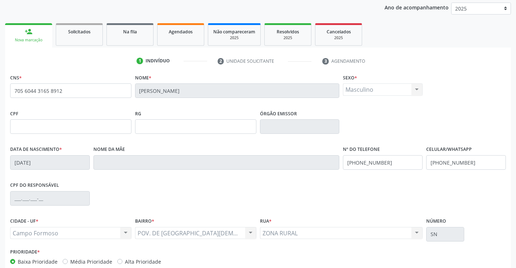
scroll to position [125, 0]
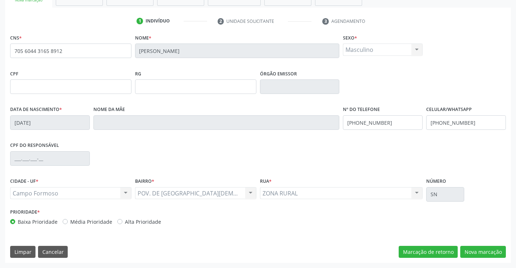
click at [487, 259] on div "CNS * 705 6044 3165 8912 [GEOGRAPHIC_DATA] * [PERSON_NAME] * Masculino Masculin…" at bounding box center [258, 147] width 506 height 230
click at [486, 257] on button "Nova marcação" at bounding box center [483, 252] width 46 height 12
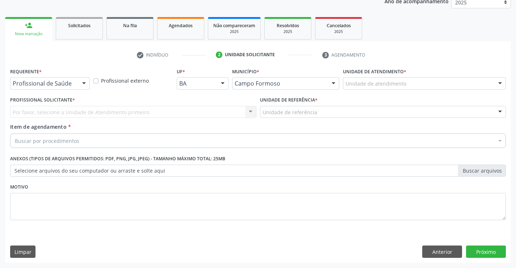
scroll to position [91, 0]
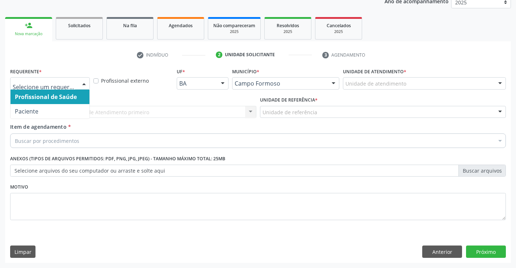
click at [81, 81] on div at bounding box center [84, 84] width 11 height 12
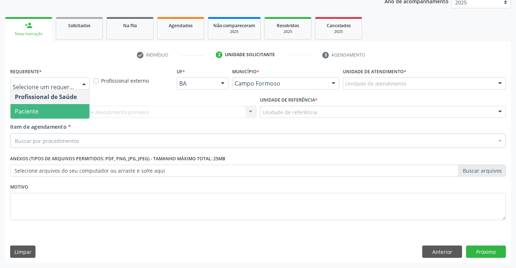
click at [63, 104] on span "Paciente" at bounding box center [50, 111] width 79 height 14
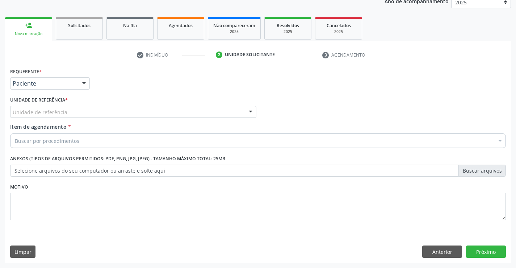
click at [248, 111] on div at bounding box center [250, 112] width 11 height 12
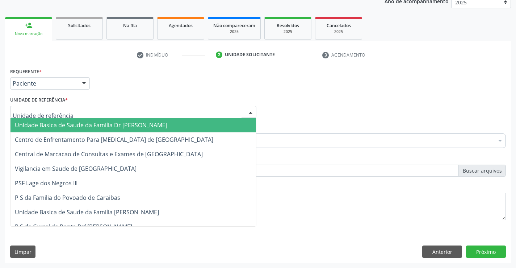
click at [181, 120] on span "Unidade Basica de Saude da Familia Dr [PERSON_NAME]" at bounding box center [134, 125] width 246 height 14
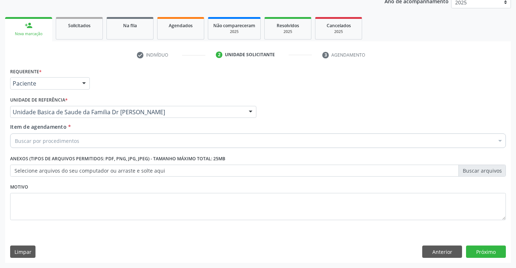
click at [151, 142] on div "Buscar por procedimentos" at bounding box center [258, 140] width 496 height 14
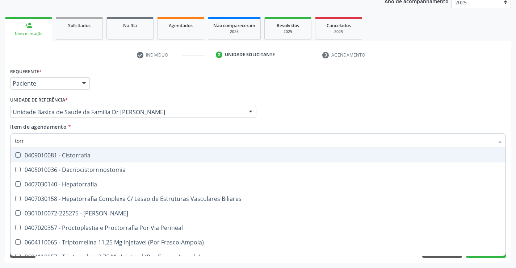
type input "torri"
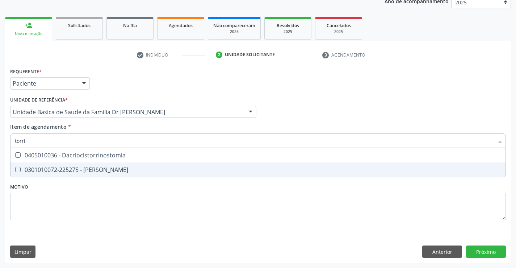
click at [122, 168] on div "0301010072-225275 - [PERSON_NAME]" at bounding box center [258, 170] width 486 height 6
checkbox Otorrinolaringologista "true"
type input "torri"
click at [123, 199] on div "Requerente * Paciente Profissional de Saúde Paciente Nenhum resultado encontrad…" at bounding box center [258, 148] width 496 height 164
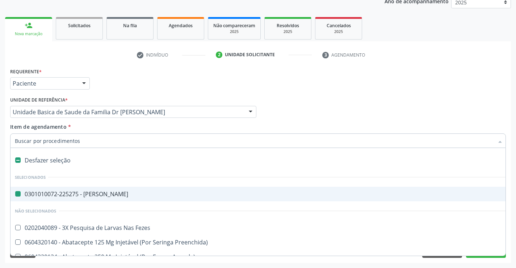
type input "e"
checkbox Otorrinolaringologista "false"
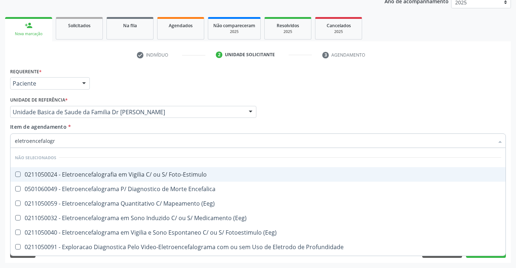
type input "eletroencefalogra"
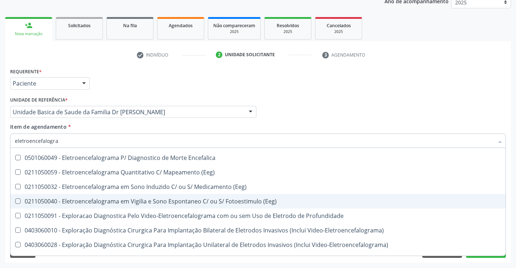
scroll to position [71, 0]
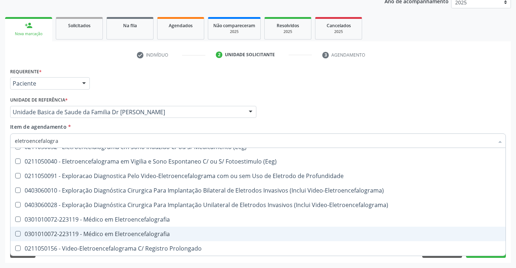
click at [161, 234] on div "0301010072-223119 - Médico em Eletroencefalografia" at bounding box center [258, 234] width 486 height 6
checkbox Eletroencefalografia "true"
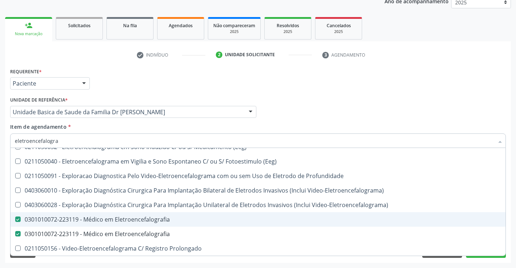
click at [130, 217] on div "0301010072-223119 - Médico em Eletroencefalografia" at bounding box center [258, 219] width 486 height 6
checkbox Eletroencefalografia "false"
click at [18, 221] on Eletroencefalografia at bounding box center [17, 218] width 5 height 5
click at [15, 221] on Eletroencefalografia "checkbox" at bounding box center [13, 219] width 5 height 5
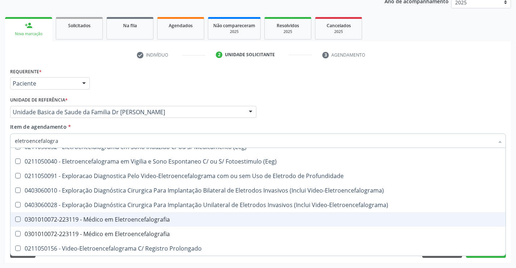
checkbox Eletroencefalografia "true"
checkbox Eletroencefalografia "false"
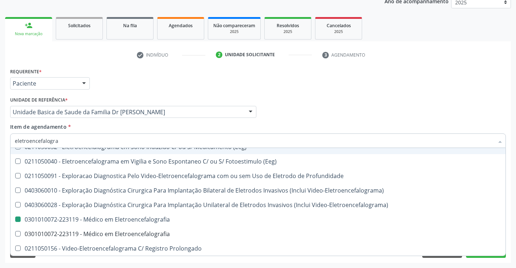
click at [446, 105] on div "Profissional Solicitante Por favor, selecione a Unidade de Atendimento primeiro…" at bounding box center [257, 109] width 499 height 28
checkbox Foto-Estimulo "true"
checkbox Eletroencefalografia "false"
checkbox Encefalica "true"
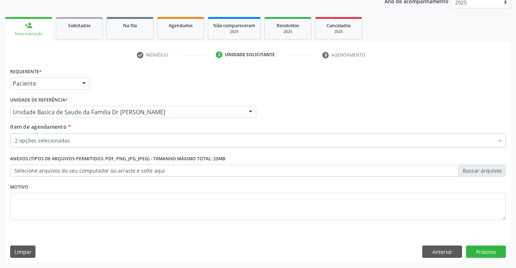
scroll to position [0, 0]
click at [476, 251] on button "Próximo" at bounding box center [486, 251] width 40 height 12
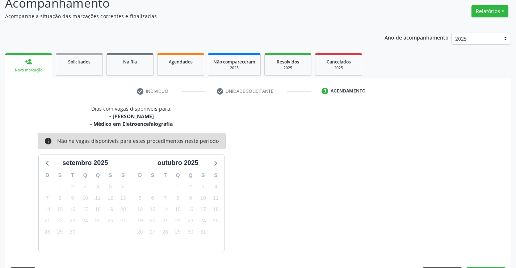
scroll to position [76, 0]
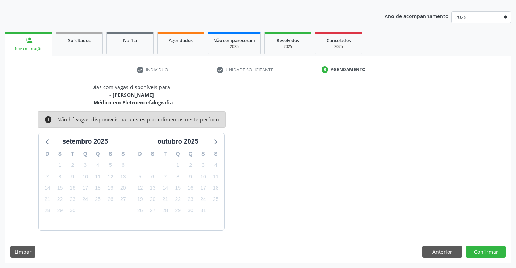
click at [465, 251] on div "Anterior Confirmar" at bounding box center [464, 252] width 84 height 12
click at [466, 251] on button "Confirmar" at bounding box center [486, 252] width 40 height 12
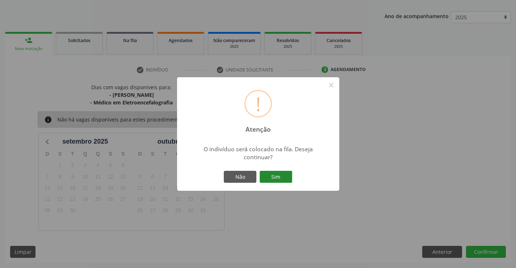
click at [284, 174] on button "Sim" at bounding box center [276, 177] width 33 height 12
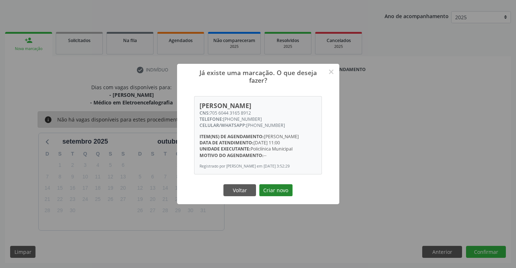
click at [281, 188] on button "Criar novo" at bounding box center [275, 190] width 33 height 12
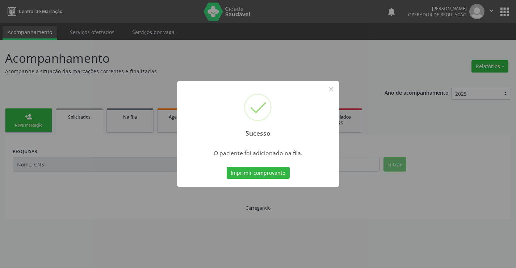
scroll to position [0, 0]
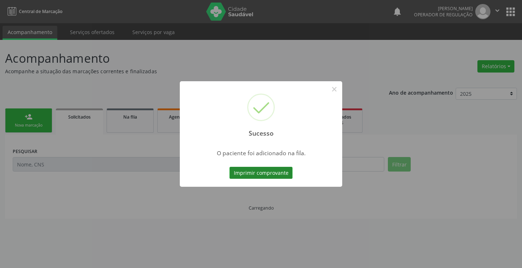
click at [276, 175] on button "Imprimir comprovante" at bounding box center [260, 173] width 63 height 12
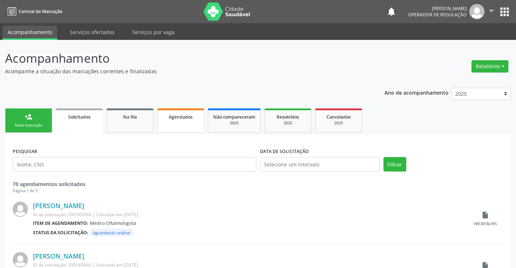
click at [167, 121] on link "Agendados" at bounding box center [180, 120] width 47 height 24
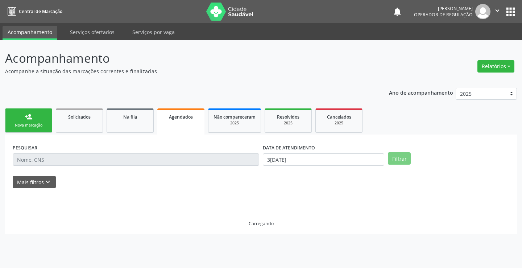
click at [47, 158] on input "text" at bounding box center [136, 159] width 246 height 12
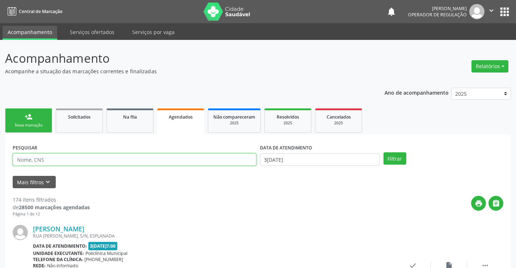
click at [39, 159] on input "text" at bounding box center [135, 159] width 244 height 12
type input "706009867632749"
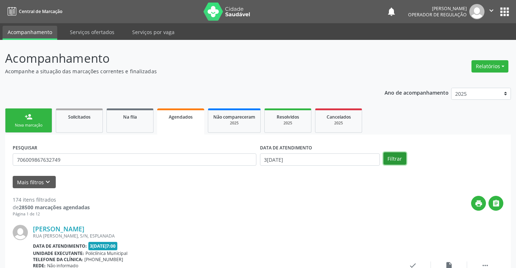
click at [401, 164] on button "Filtrar" at bounding box center [395, 158] width 23 height 12
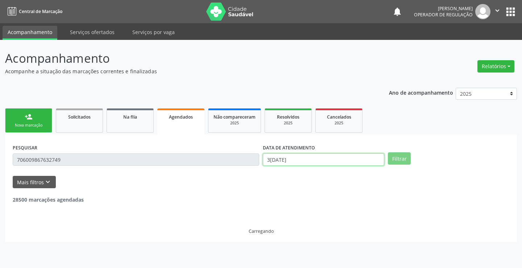
click at [301, 164] on input "3[DATE]" at bounding box center [323, 159] width 121 height 12
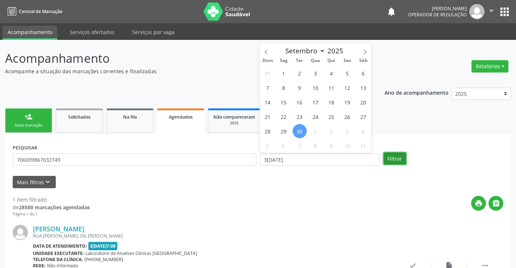
click at [390, 155] on button "Filtrar" at bounding box center [395, 158] width 23 height 12
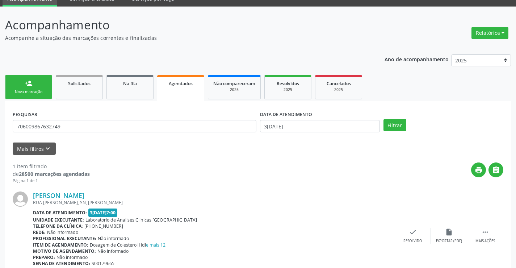
scroll to position [66, 0]
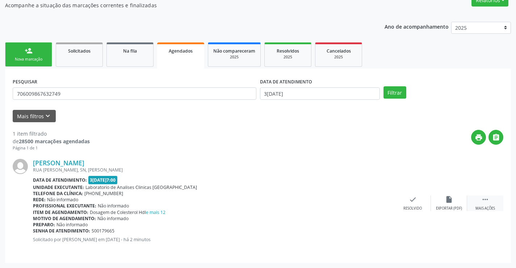
click at [489, 206] on div "Mais ações" at bounding box center [486, 208] width 20 height 5
click at [340, 206] on div "Imprimir" at bounding box center [340, 208] width 16 height 5
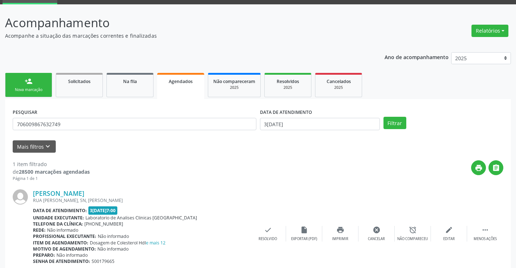
scroll to position [0, 0]
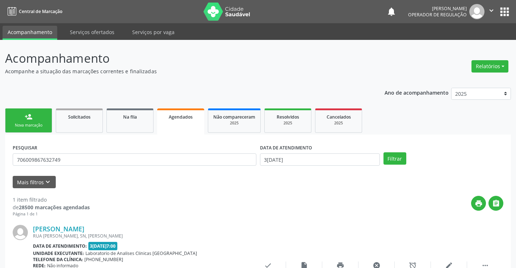
click at [489, 9] on icon "" at bounding box center [492, 11] width 8 height 8
click at [459, 43] on link "Sair" at bounding box center [473, 44] width 50 height 10
